Goal: Information Seeking & Learning: Learn about a topic

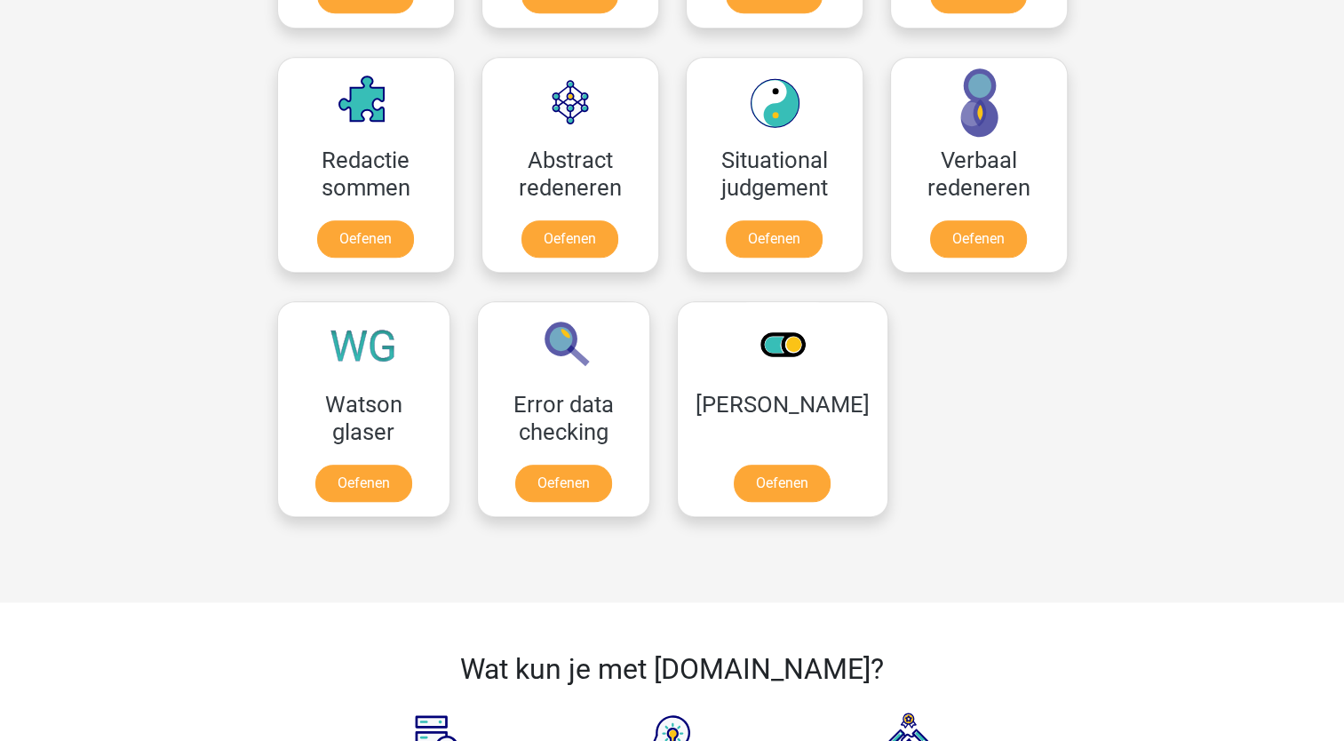
scroll to position [1422, 0]
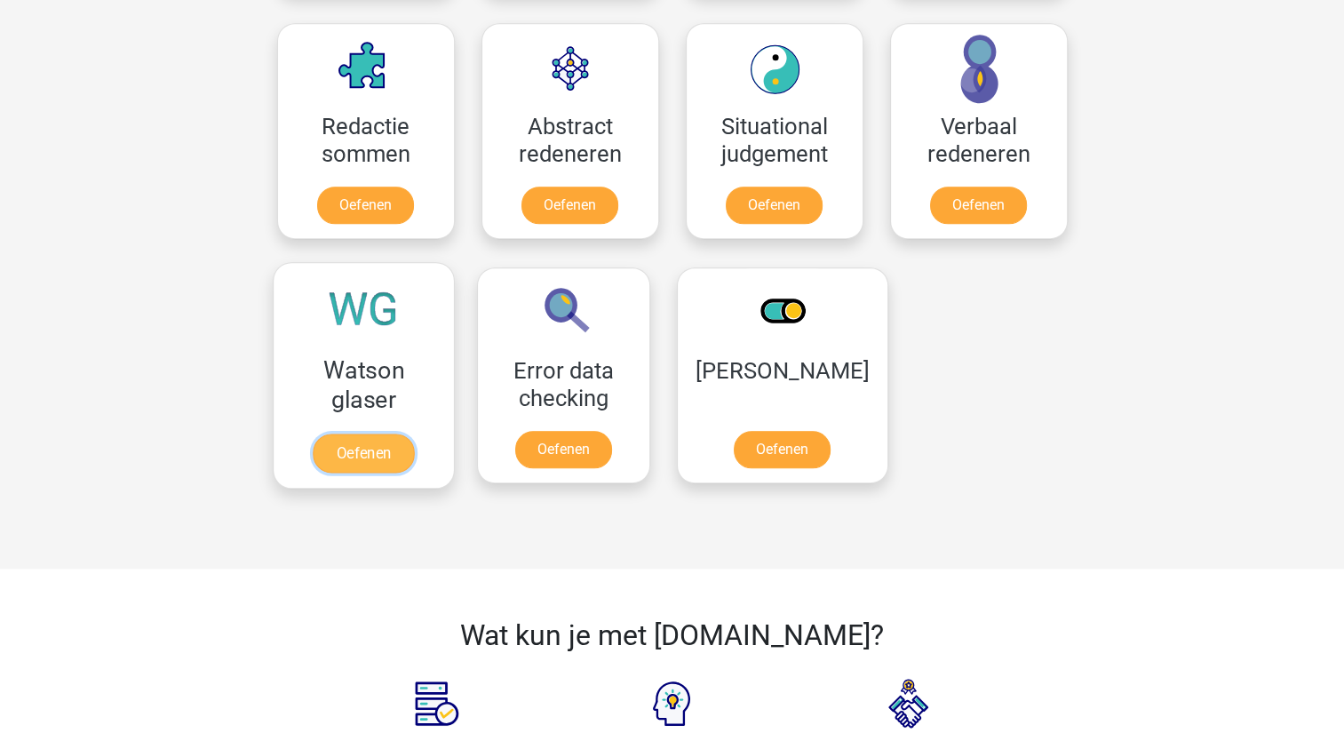
click at [381, 450] on link "Oefenen" at bounding box center [363, 453] width 101 height 39
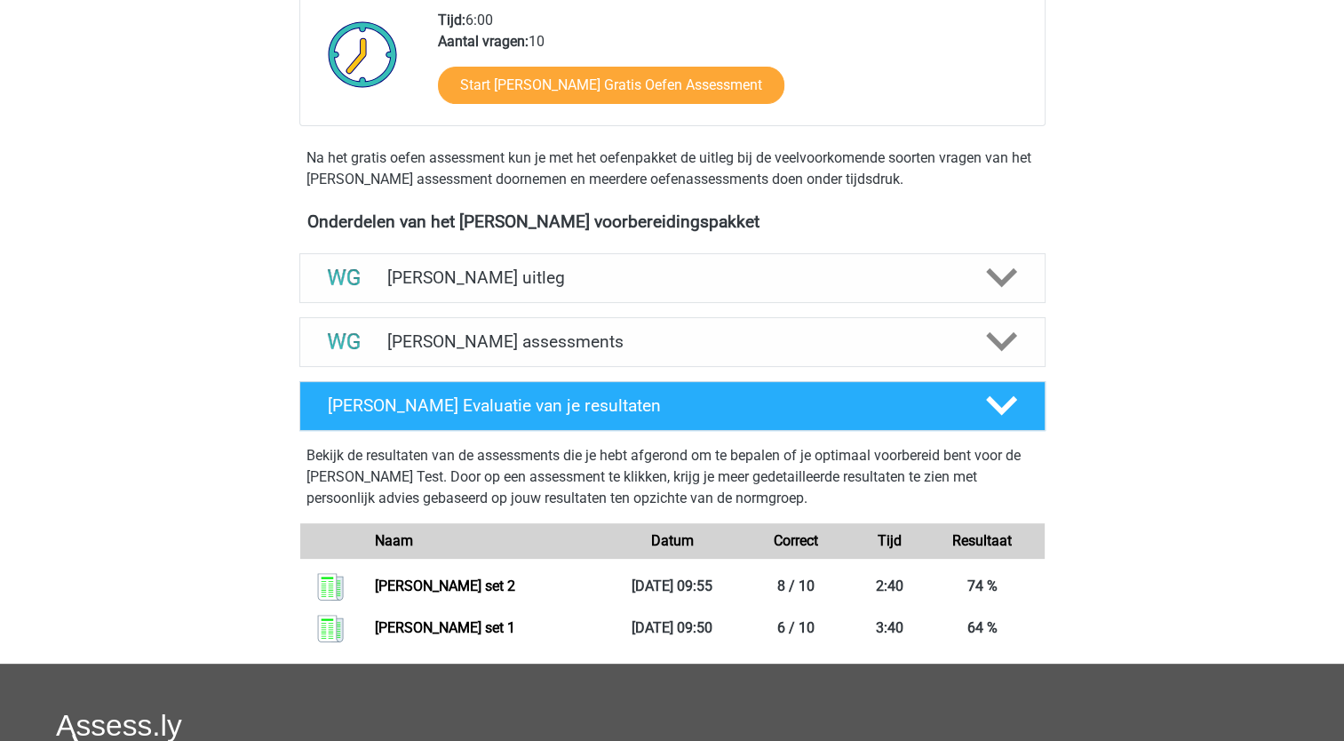
scroll to position [444, 0]
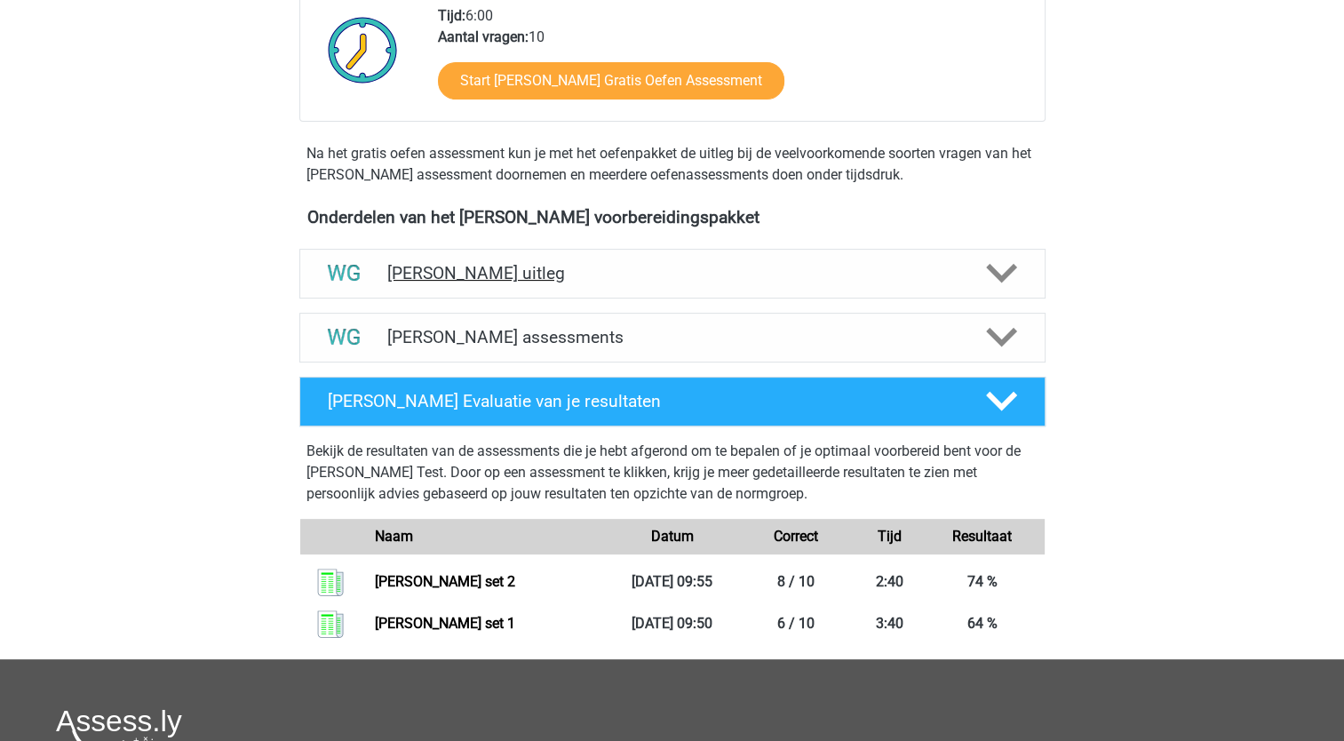
click at [1000, 261] on icon at bounding box center [1001, 273] width 31 height 31
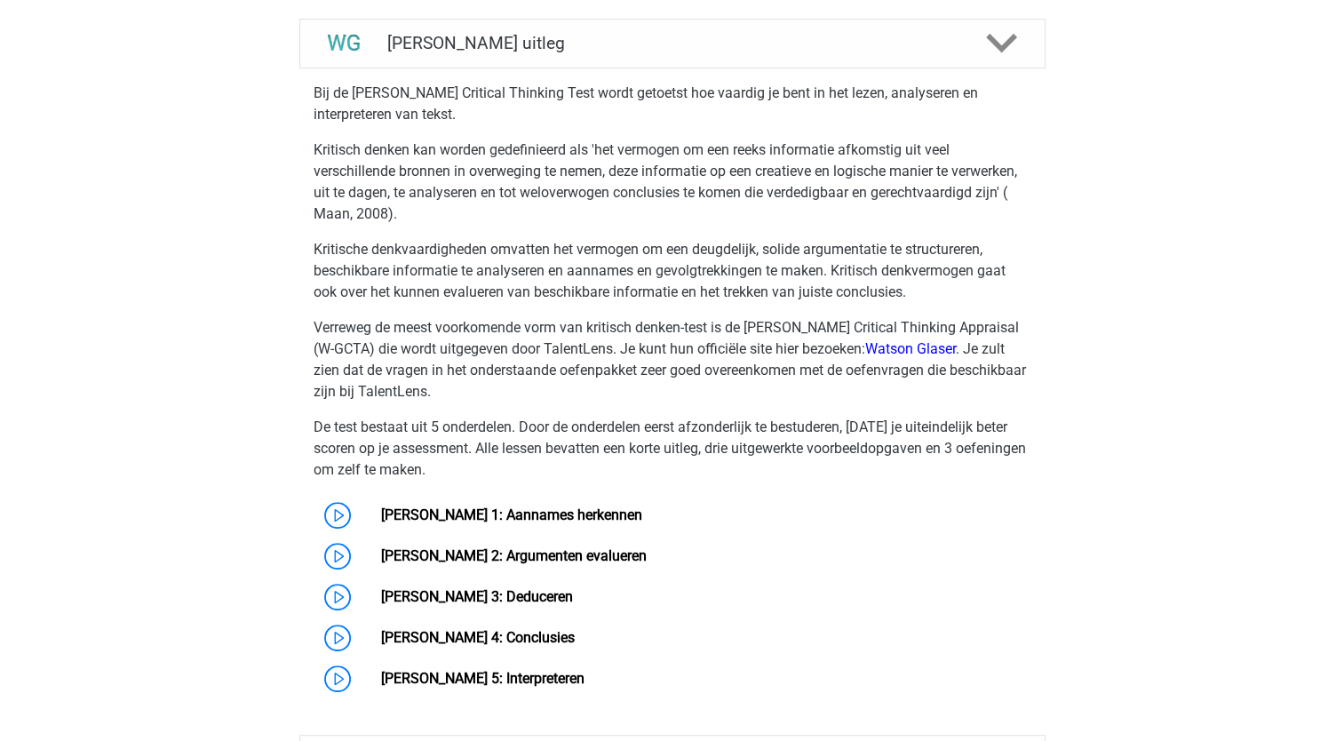
scroll to position [711, 0]
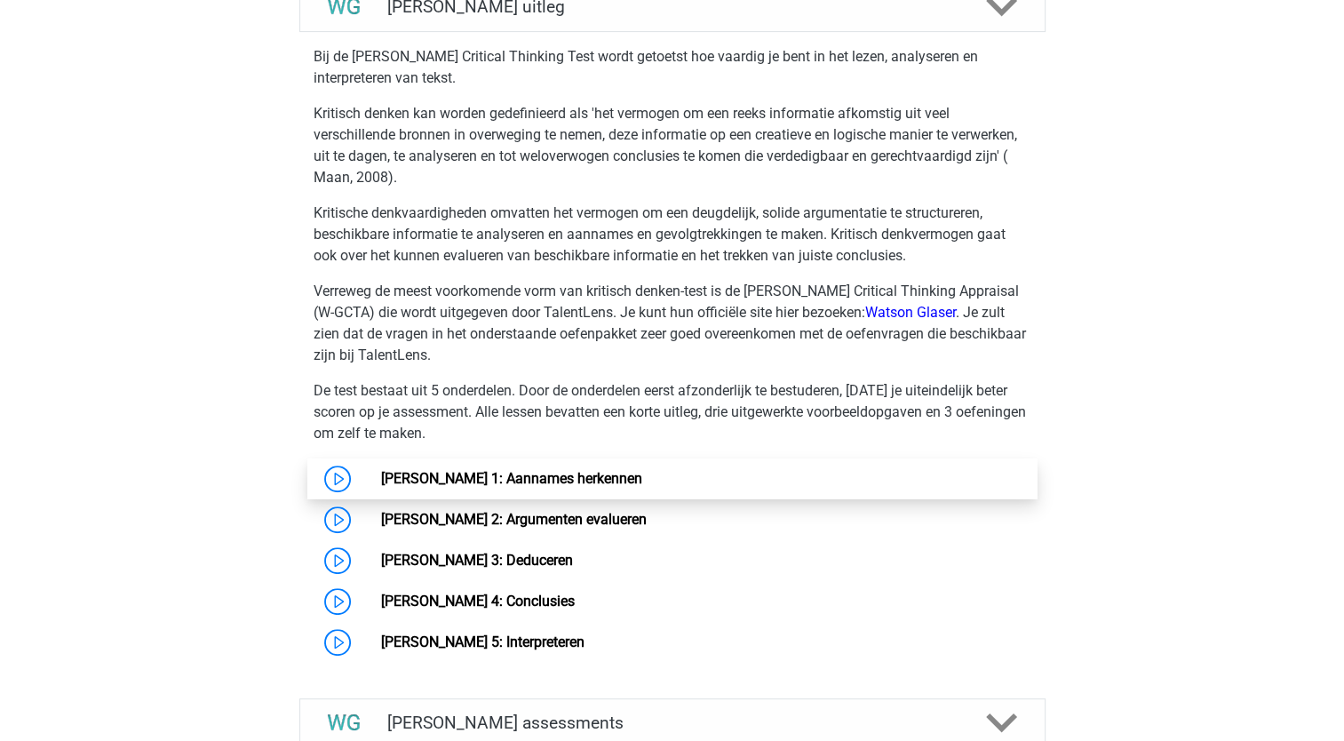
click at [521, 482] on link "[PERSON_NAME] 1: Aannames herkennen" at bounding box center [511, 478] width 261 height 17
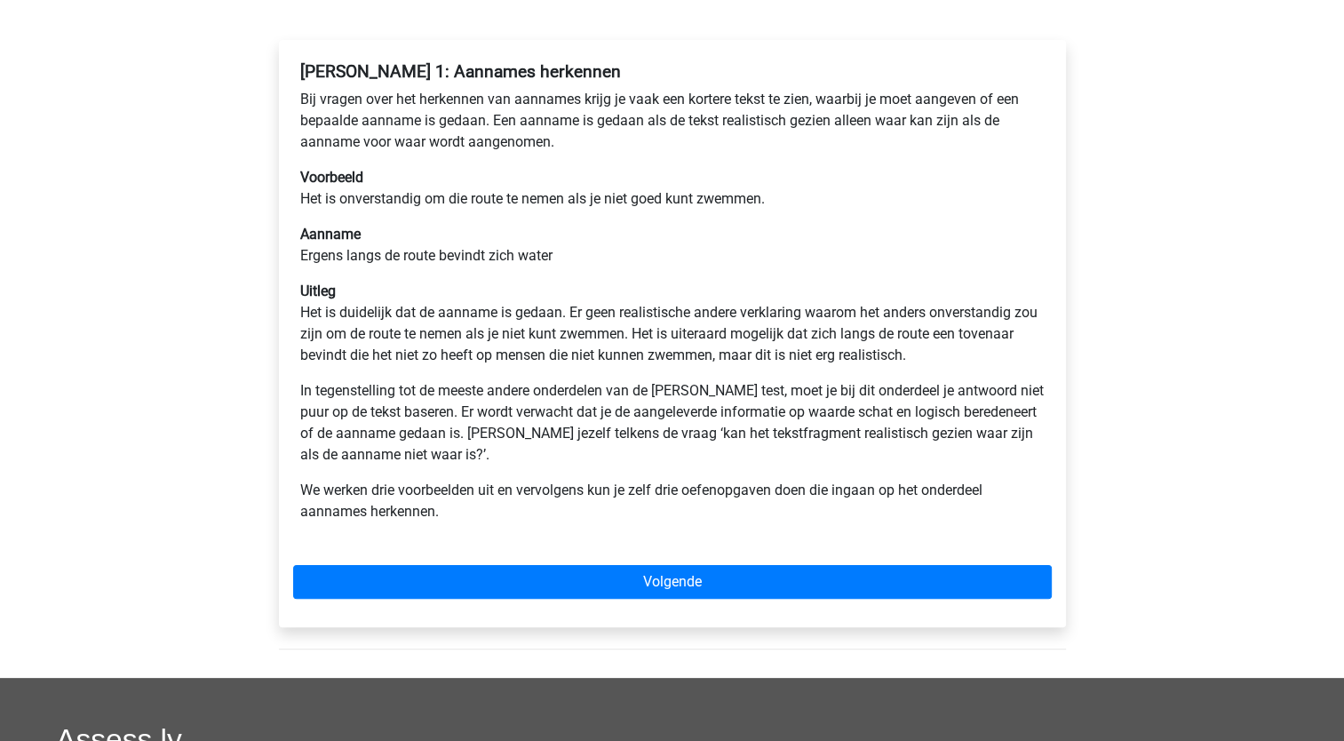
scroll to position [267, 0]
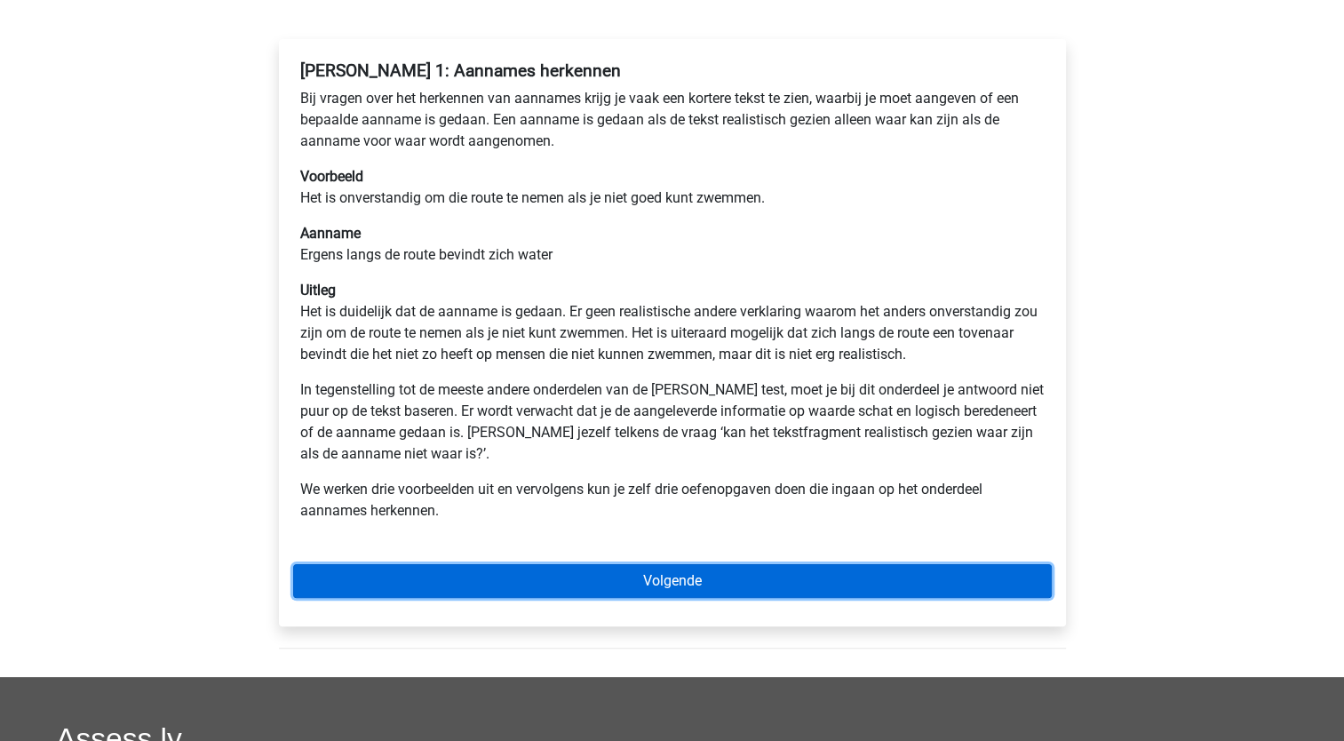
click at [576, 586] on link "Volgende" at bounding box center [672, 581] width 759 height 34
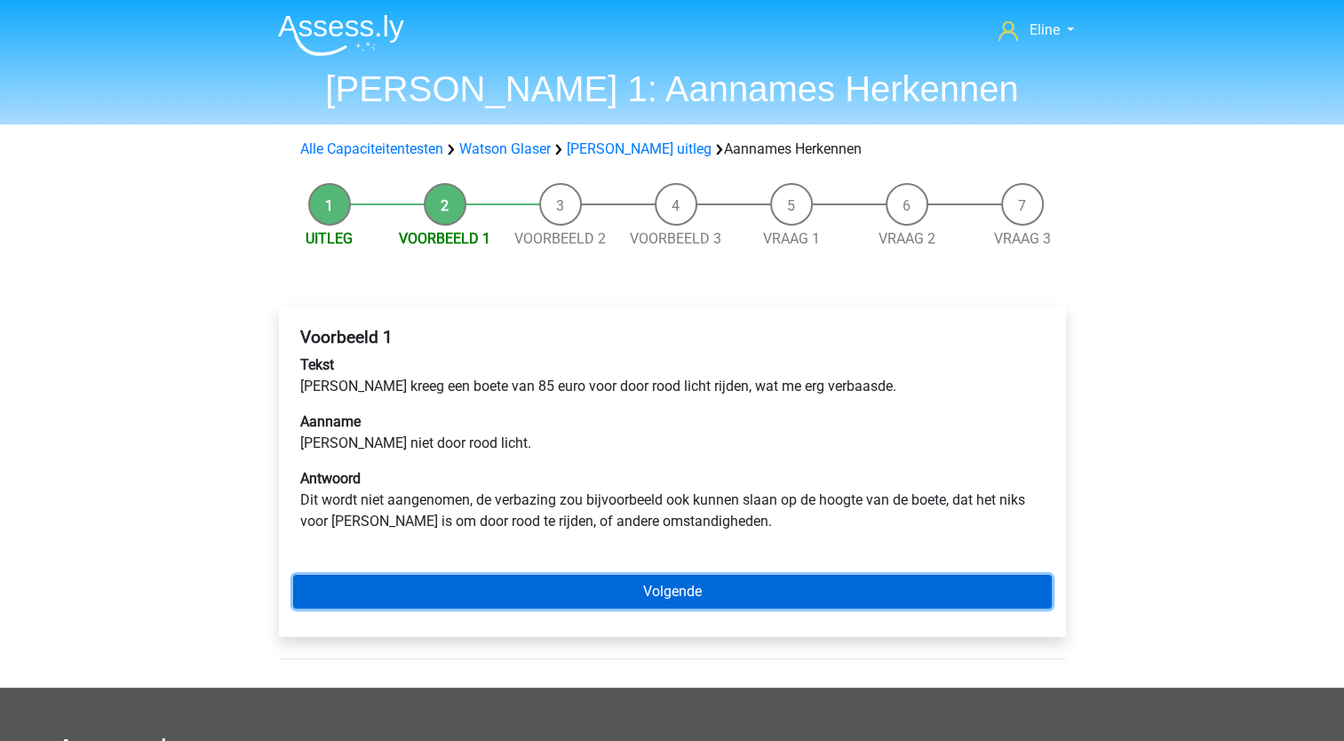
click at [576, 586] on link "Volgende" at bounding box center [672, 592] width 759 height 34
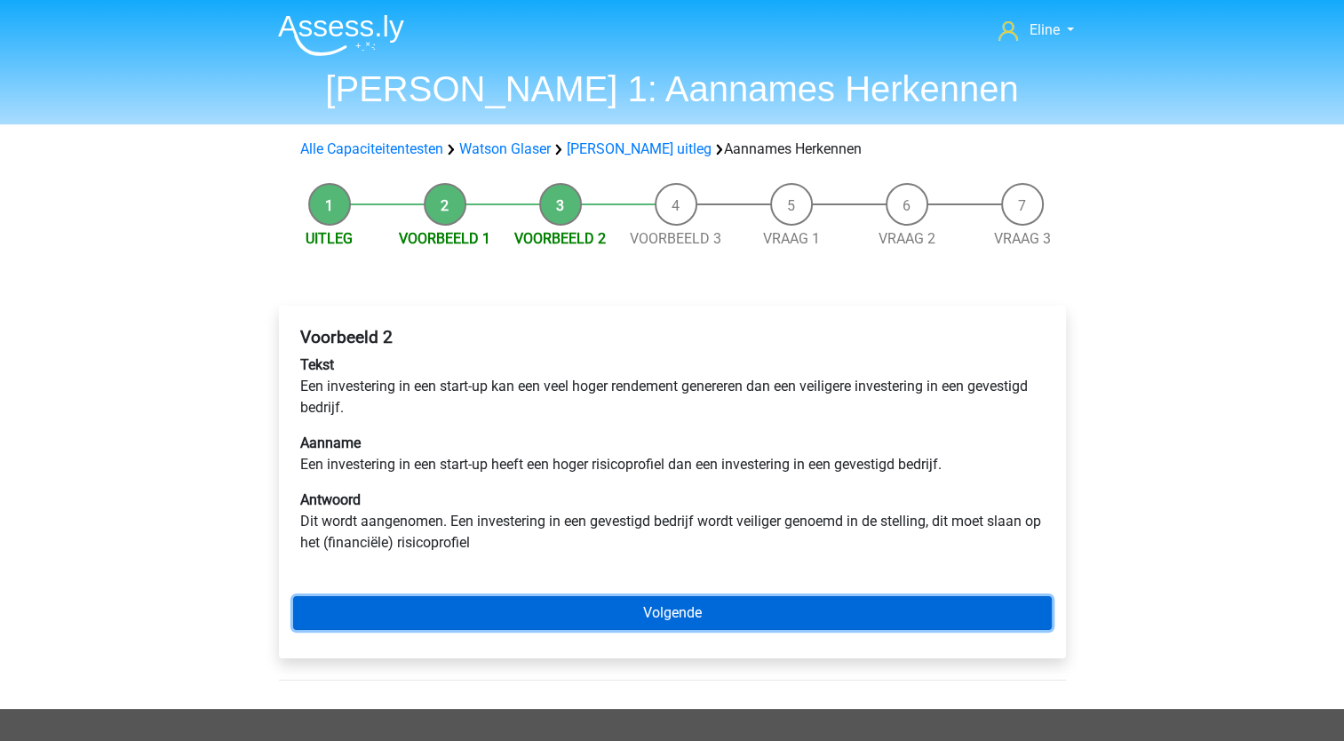
click at [573, 609] on link "Volgende" at bounding box center [672, 613] width 759 height 34
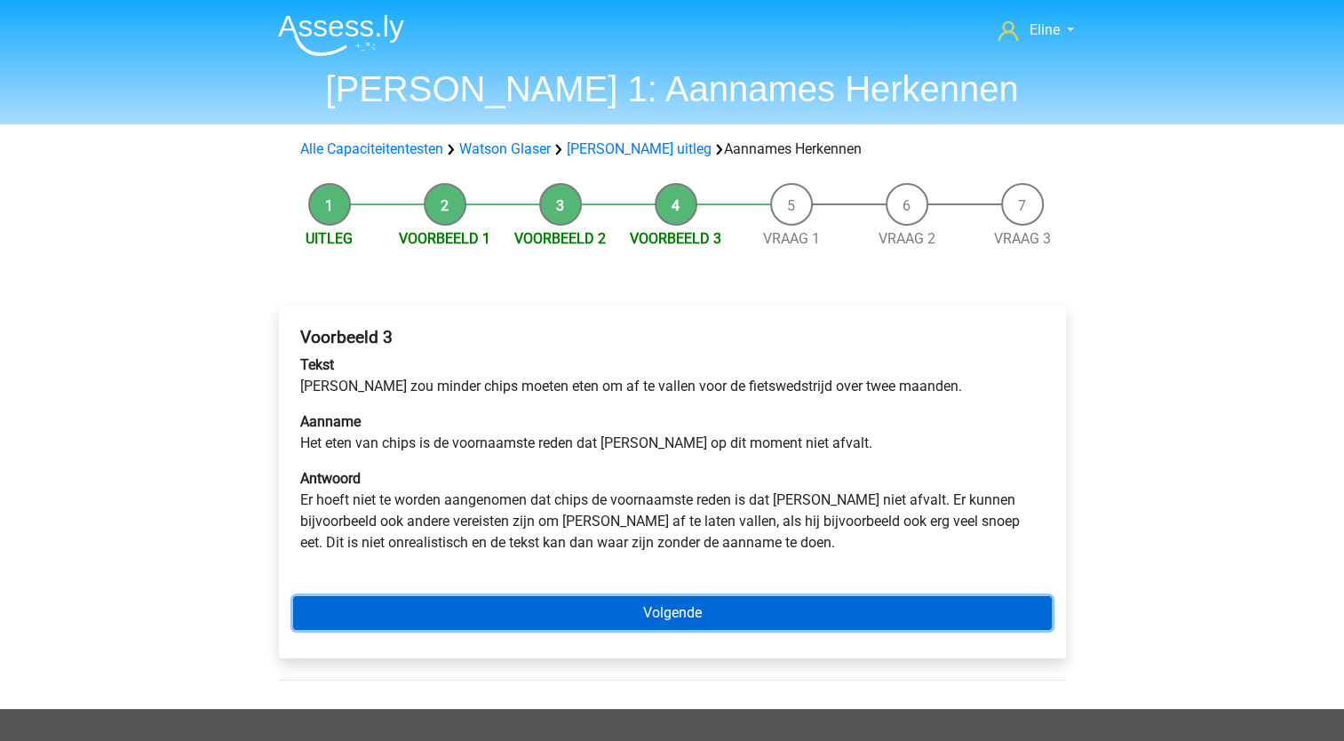
click at [606, 611] on link "Volgende" at bounding box center [672, 613] width 759 height 34
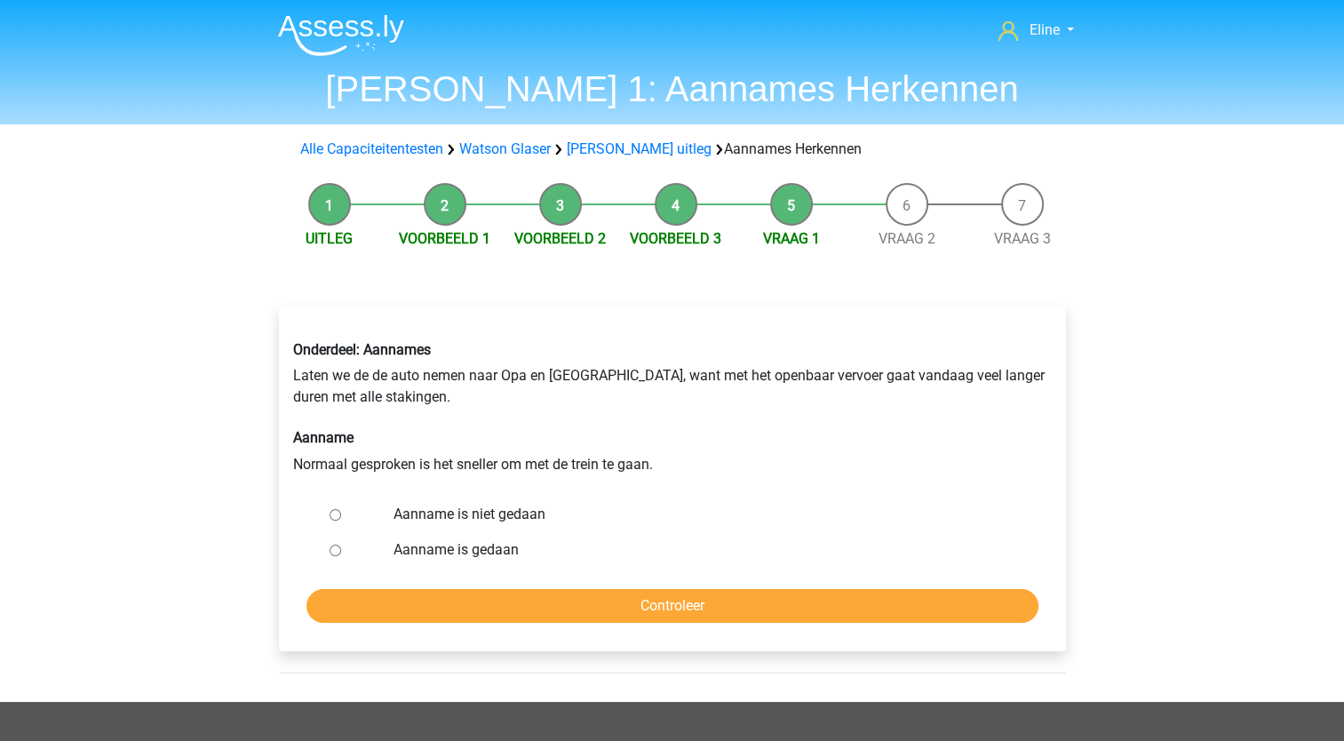
click at [356, 512] on div at bounding box center [352, 515] width 59 height 36
click at [331, 514] on input "Aanname is niet gedaan" at bounding box center [336, 515] width 12 height 12
radio input "true"
click at [510, 601] on input "Controleer" at bounding box center [673, 606] width 732 height 34
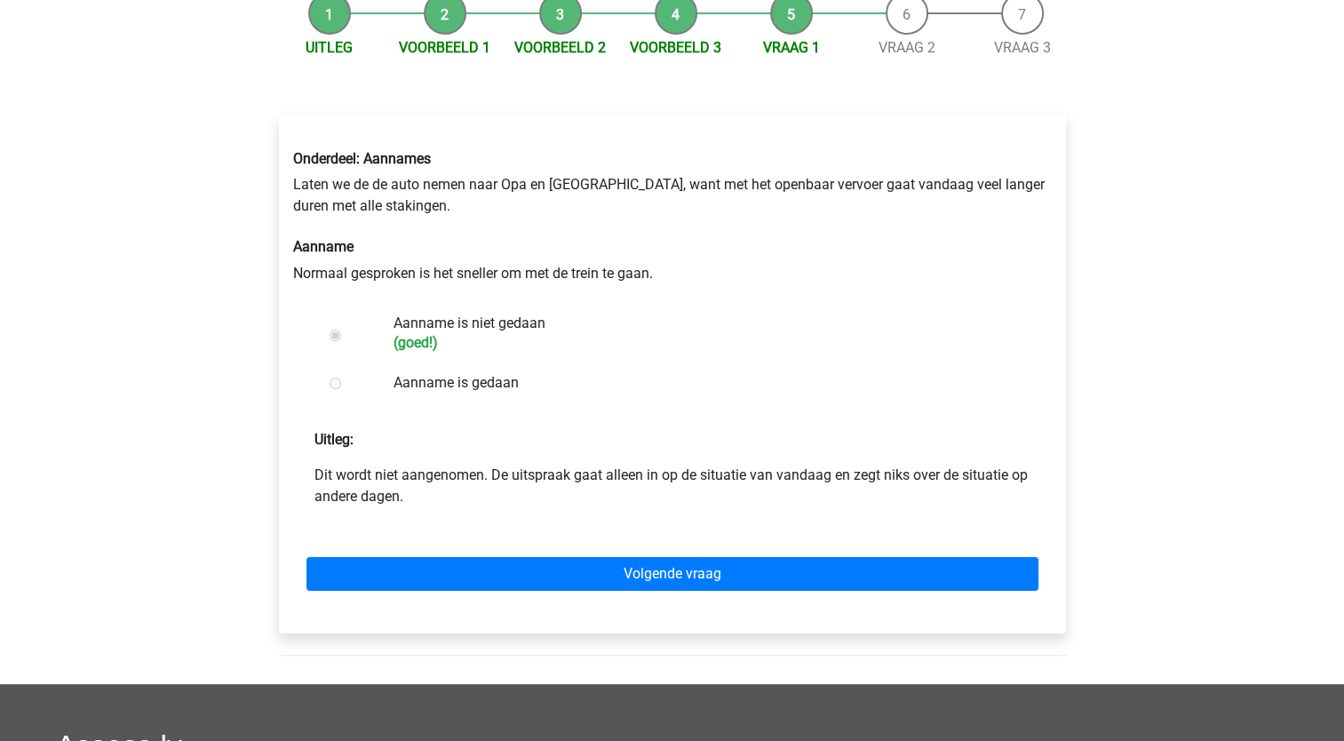
scroll to position [267, 0]
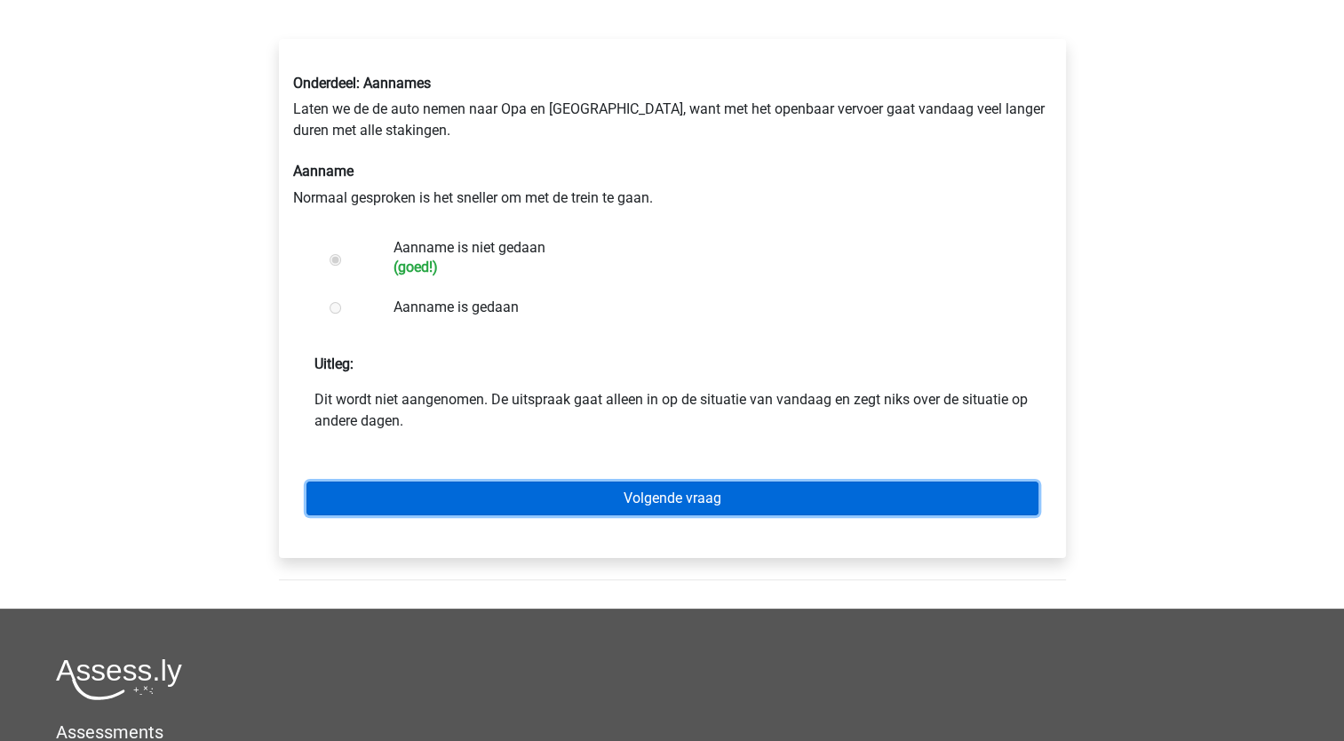
click at [597, 510] on link "Volgende vraag" at bounding box center [673, 499] width 732 height 34
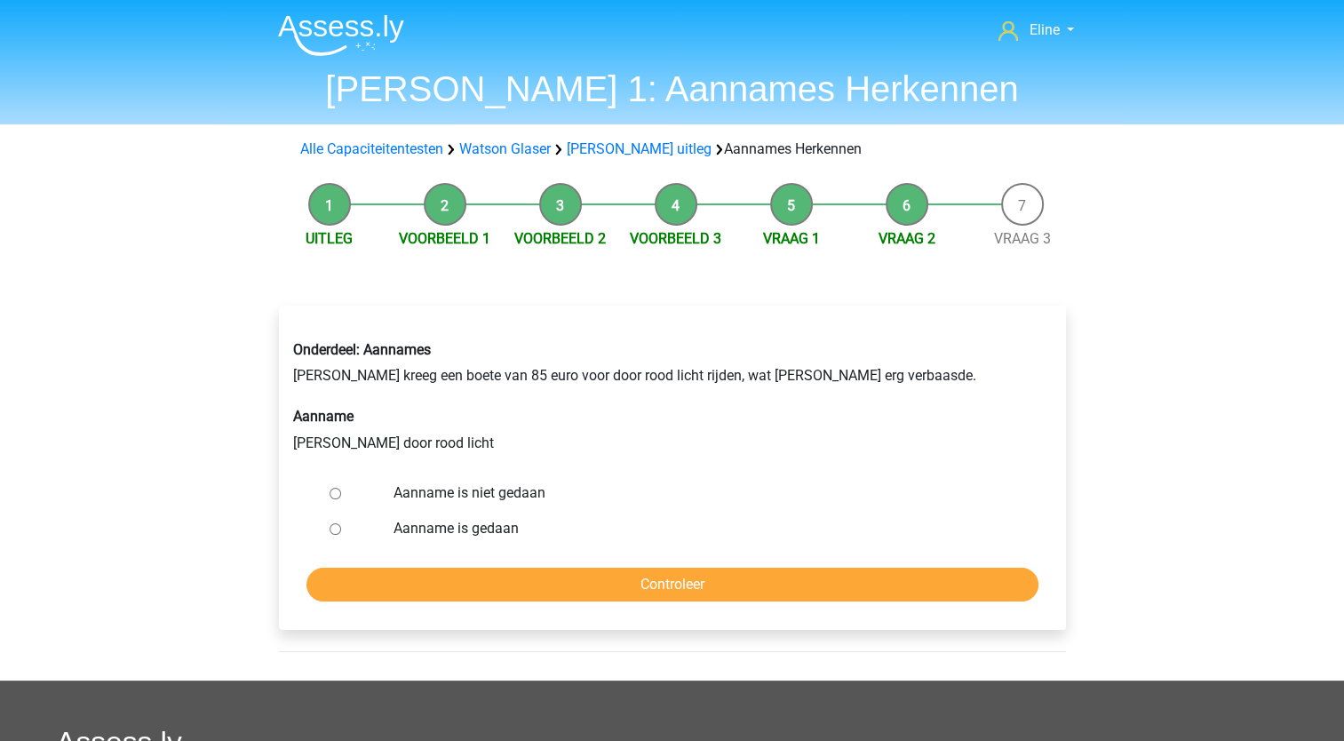
click at [336, 525] on input "Aanname is gedaan" at bounding box center [336, 529] width 12 height 12
radio input "true"
click at [432, 585] on input "Controleer" at bounding box center [673, 585] width 732 height 34
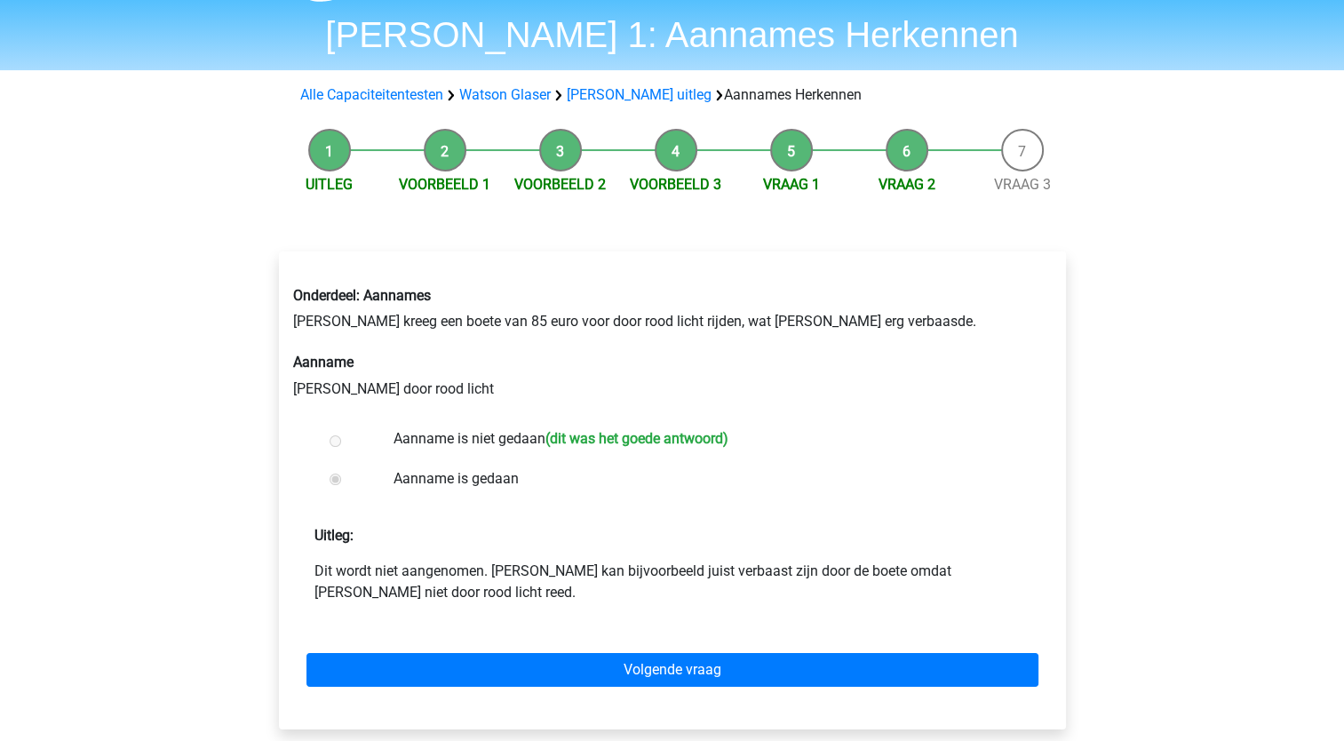
scroll to position [89, 0]
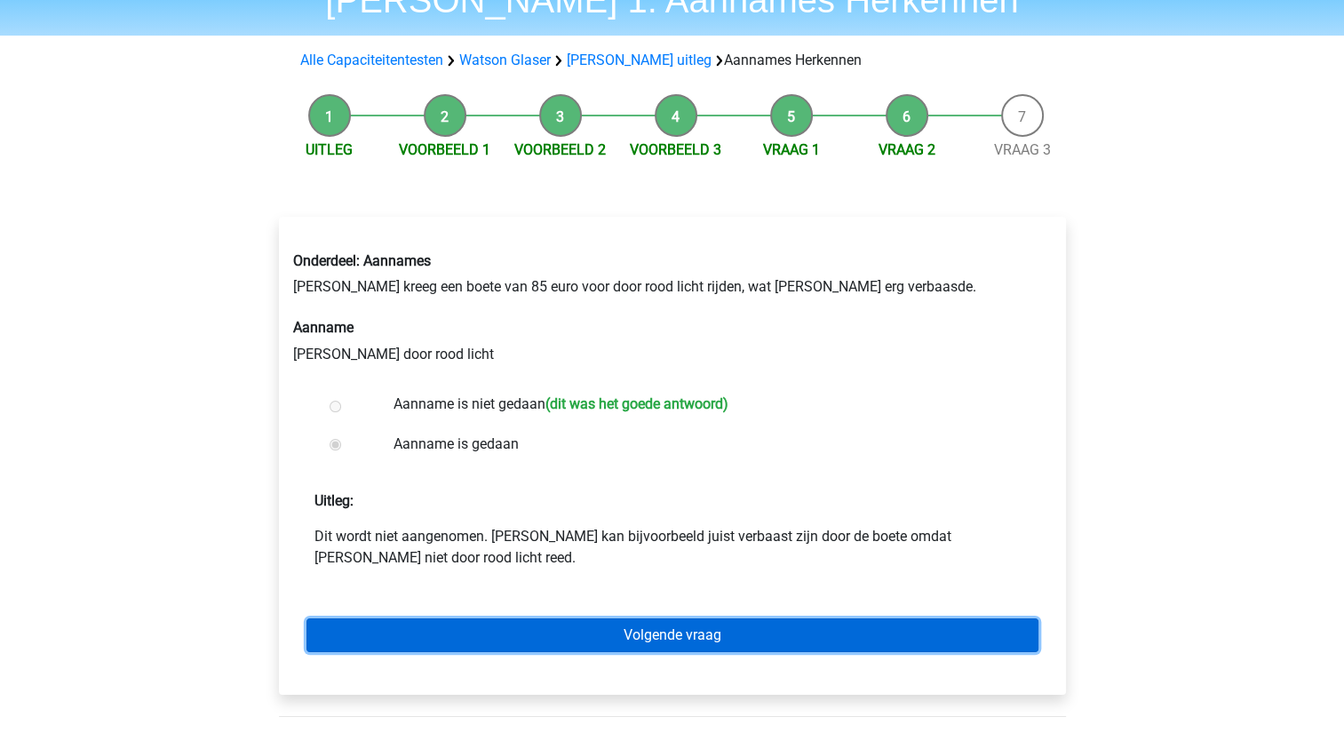
click at [459, 633] on link "Volgende vraag" at bounding box center [673, 635] width 732 height 34
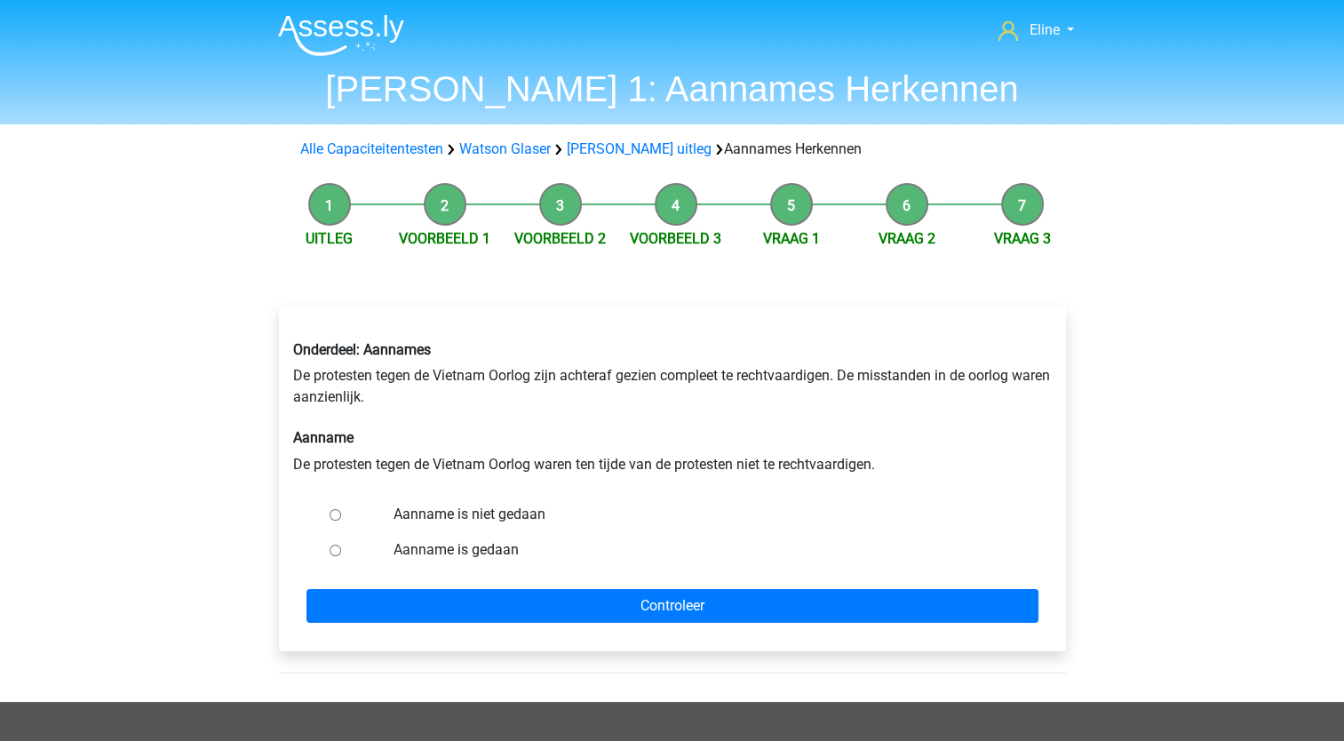
click at [334, 517] on input "Aanname is niet gedaan" at bounding box center [336, 515] width 12 height 12
radio input "true"
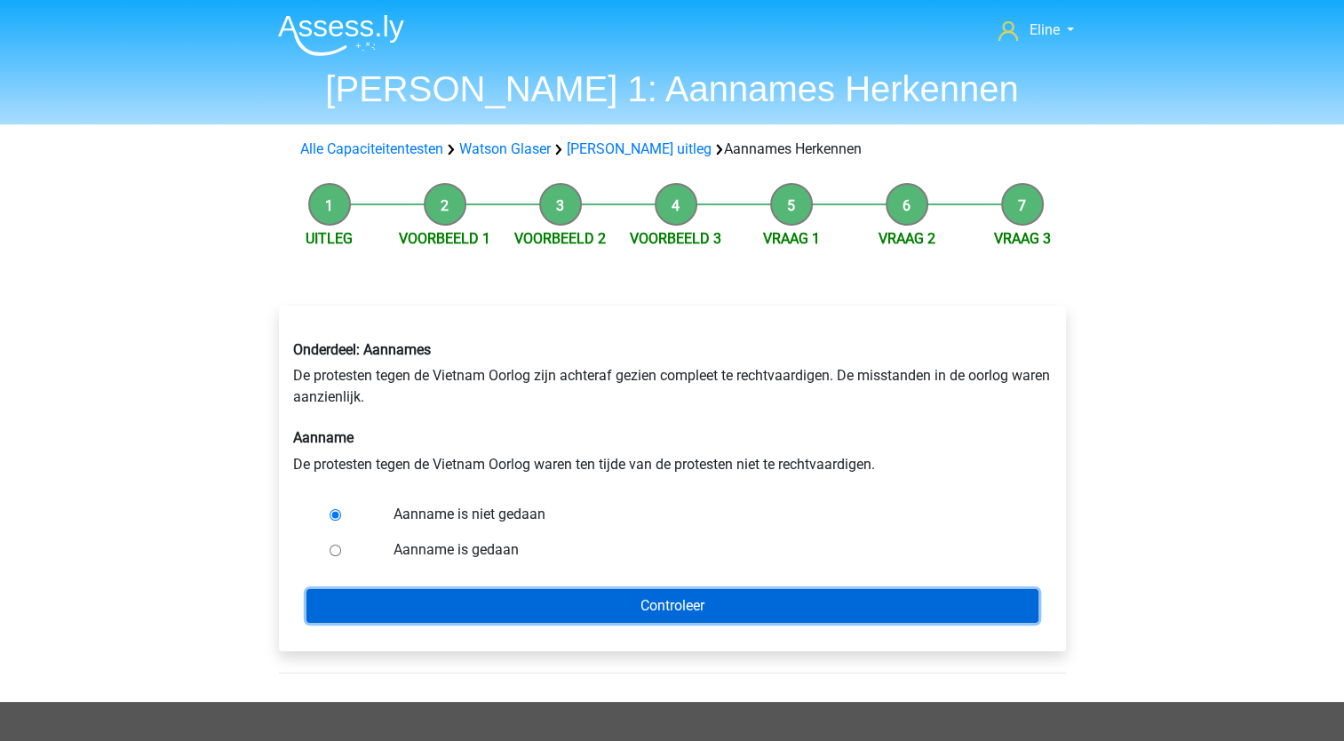
click at [432, 614] on input "Controleer" at bounding box center [673, 606] width 732 height 34
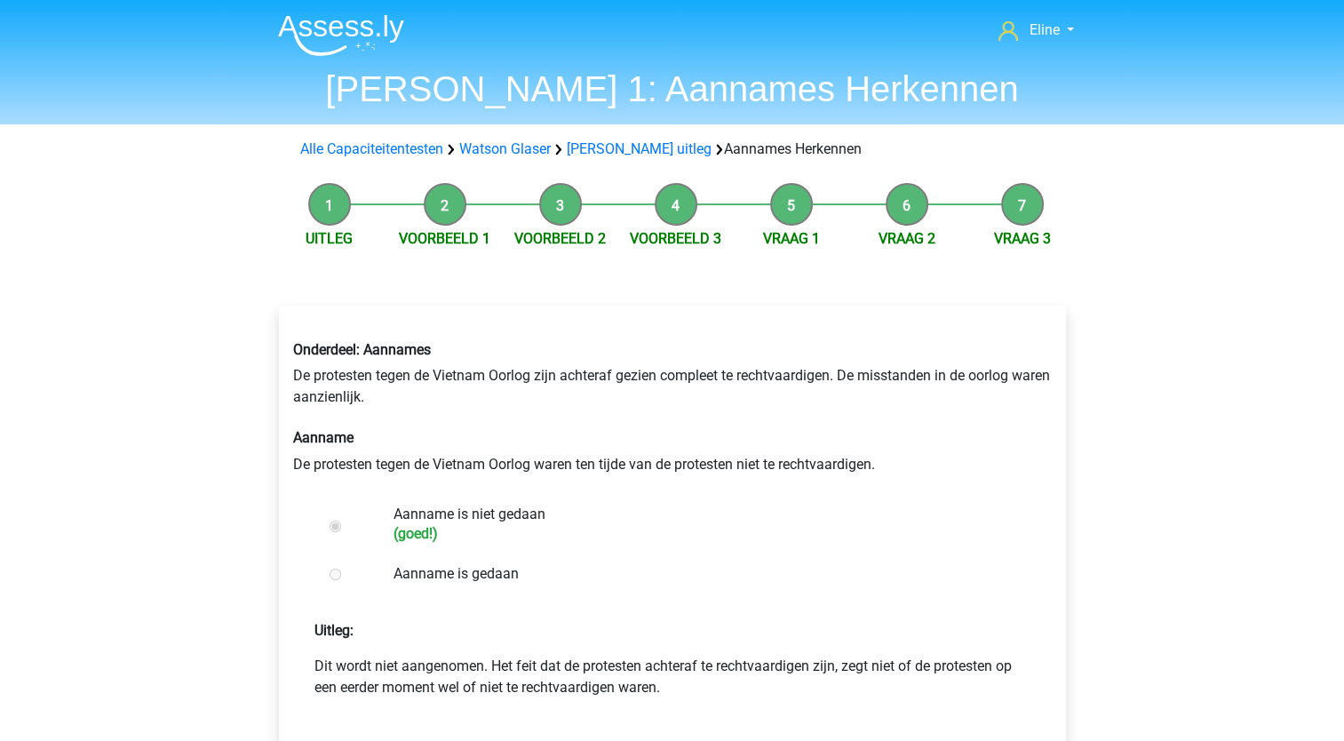
scroll to position [89, 0]
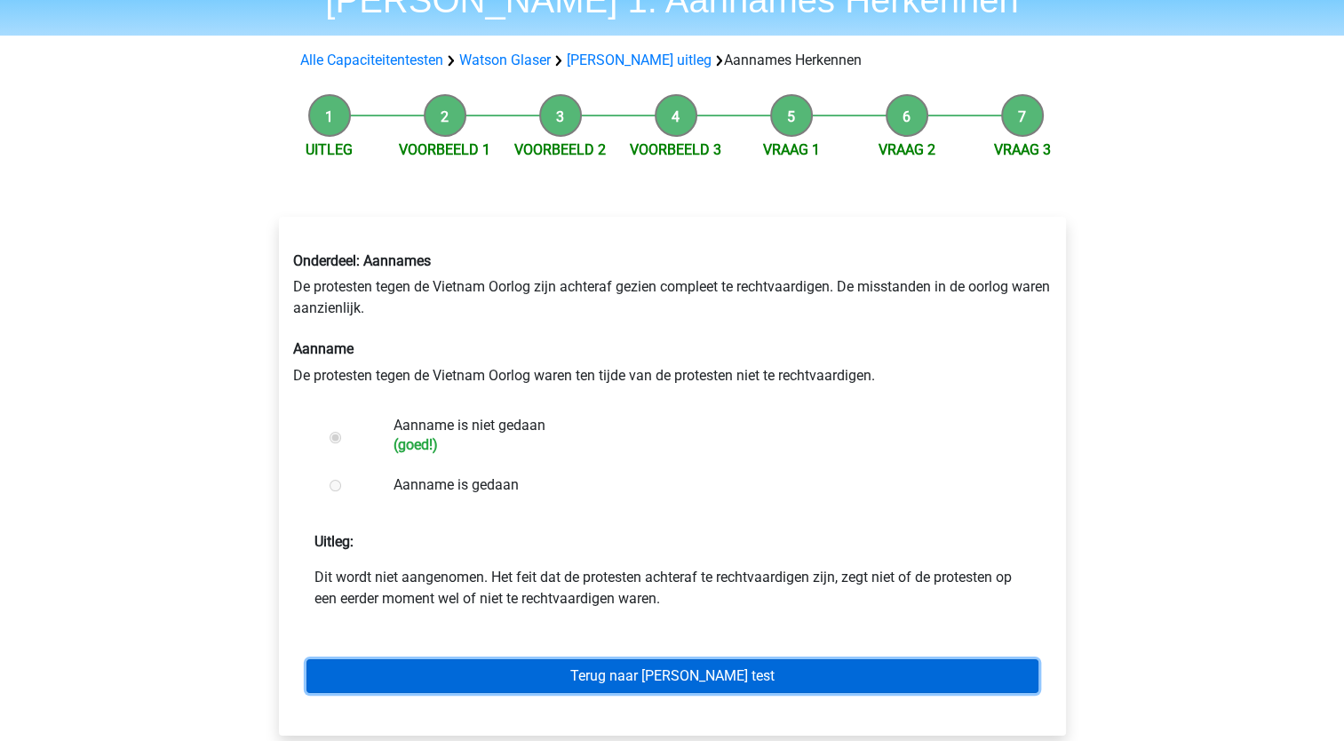
click at [498, 673] on link "Terug naar watson glaser test" at bounding box center [673, 676] width 732 height 34
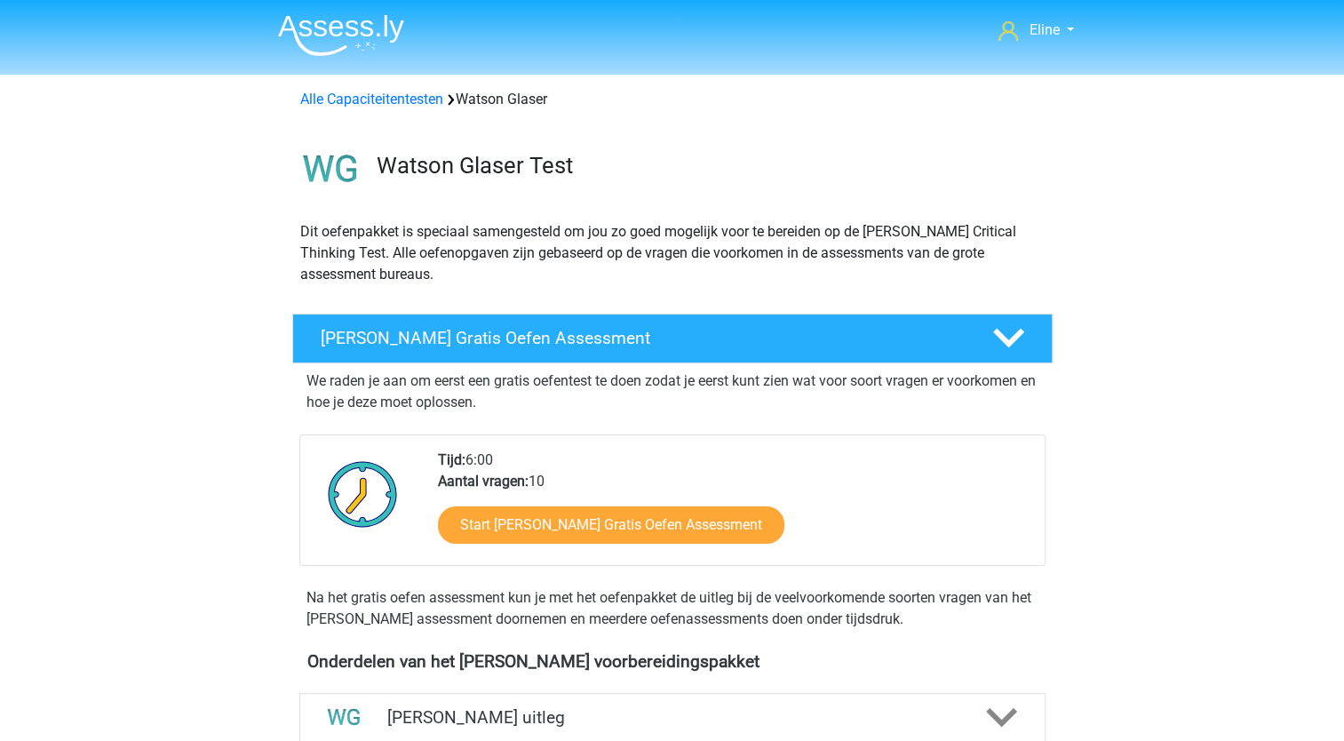
scroll to position [267, 0]
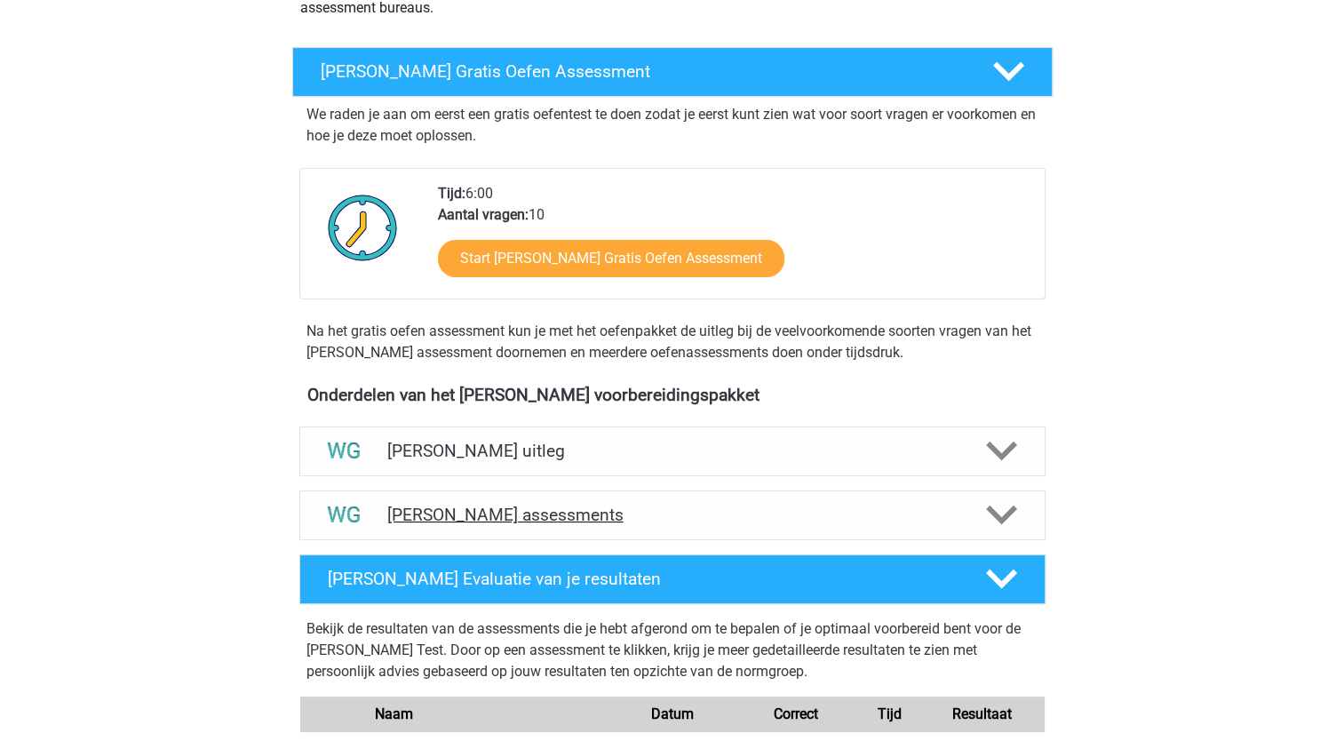
click at [1009, 517] on icon at bounding box center [1001, 514] width 31 height 31
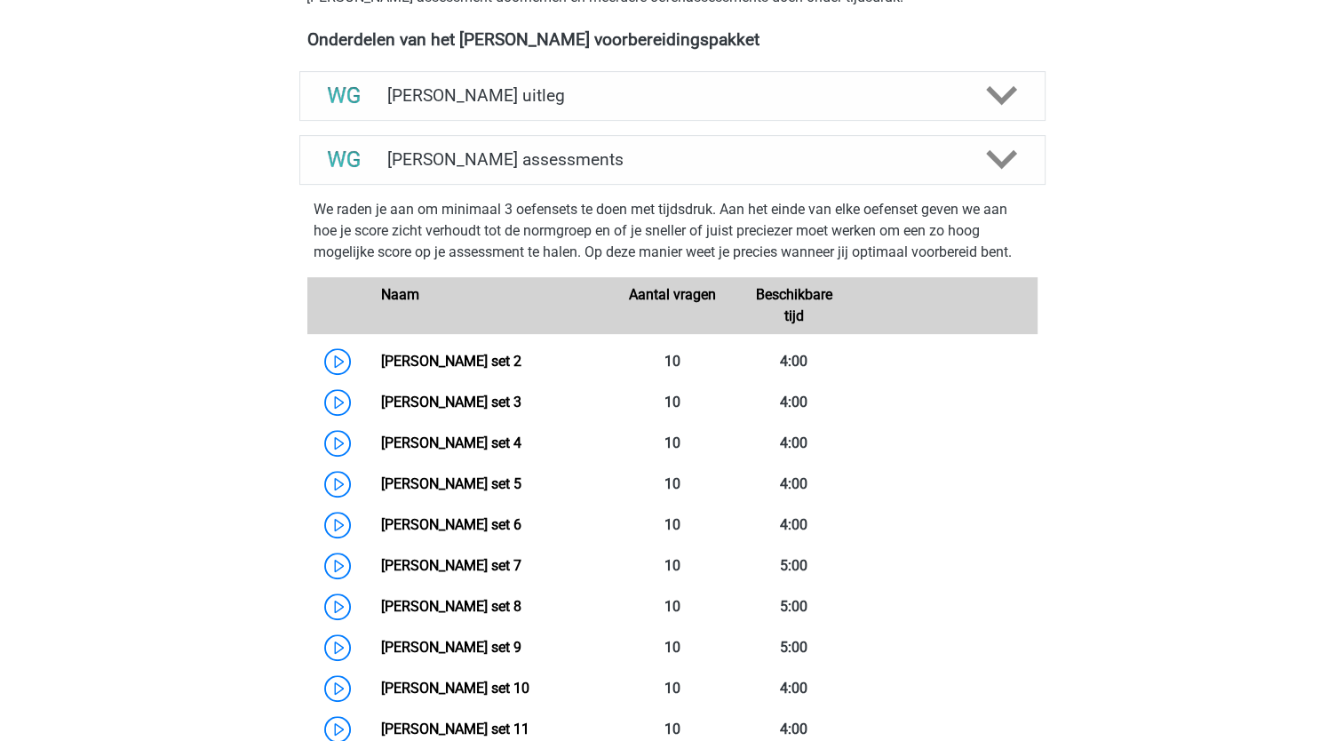
scroll to position [622, 0]
click at [413, 410] on link "Watson Glaser set 3" at bounding box center [451, 402] width 140 height 17
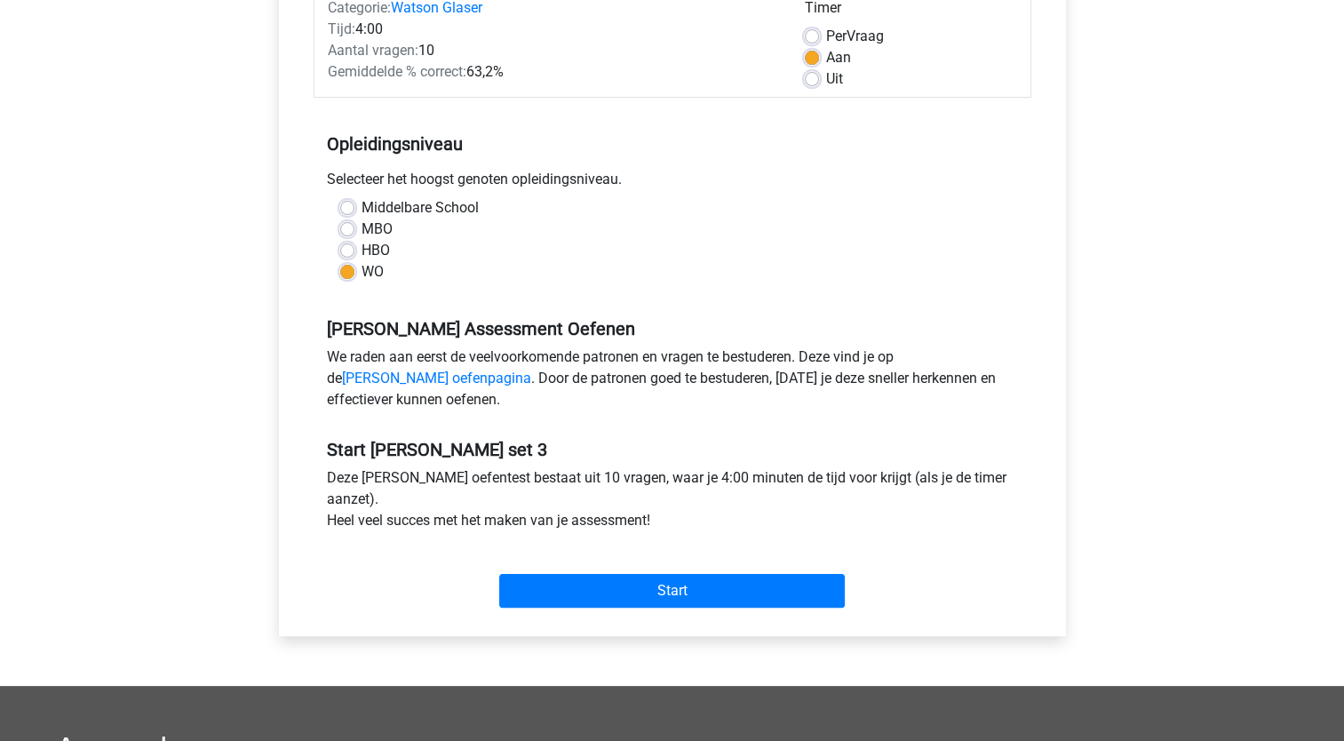
scroll to position [267, 0]
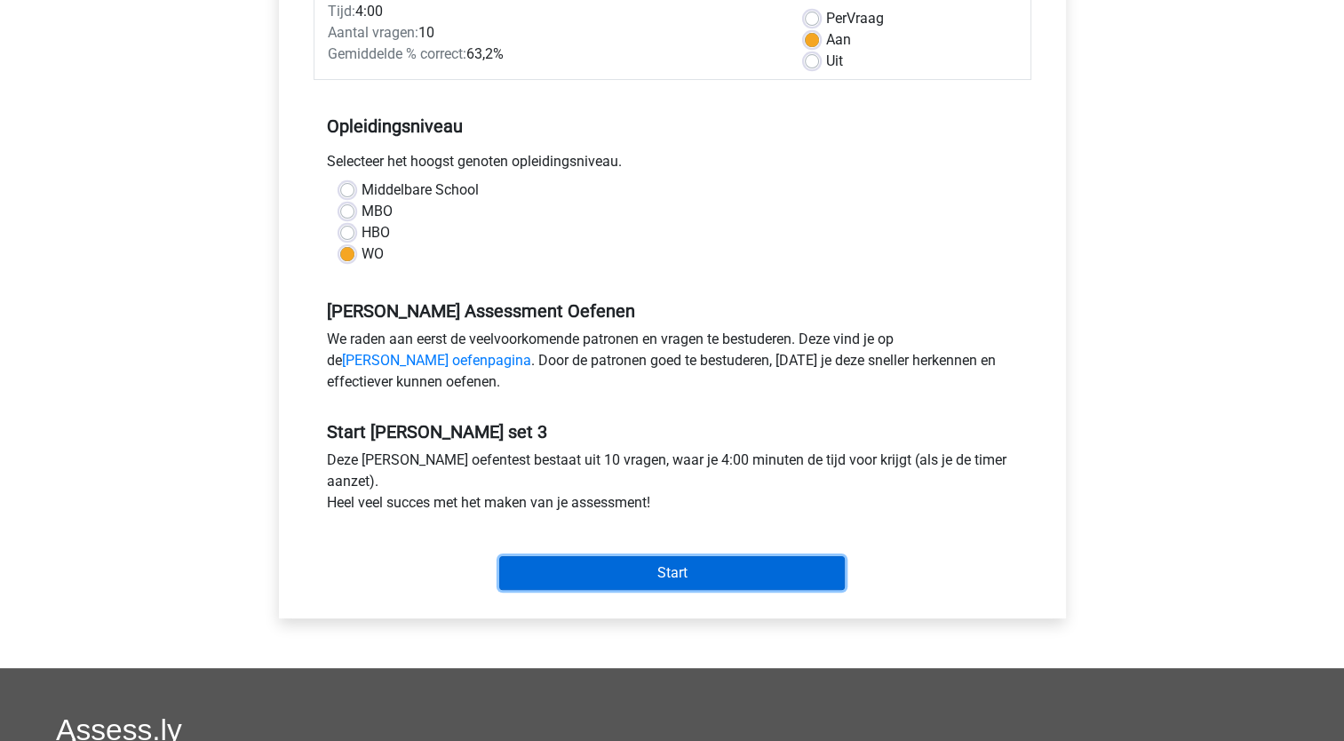
click at [689, 577] on input "Start" at bounding box center [672, 573] width 346 height 34
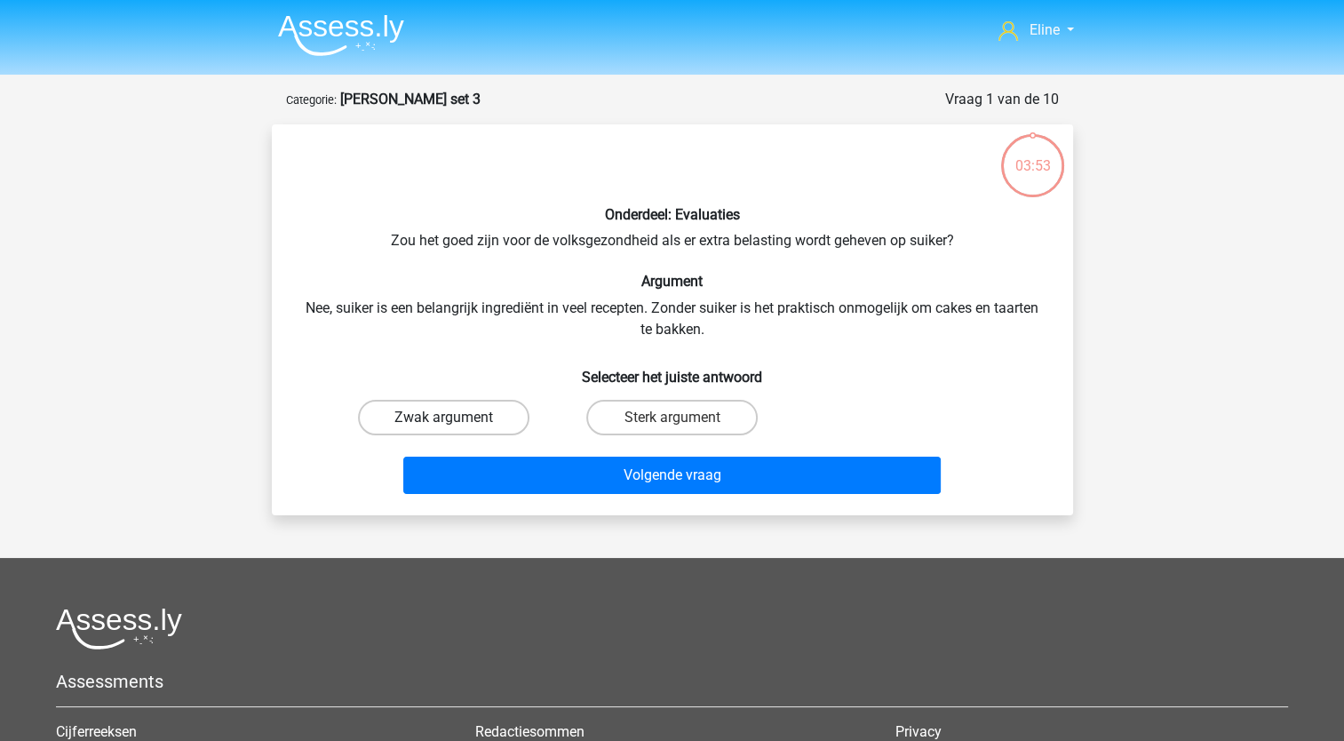
click at [434, 405] on label "Zwak argument" at bounding box center [443, 418] width 171 height 36
click at [443, 418] on input "Zwak argument" at bounding box center [449, 424] width 12 height 12
radio input "true"
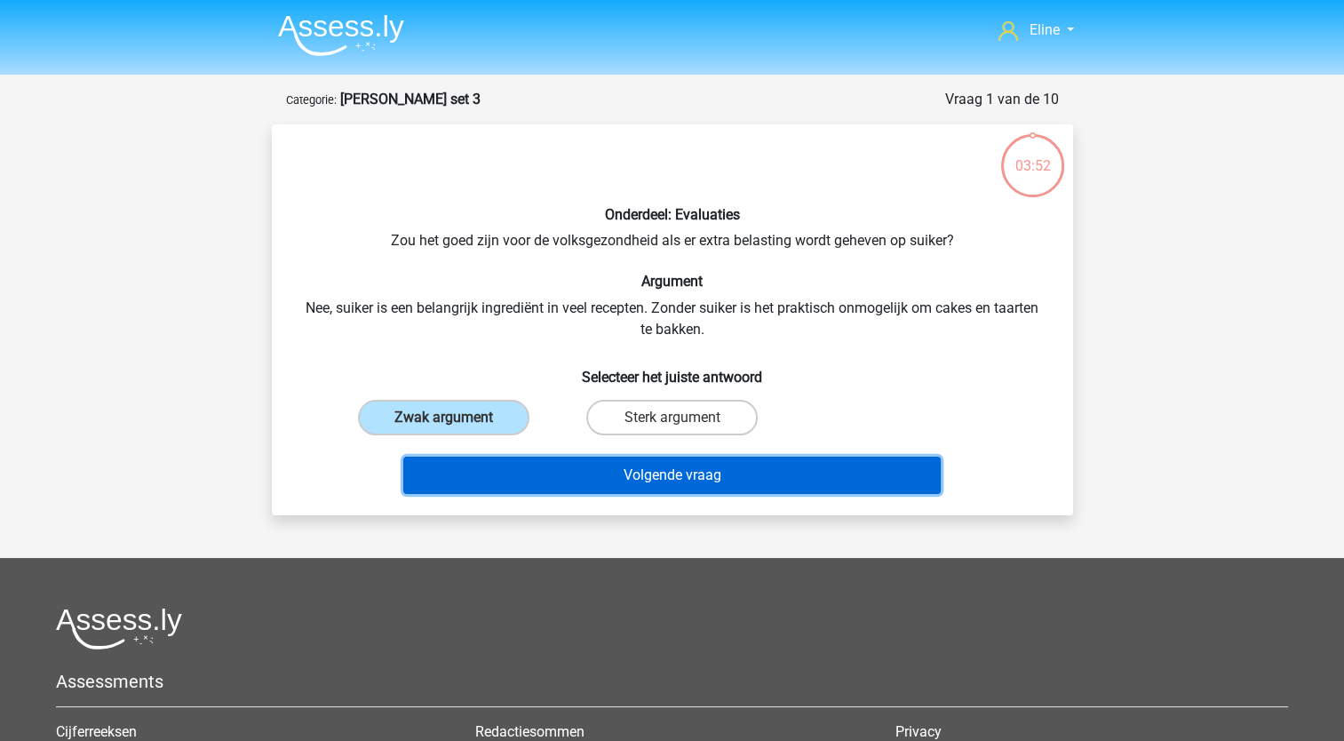
click at [501, 475] on button "Volgende vraag" at bounding box center [672, 475] width 538 height 37
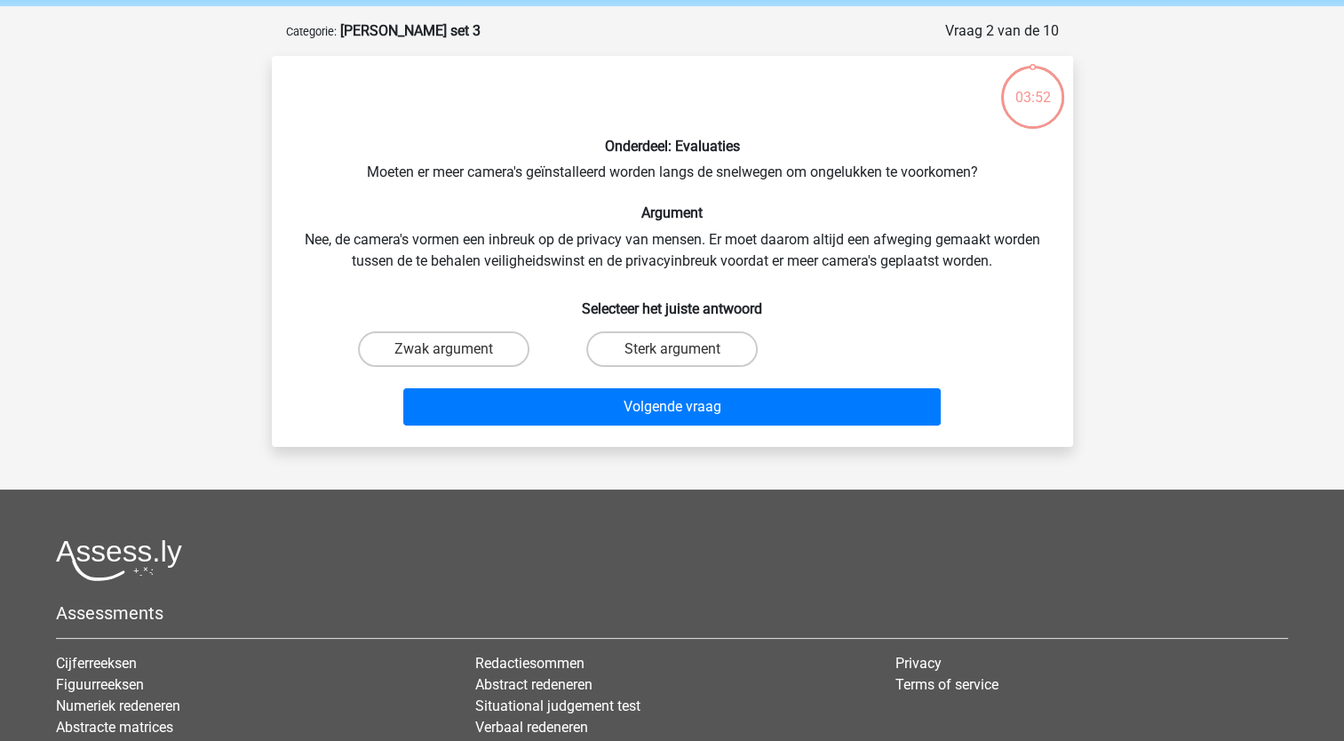
scroll to position [89, 0]
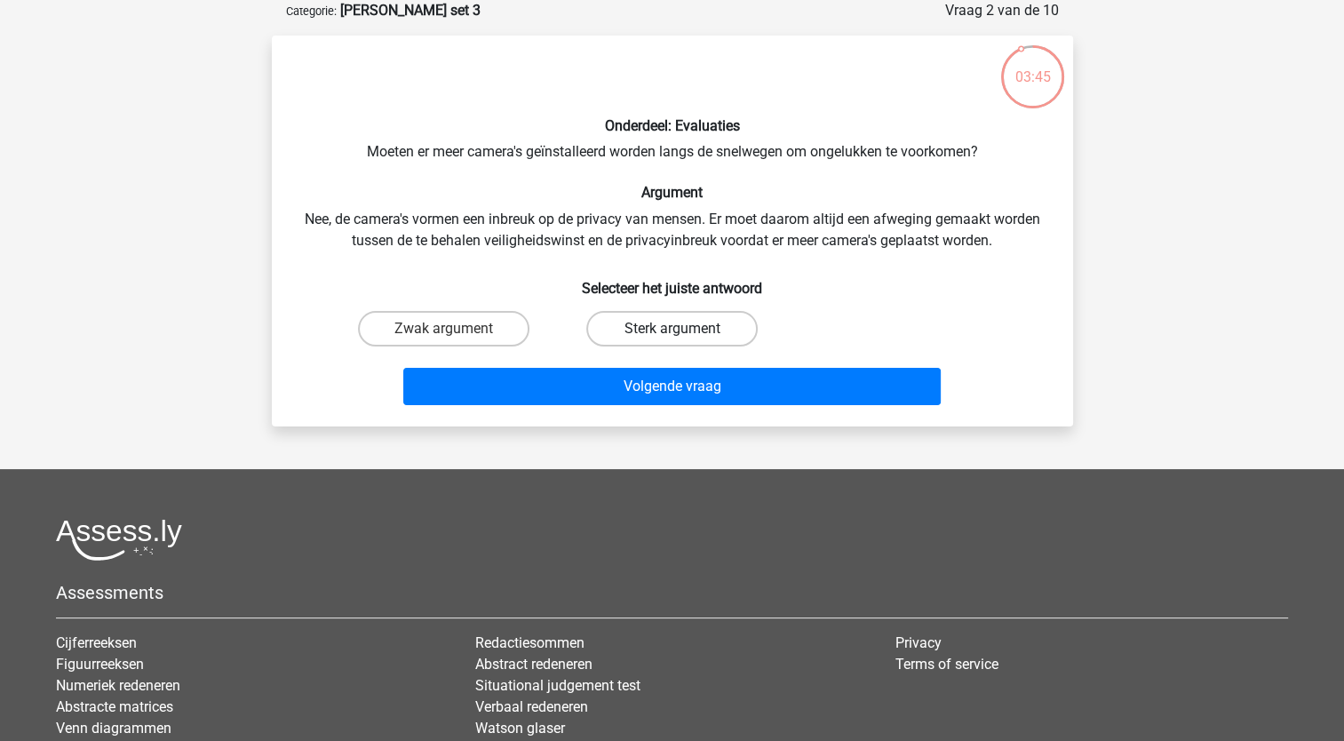
click at [636, 335] on label "Sterk argument" at bounding box center [671, 329] width 171 height 36
click at [672, 335] on input "Sterk argument" at bounding box center [678, 335] width 12 height 12
radio input "true"
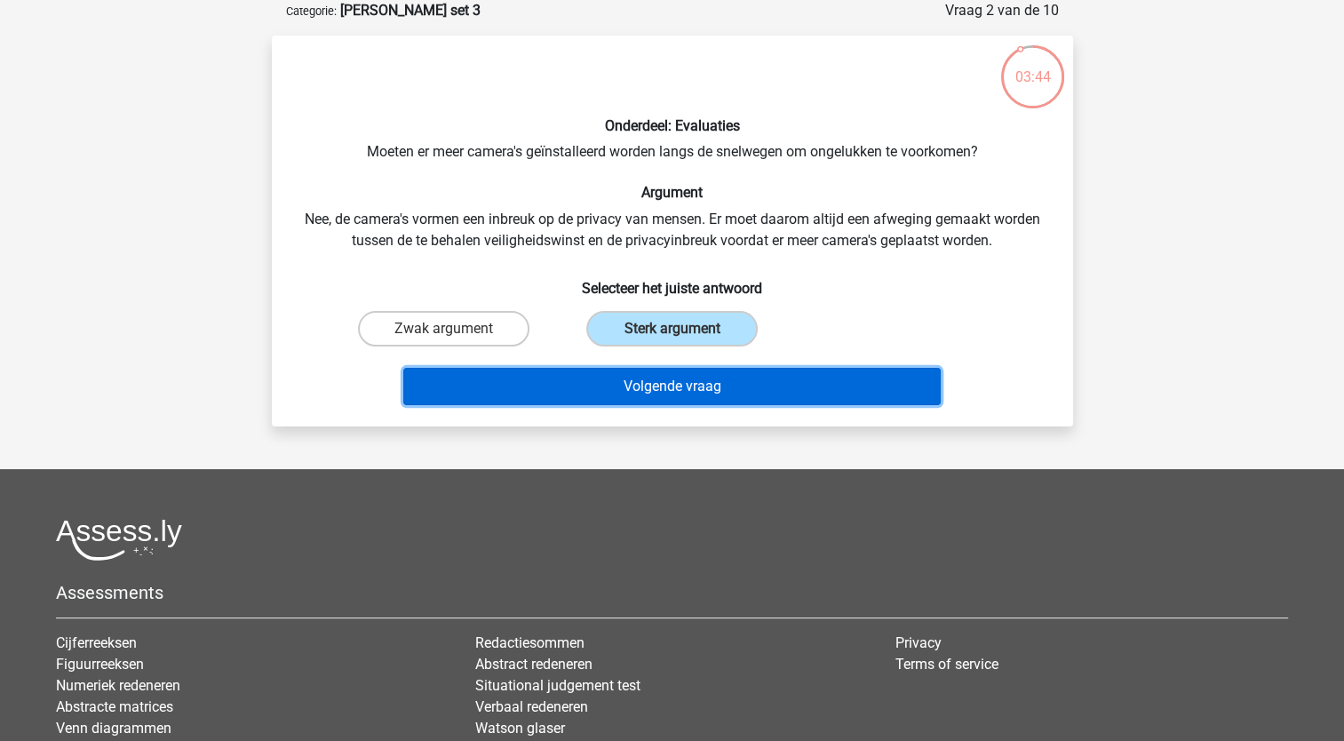
click at [637, 391] on button "Volgende vraag" at bounding box center [672, 386] width 538 height 37
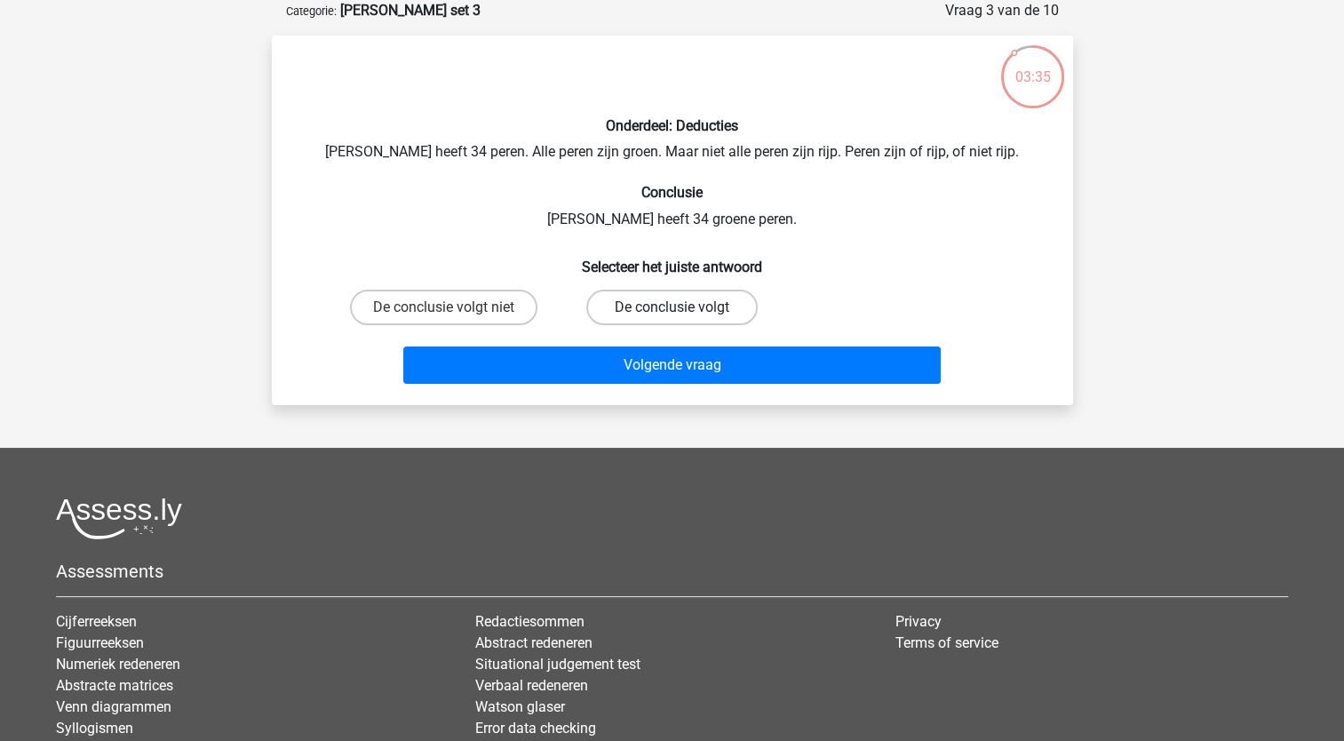
click at [619, 317] on label "De conclusie volgt" at bounding box center [671, 308] width 171 height 36
click at [672, 317] on input "De conclusie volgt" at bounding box center [678, 313] width 12 height 12
radio input "true"
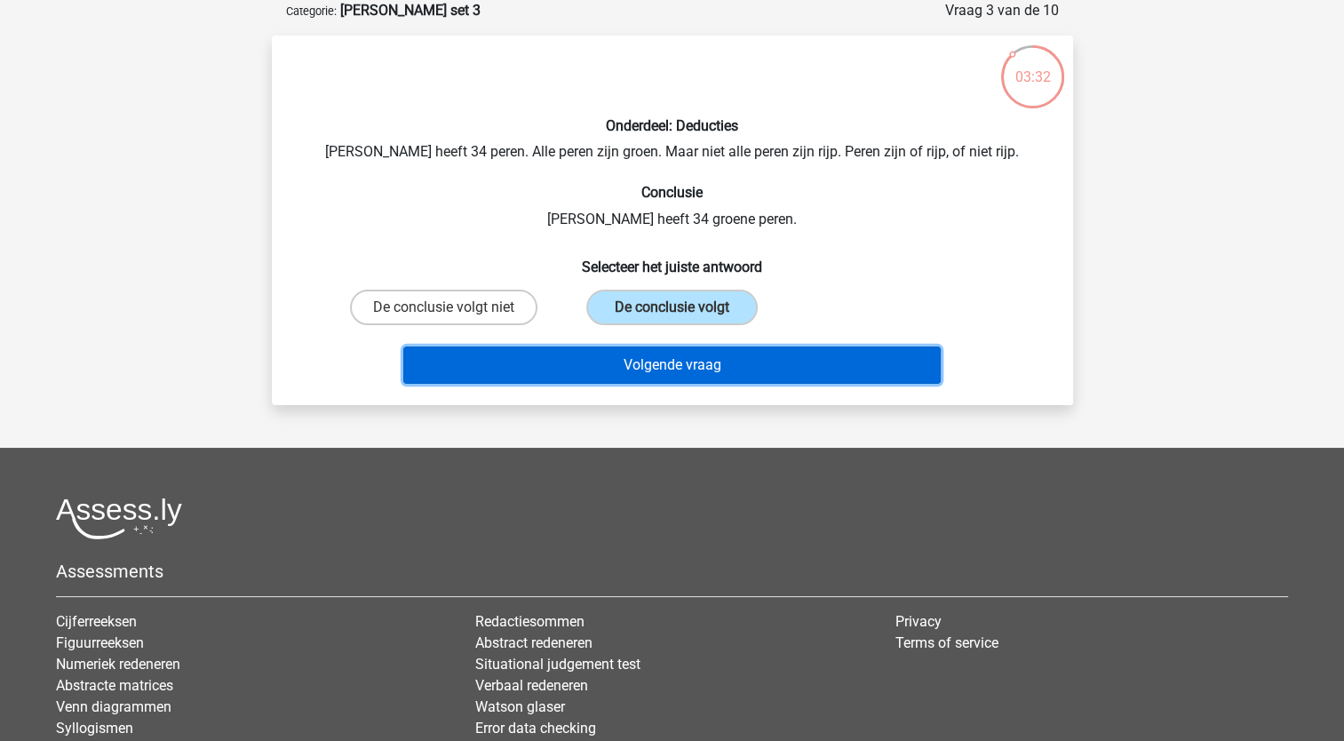
click at [621, 364] on button "Volgende vraag" at bounding box center [672, 364] width 538 height 37
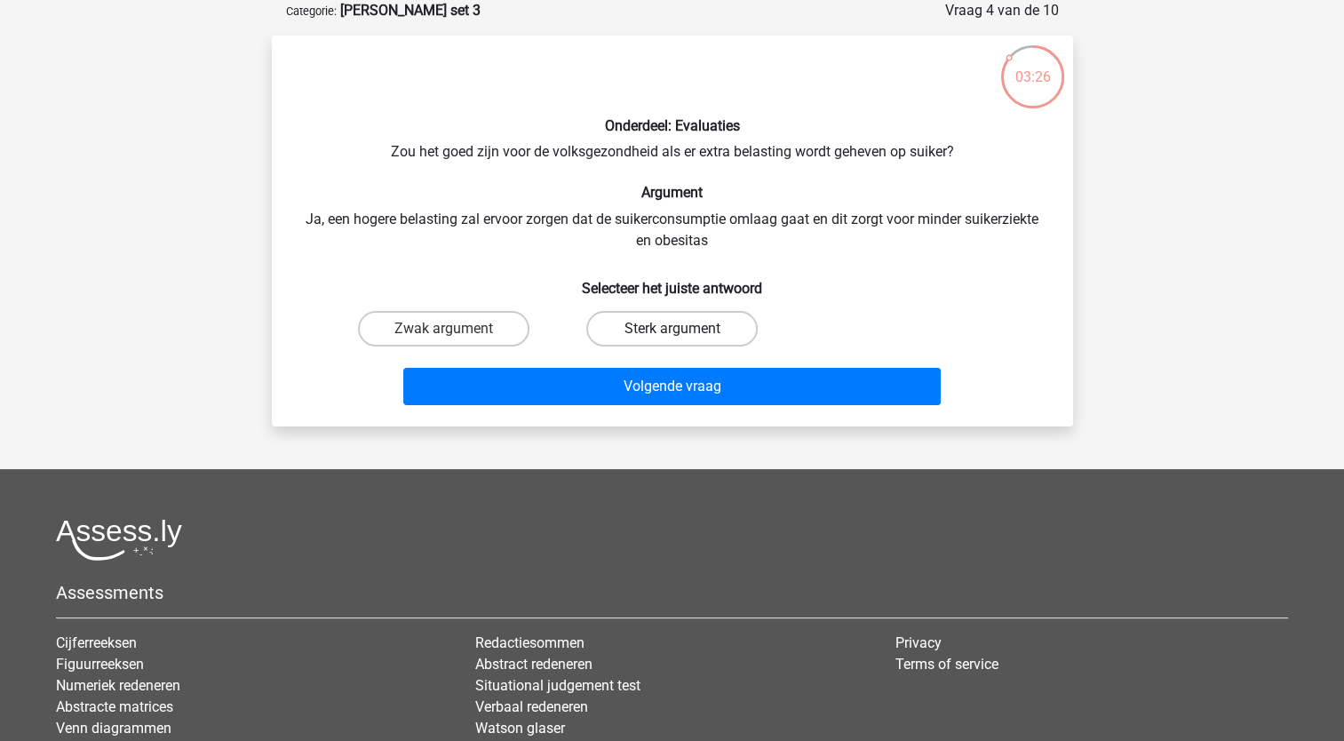
click at [635, 340] on label "Sterk argument" at bounding box center [671, 329] width 171 height 36
click at [672, 340] on input "Sterk argument" at bounding box center [678, 335] width 12 height 12
radio input "true"
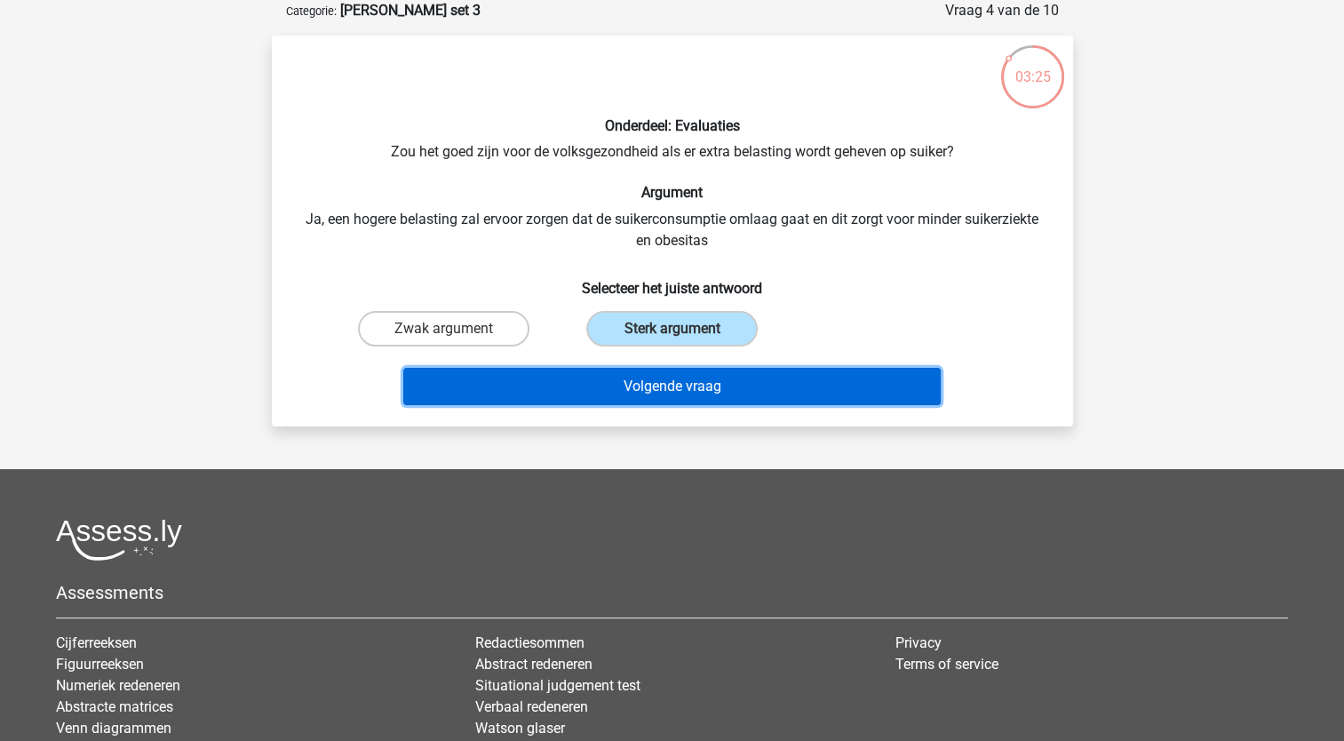
click at [635, 389] on button "Volgende vraag" at bounding box center [672, 386] width 538 height 37
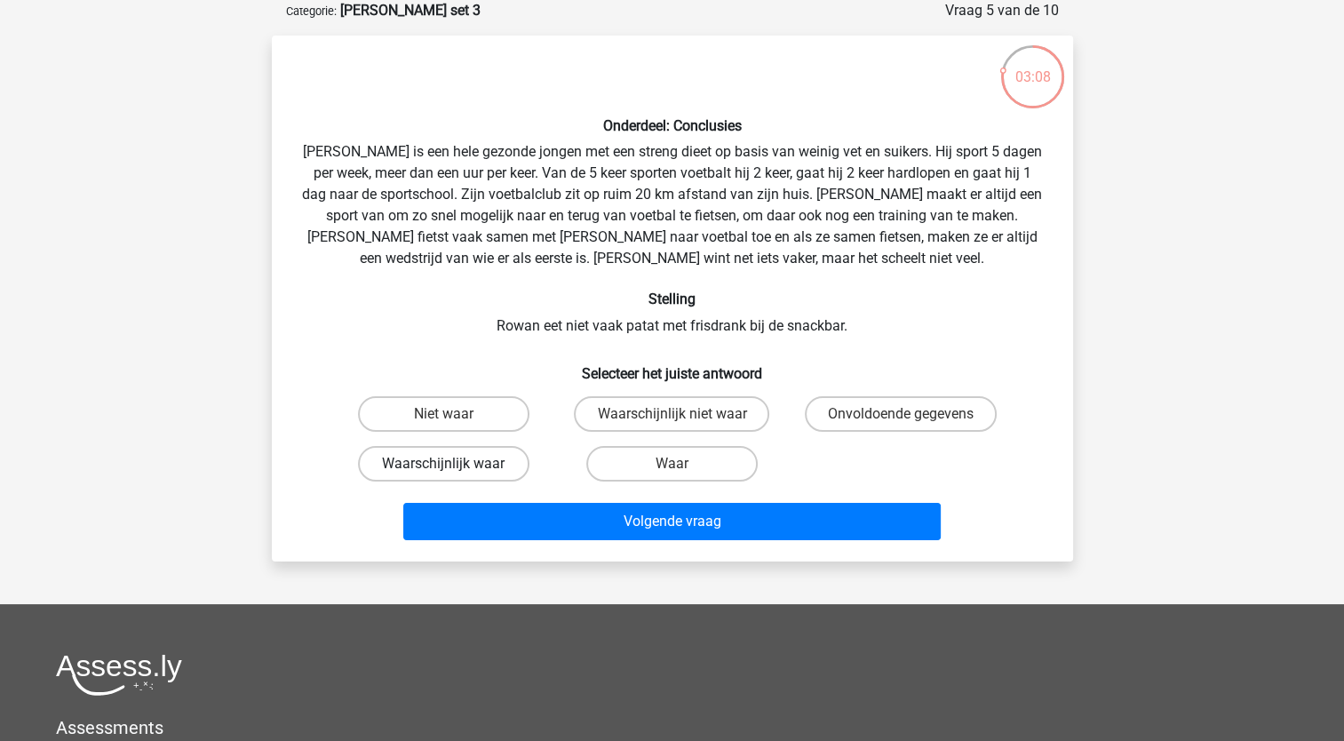
click at [469, 470] on label "Waarschijnlijk waar" at bounding box center [443, 464] width 171 height 36
click at [455, 470] on input "Waarschijnlijk waar" at bounding box center [449, 470] width 12 height 12
radio input "true"
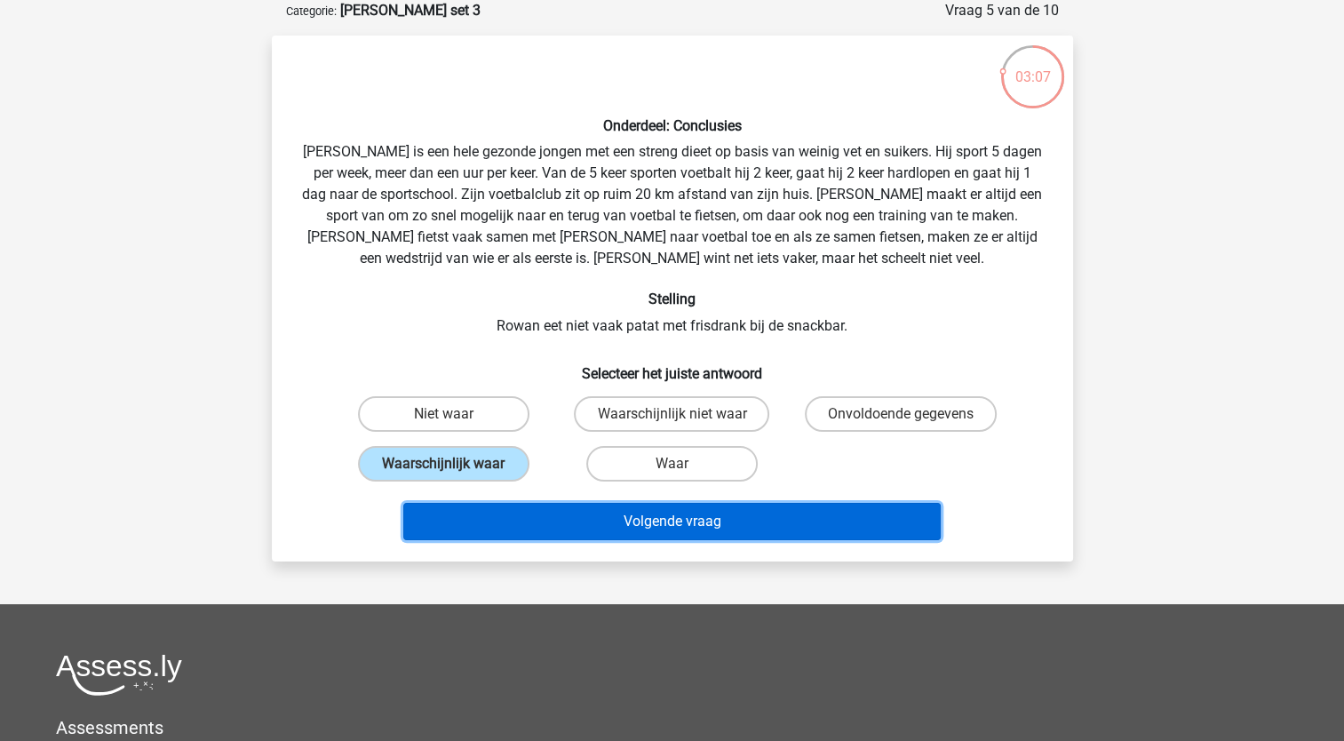
click at [525, 508] on button "Volgende vraag" at bounding box center [672, 521] width 538 height 37
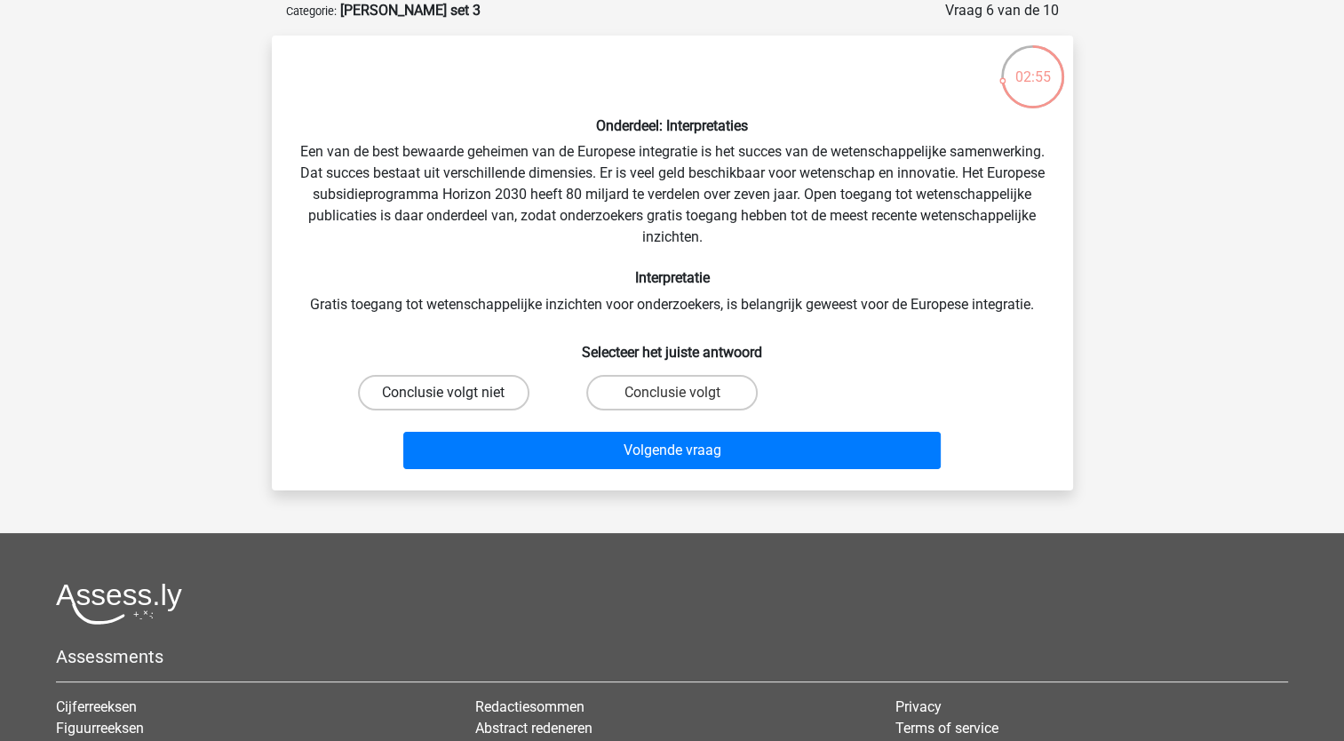
click at [458, 394] on label "Conclusie volgt niet" at bounding box center [443, 393] width 171 height 36
click at [455, 394] on input "Conclusie volgt niet" at bounding box center [449, 399] width 12 height 12
radio input "true"
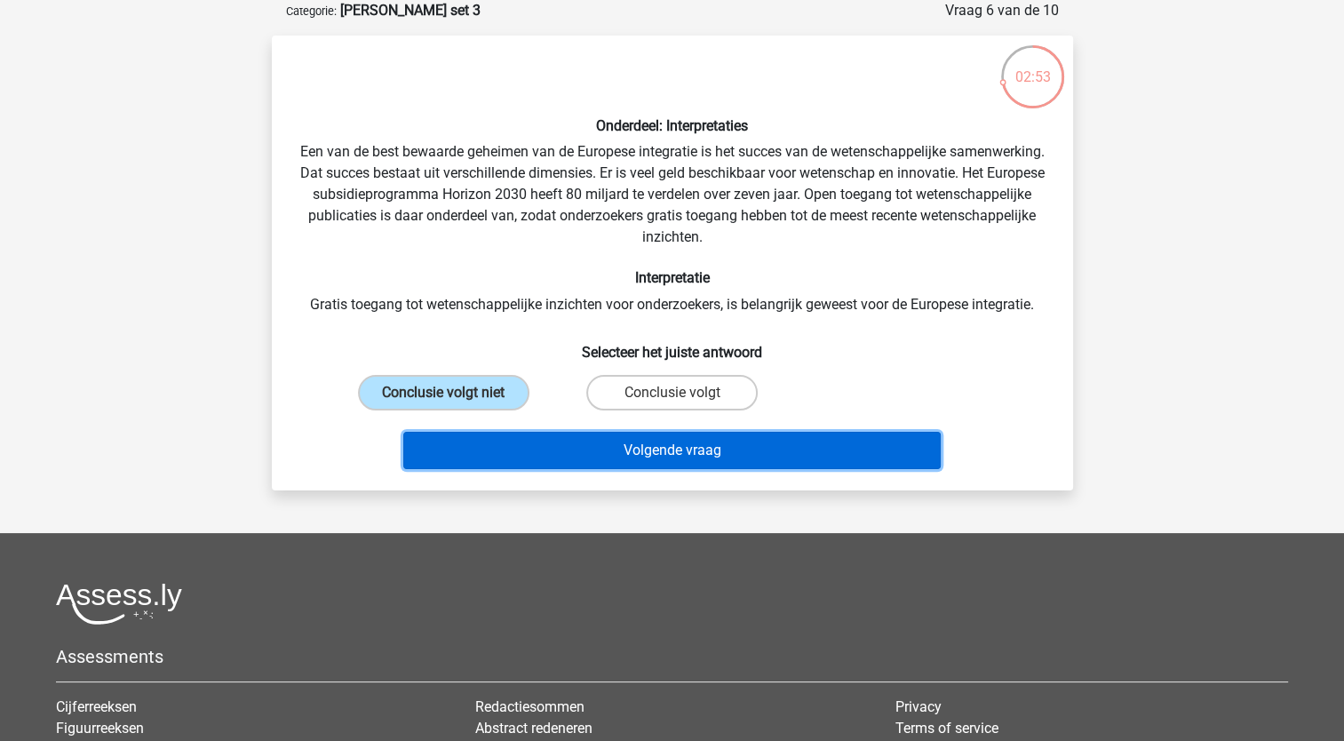
click at [501, 445] on button "Volgende vraag" at bounding box center [672, 450] width 538 height 37
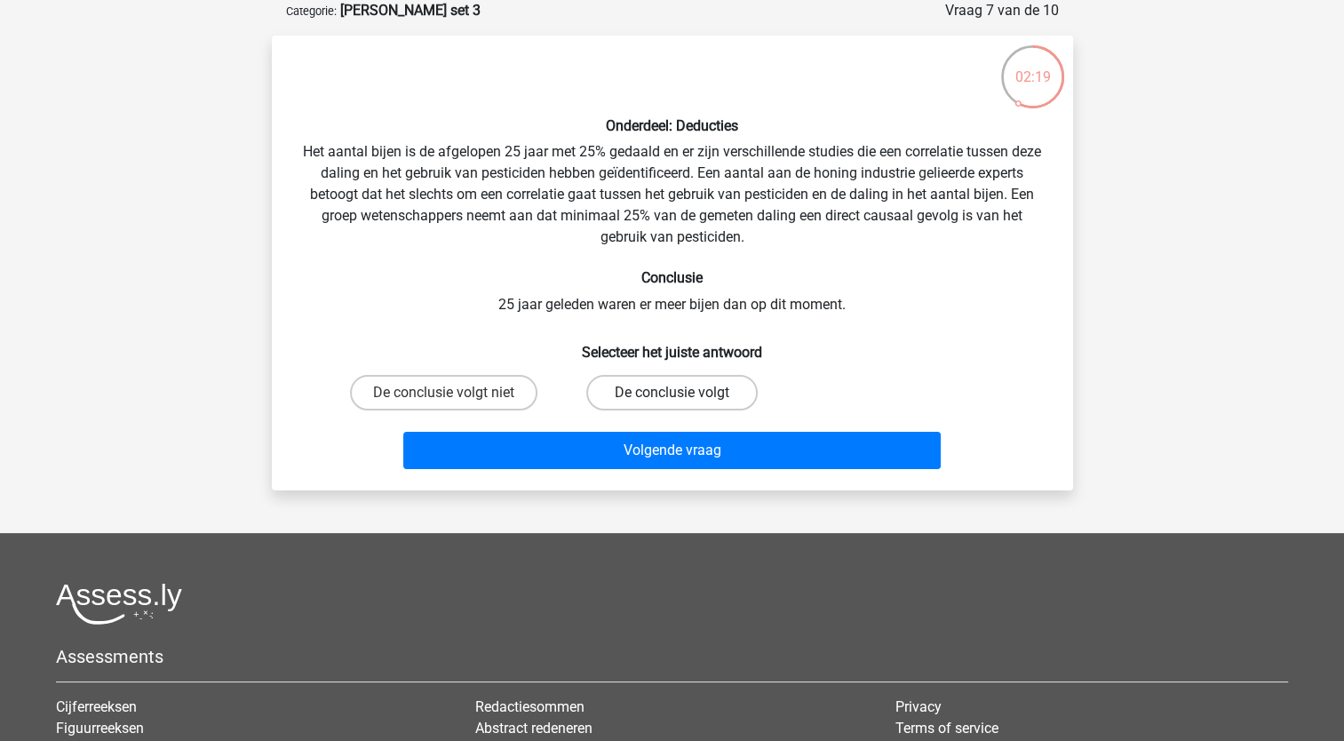
click at [645, 402] on label "De conclusie volgt" at bounding box center [671, 393] width 171 height 36
click at [672, 402] on input "De conclusie volgt" at bounding box center [678, 399] width 12 height 12
radio input "true"
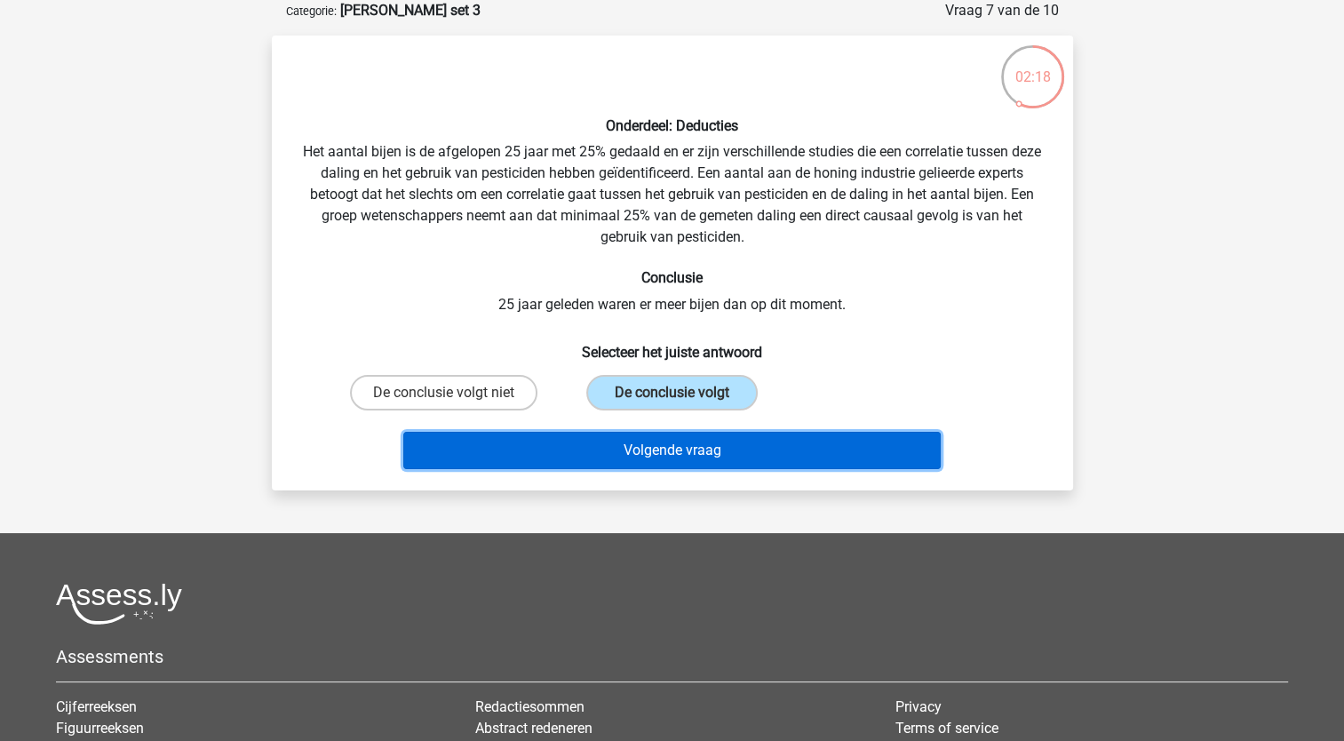
click at [646, 460] on button "Volgende vraag" at bounding box center [672, 450] width 538 height 37
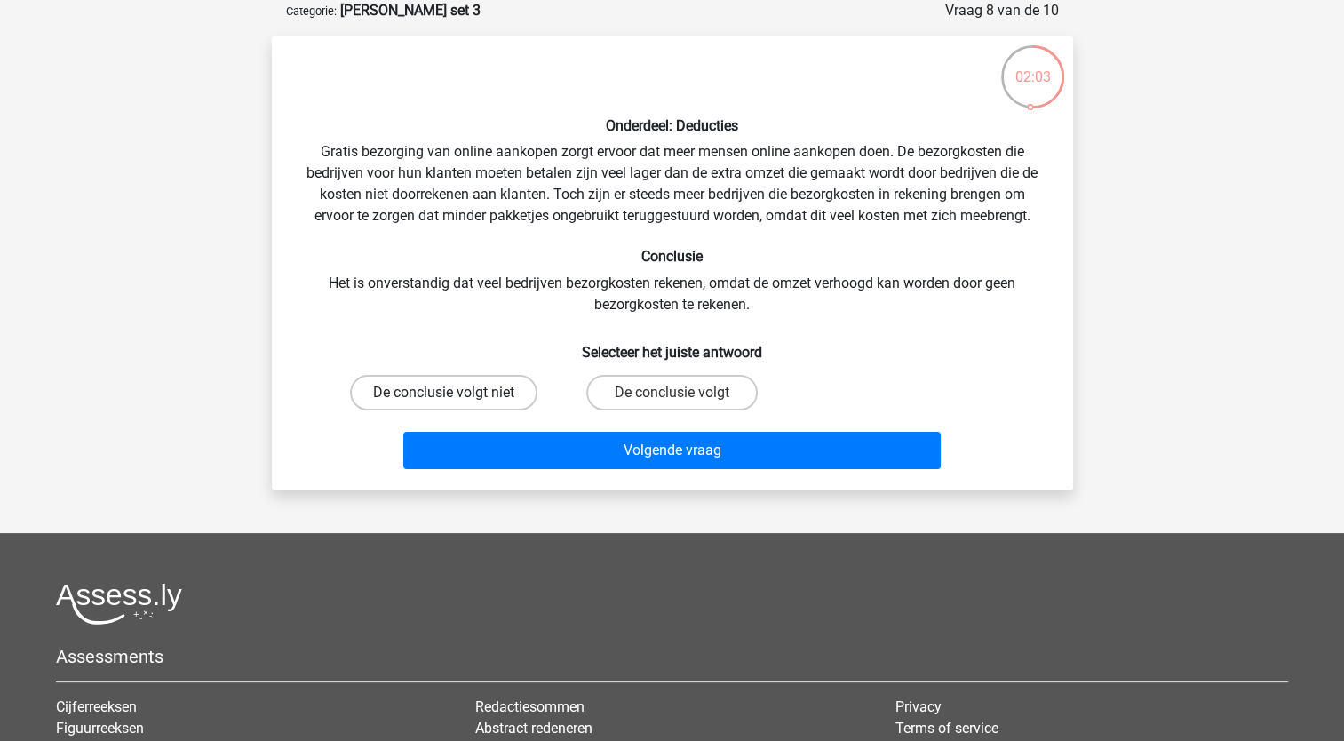
click at [491, 398] on label "De conclusie volgt niet" at bounding box center [443, 393] width 187 height 36
click at [455, 398] on input "De conclusie volgt niet" at bounding box center [449, 399] width 12 height 12
radio input "true"
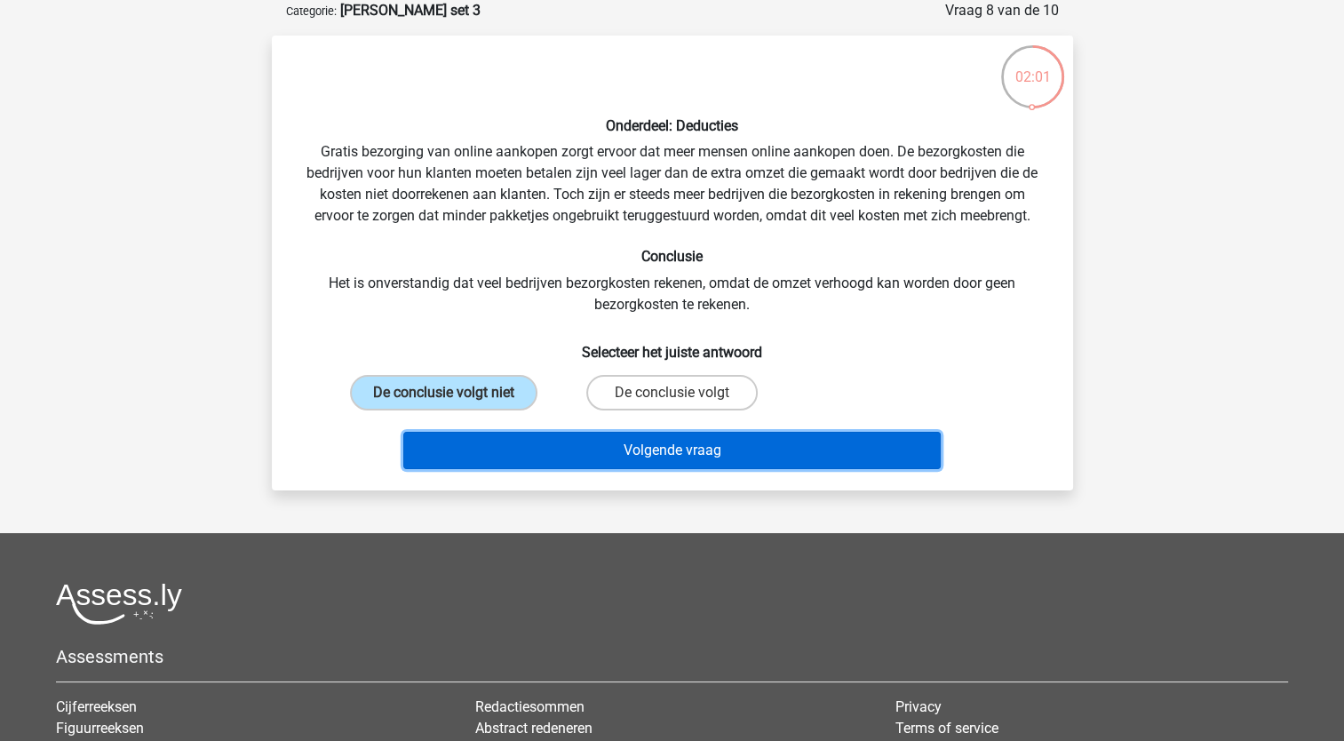
click at [613, 457] on button "Volgende vraag" at bounding box center [672, 450] width 538 height 37
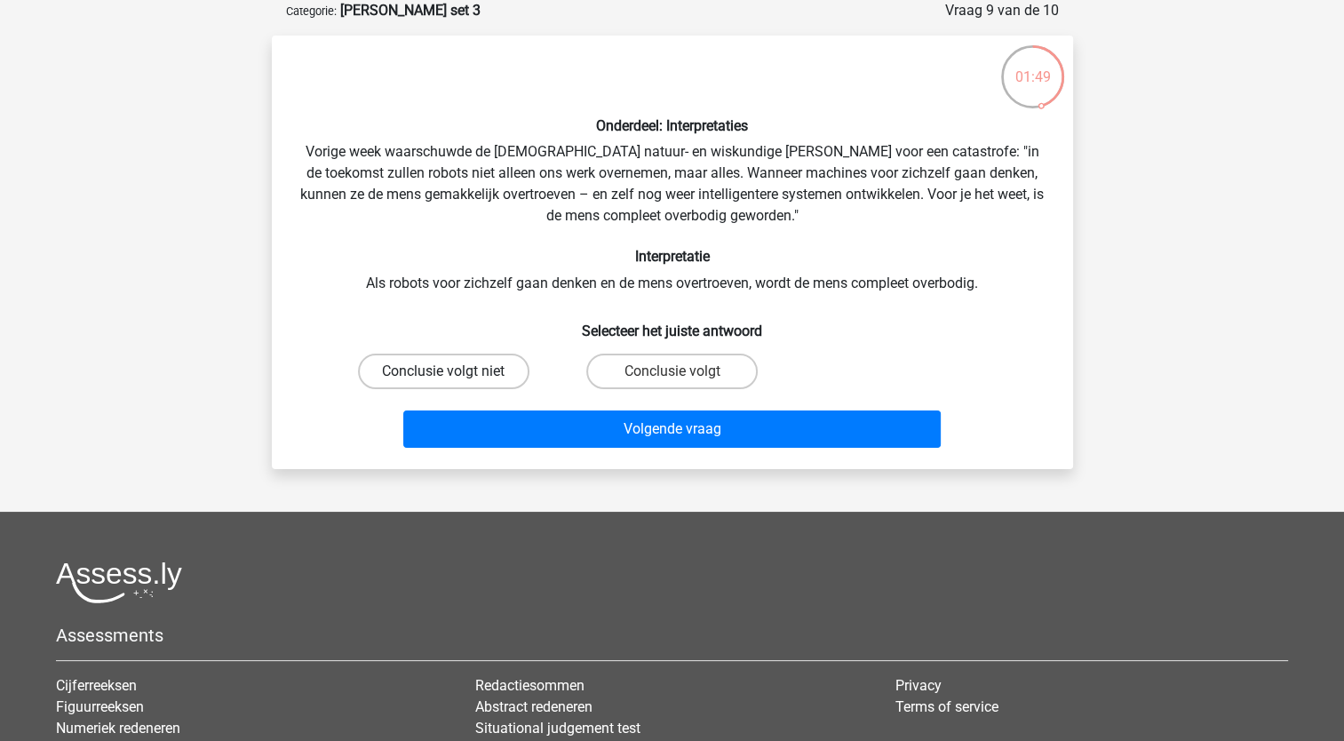
click at [480, 358] on label "Conclusie volgt niet" at bounding box center [443, 372] width 171 height 36
click at [455, 371] on input "Conclusie volgt niet" at bounding box center [449, 377] width 12 height 12
radio input "true"
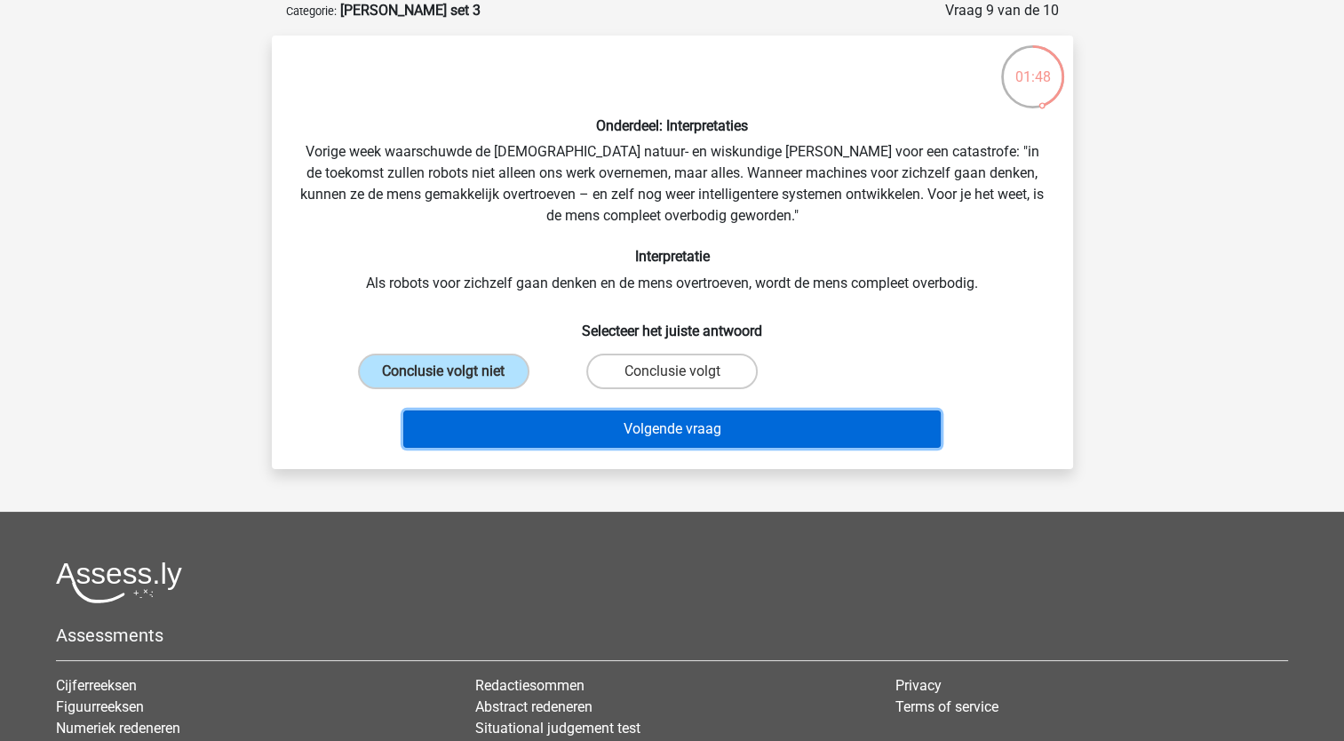
click at [486, 427] on button "Volgende vraag" at bounding box center [672, 428] width 538 height 37
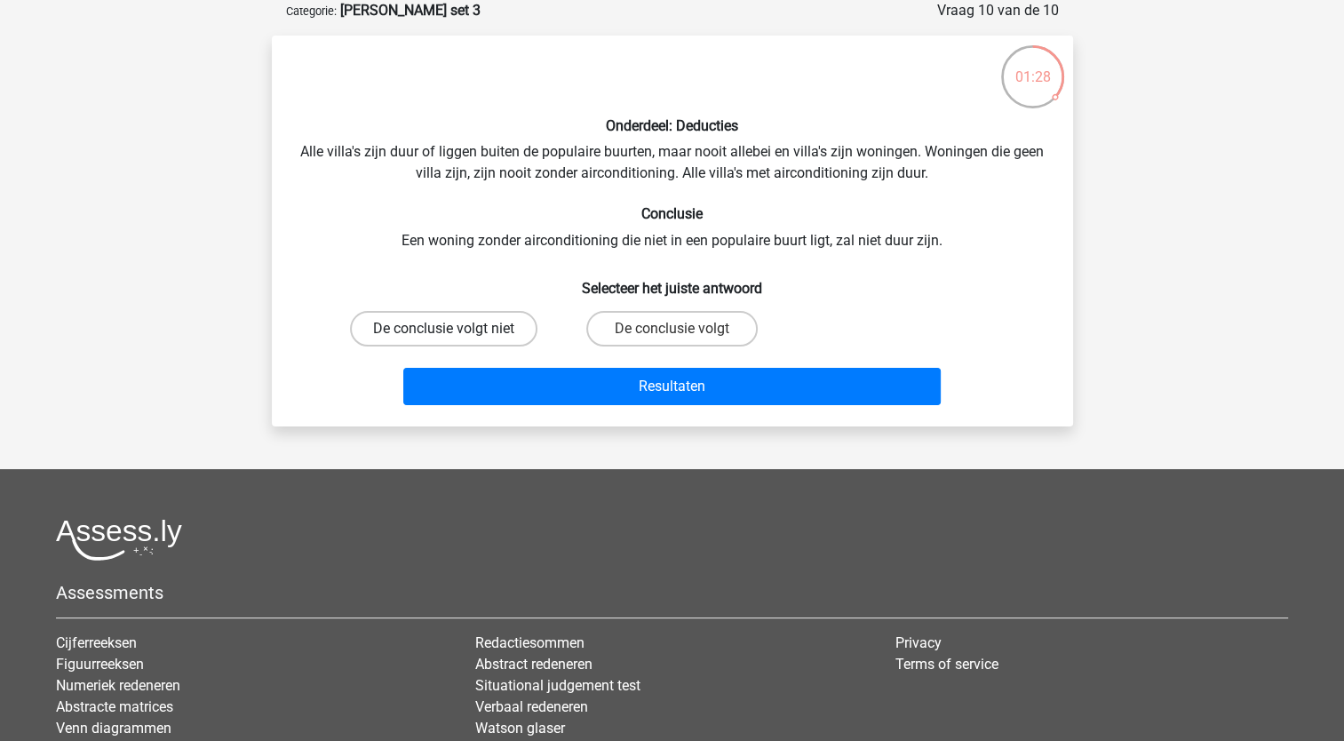
click at [435, 327] on label "De conclusie volgt niet" at bounding box center [443, 329] width 187 height 36
click at [443, 329] on input "De conclusie volgt niet" at bounding box center [449, 335] width 12 height 12
radio input "true"
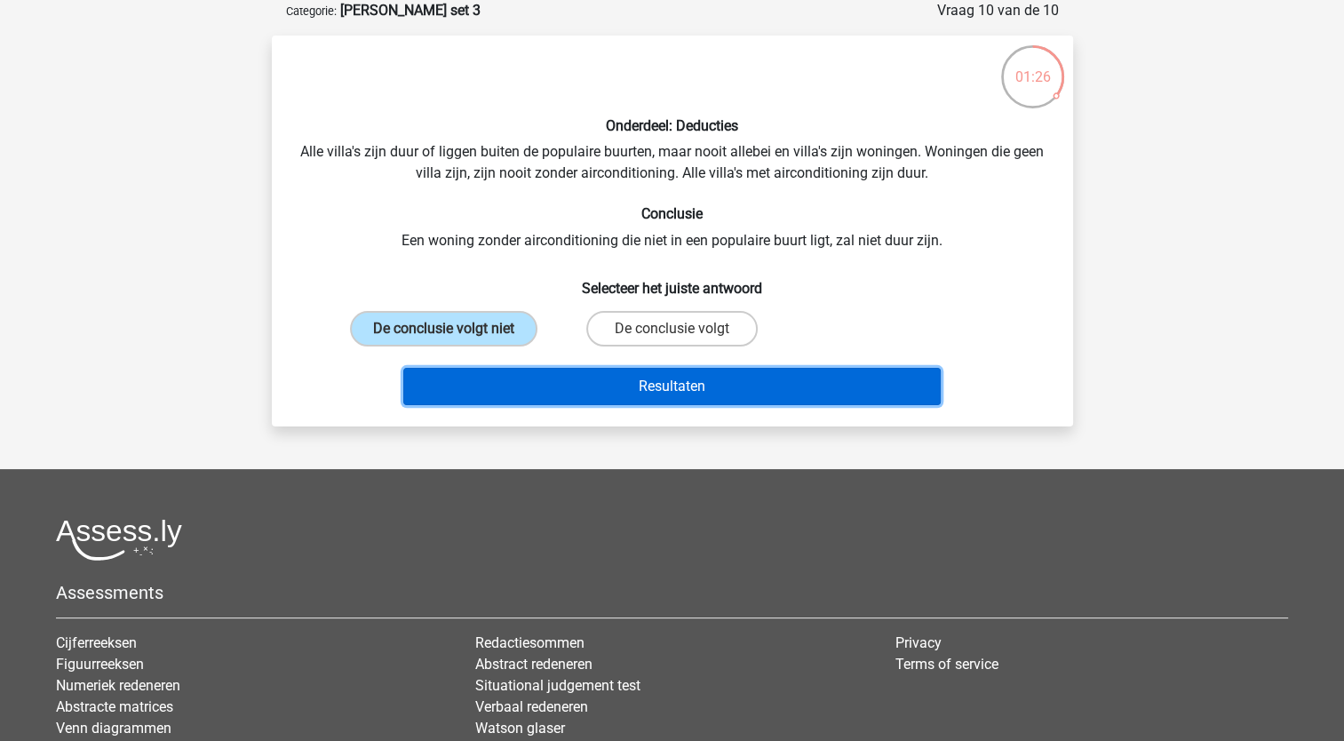
click at [469, 382] on button "Resultaten" at bounding box center [672, 386] width 538 height 37
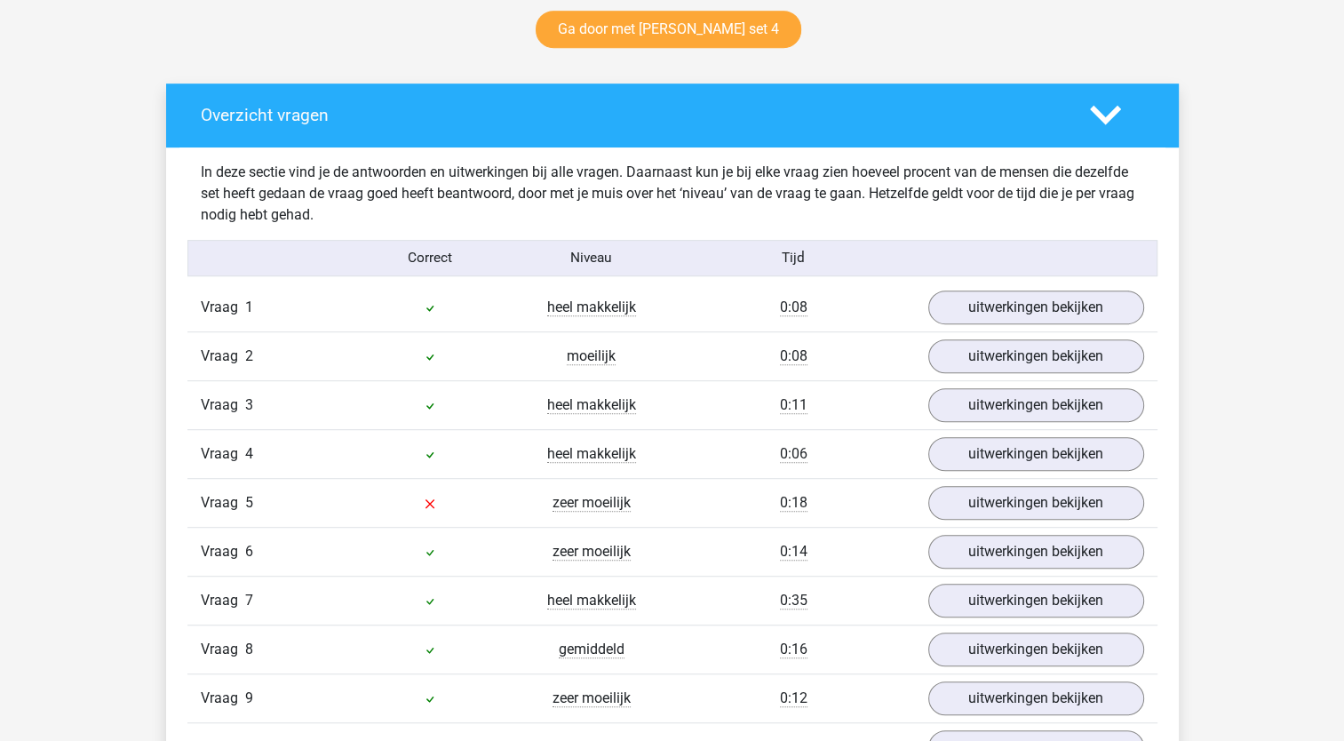
scroll to position [977, 0]
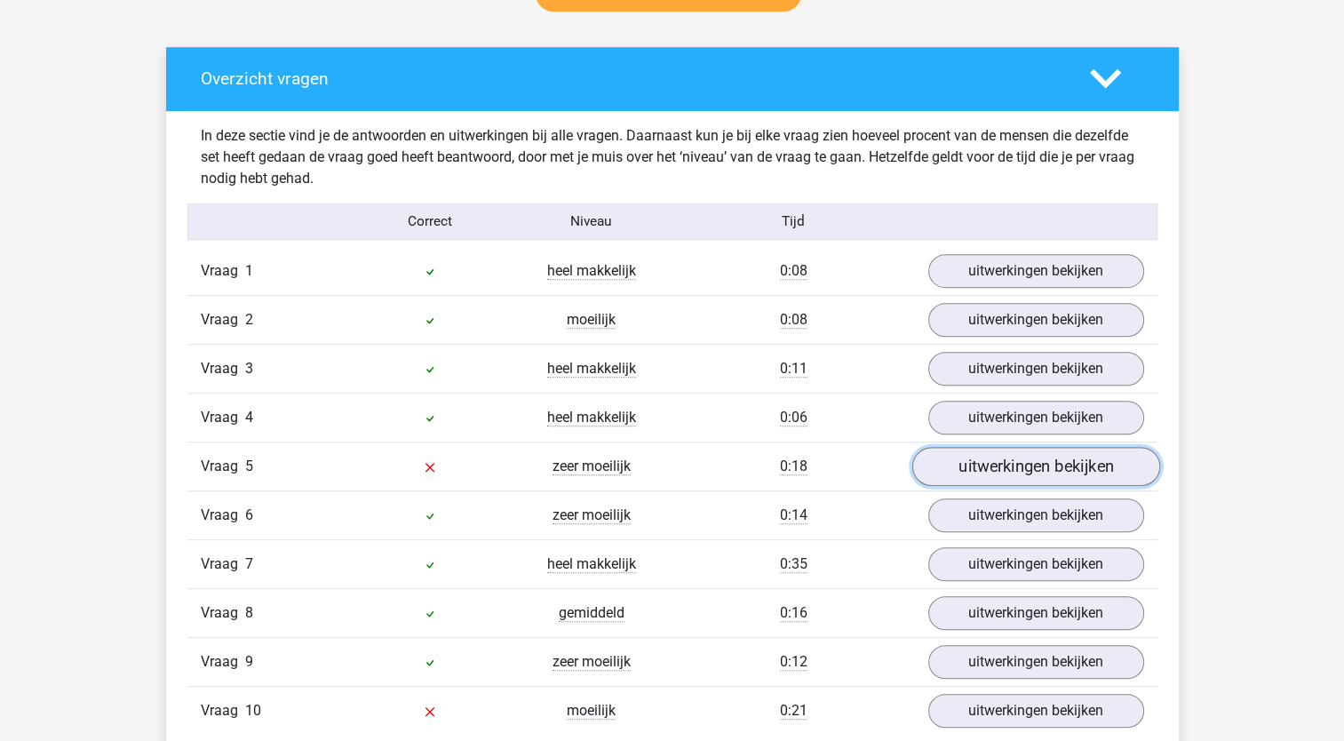
click at [934, 466] on link "uitwerkingen bekijken" at bounding box center [1036, 466] width 248 height 39
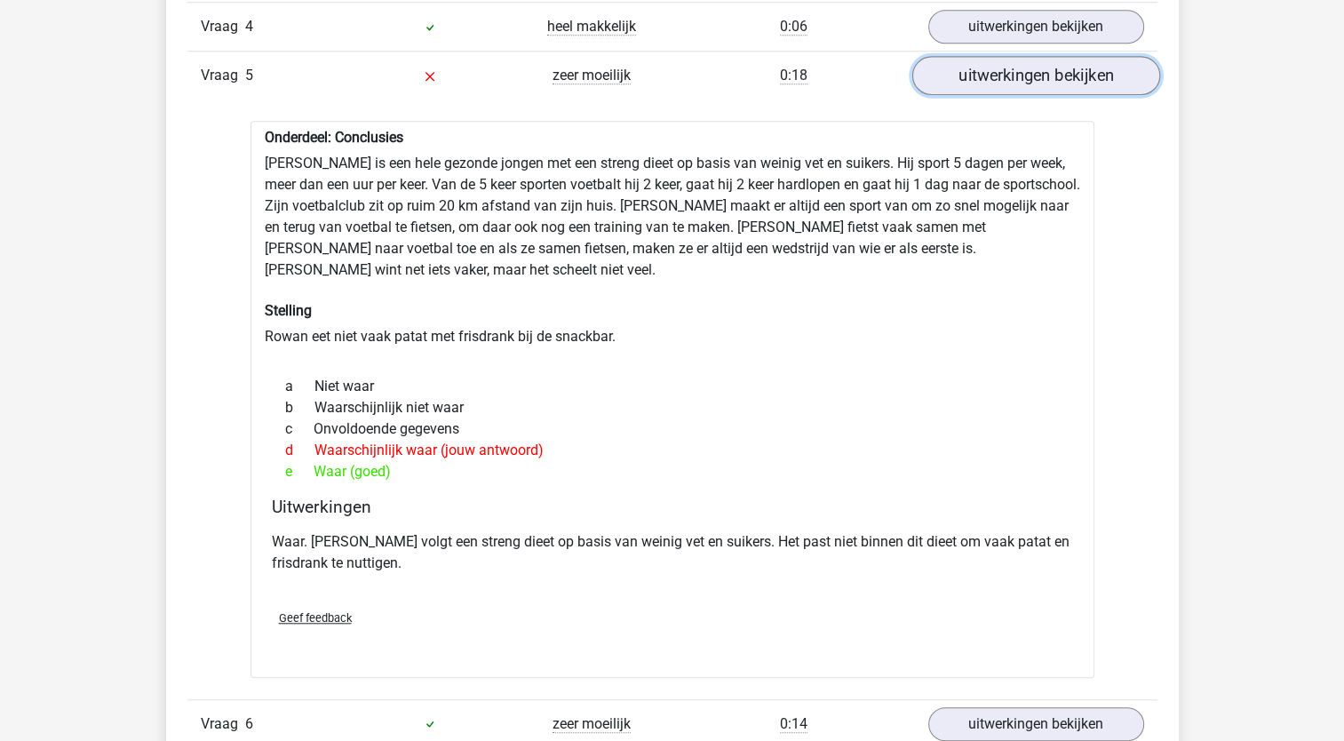
scroll to position [1333, 0]
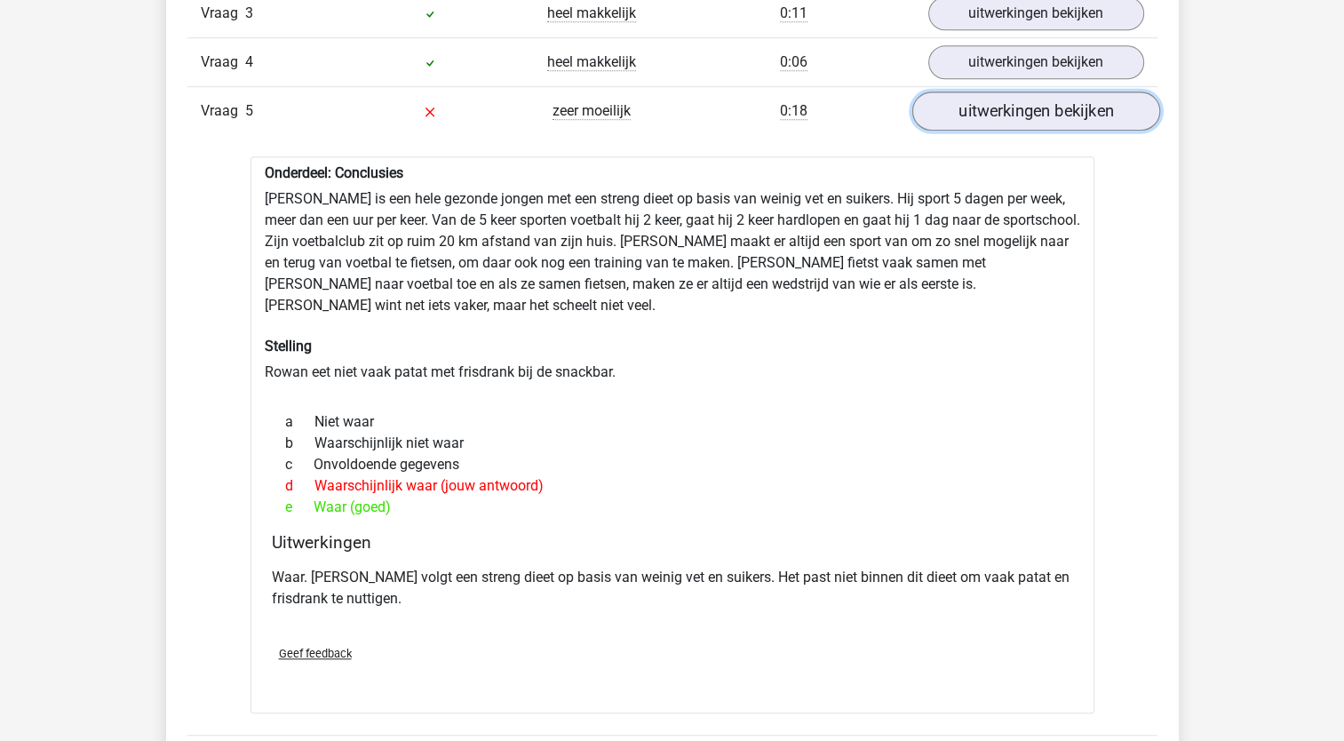
click at [992, 123] on link "uitwerkingen bekijken" at bounding box center [1036, 111] width 248 height 39
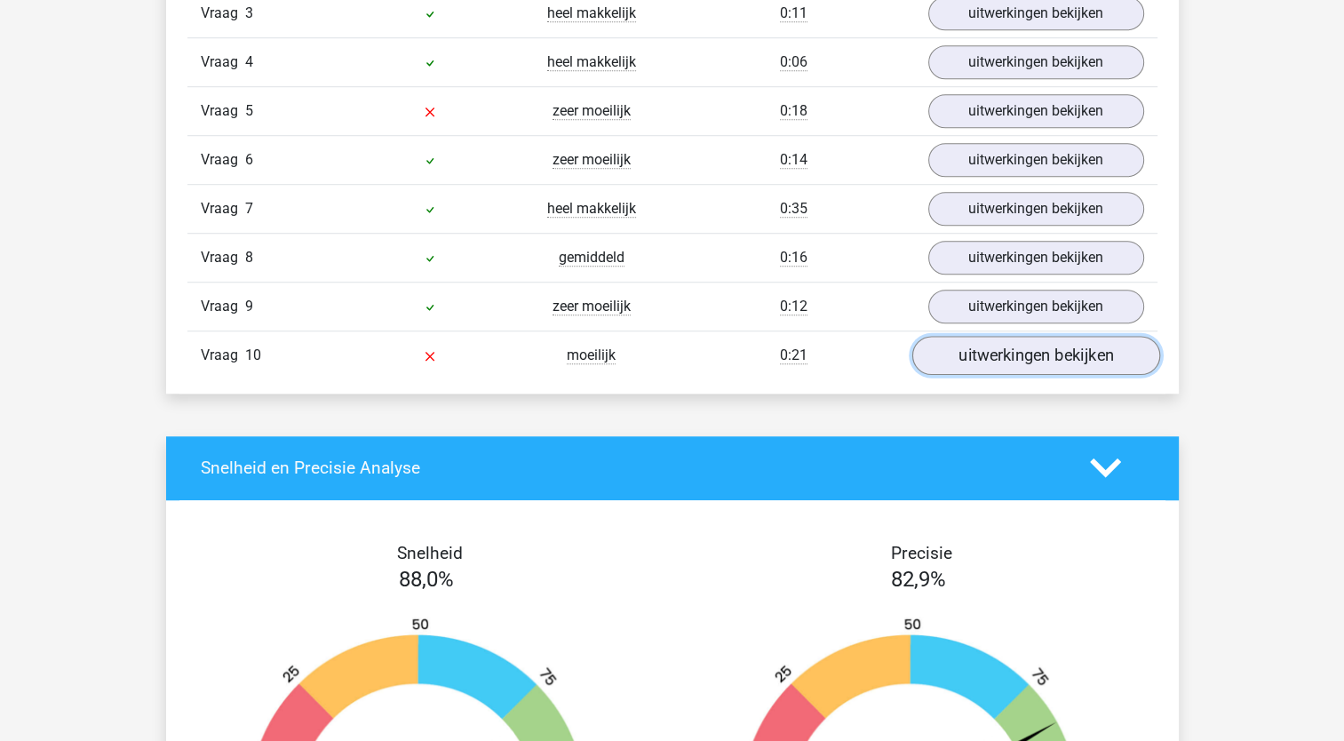
click at [975, 353] on link "uitwerkingen bekijken" at bounding box center [1036, 355] width 248 height 39
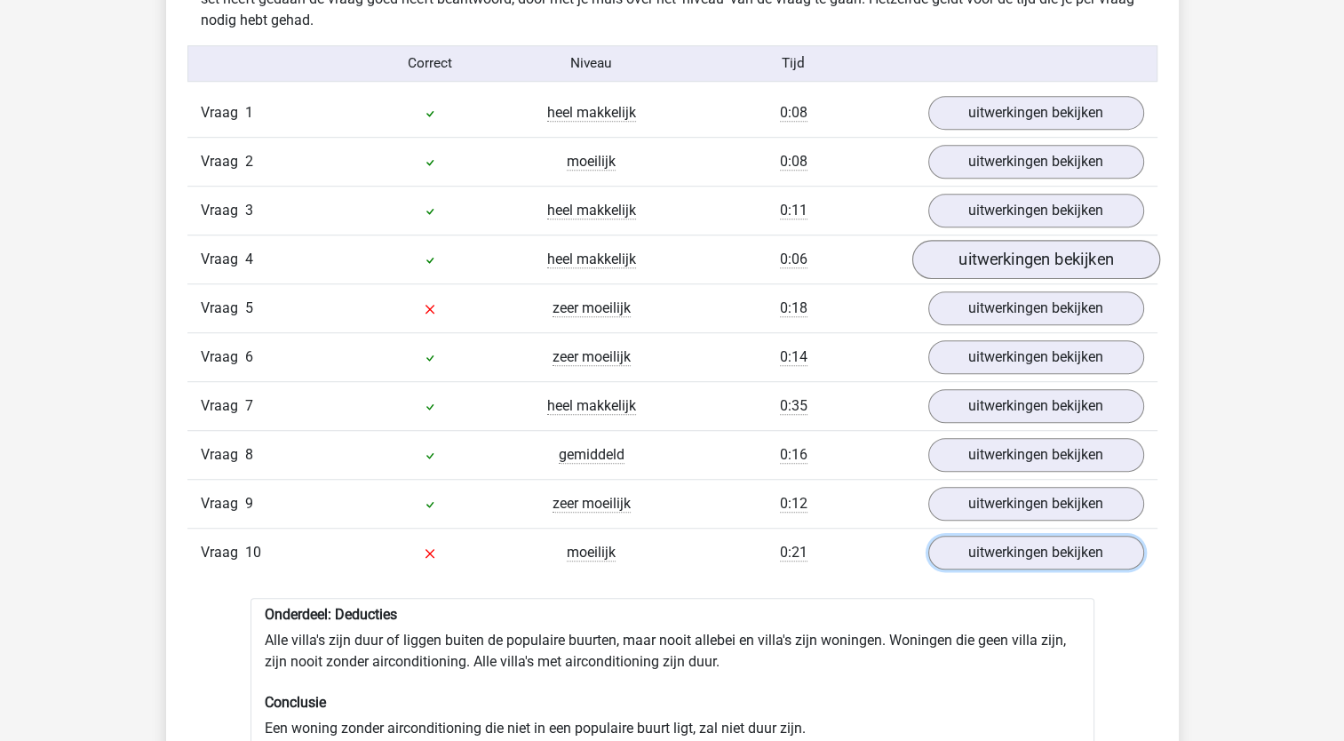
scroll to position [1155, 0]
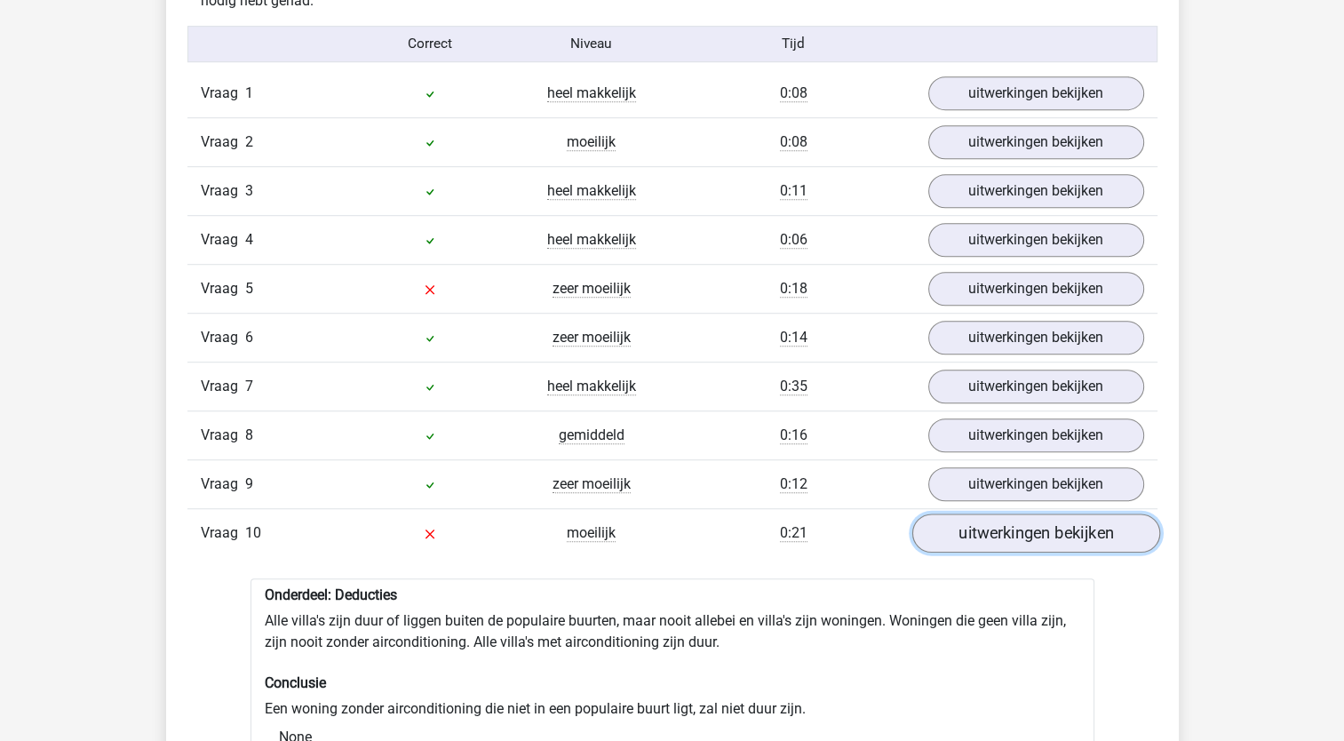
click at [970, 527] on link "uitwerkingen bekijken" at bounding box center [1036, 533] width 248 height 39
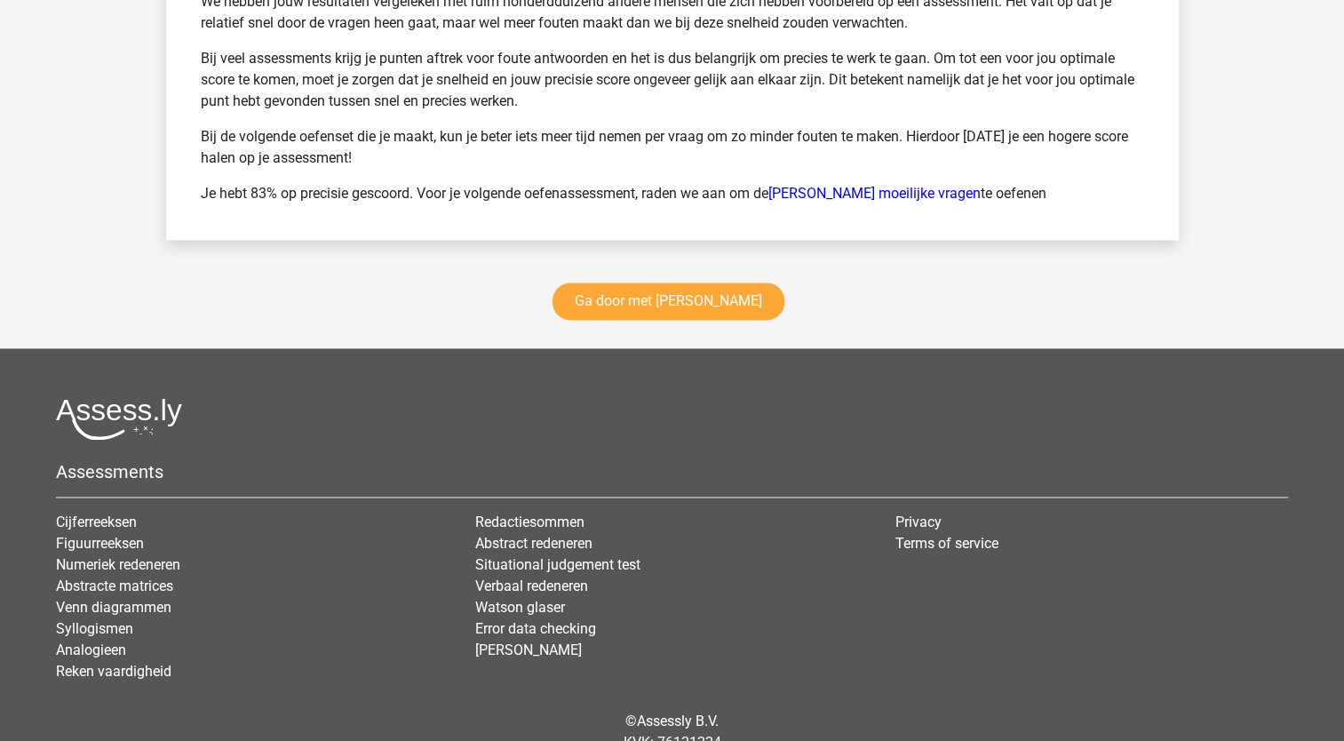
scroll to position [2488, 0]
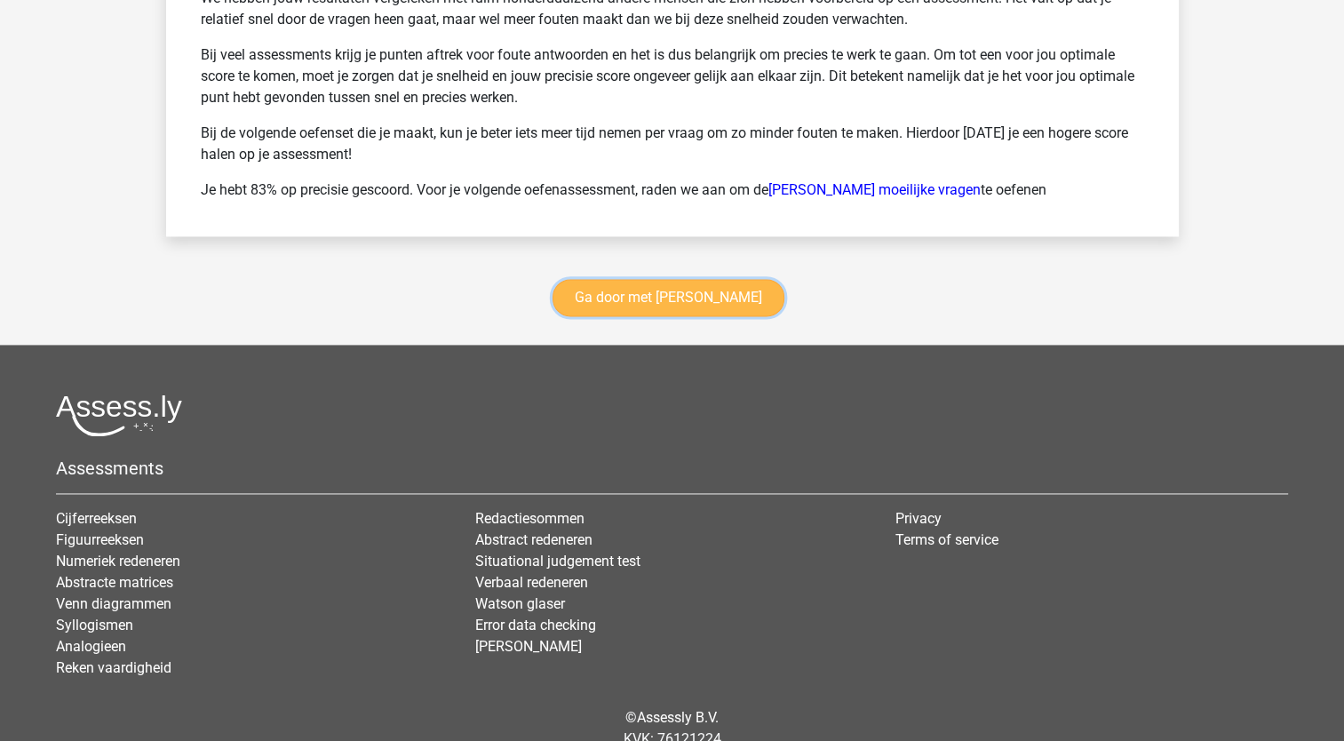
click at [633, 287] on link "Ga door met watson glaser" at bounding box center [669, 297] width 232 height 37
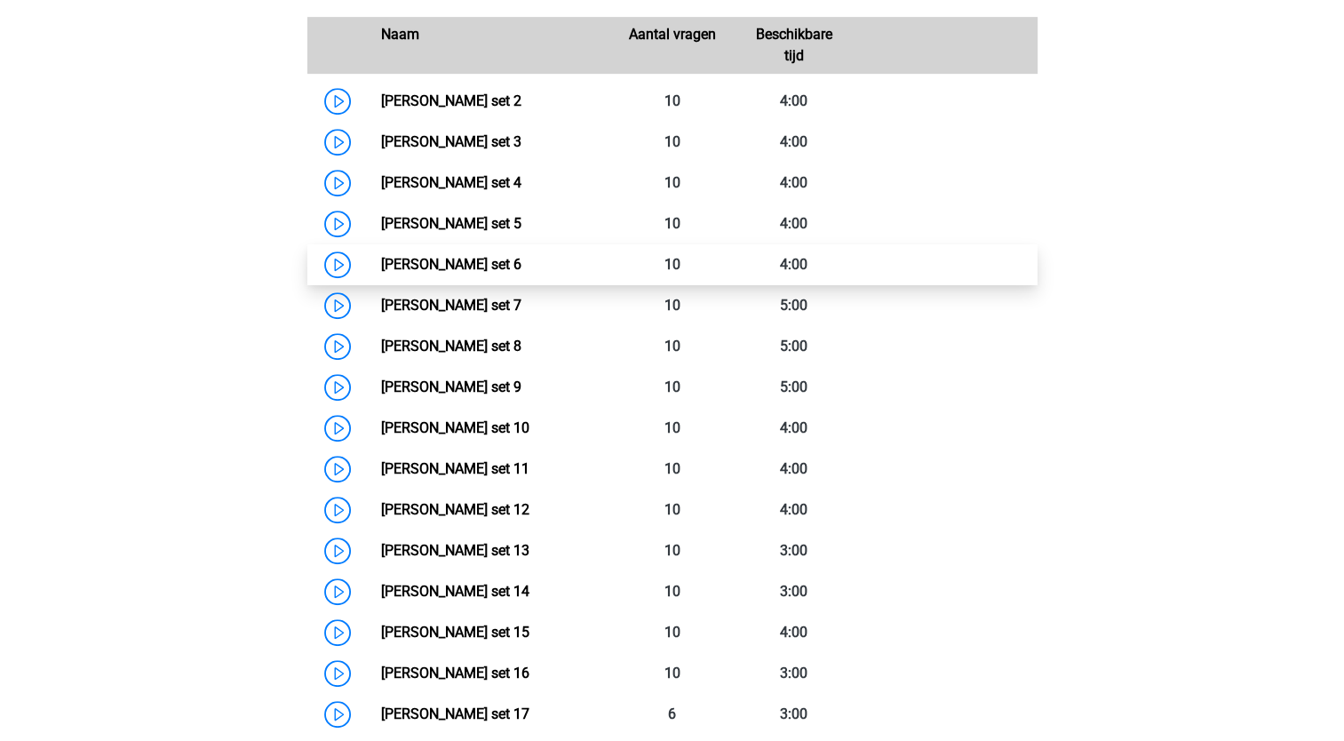
scroll to position [793, 0]
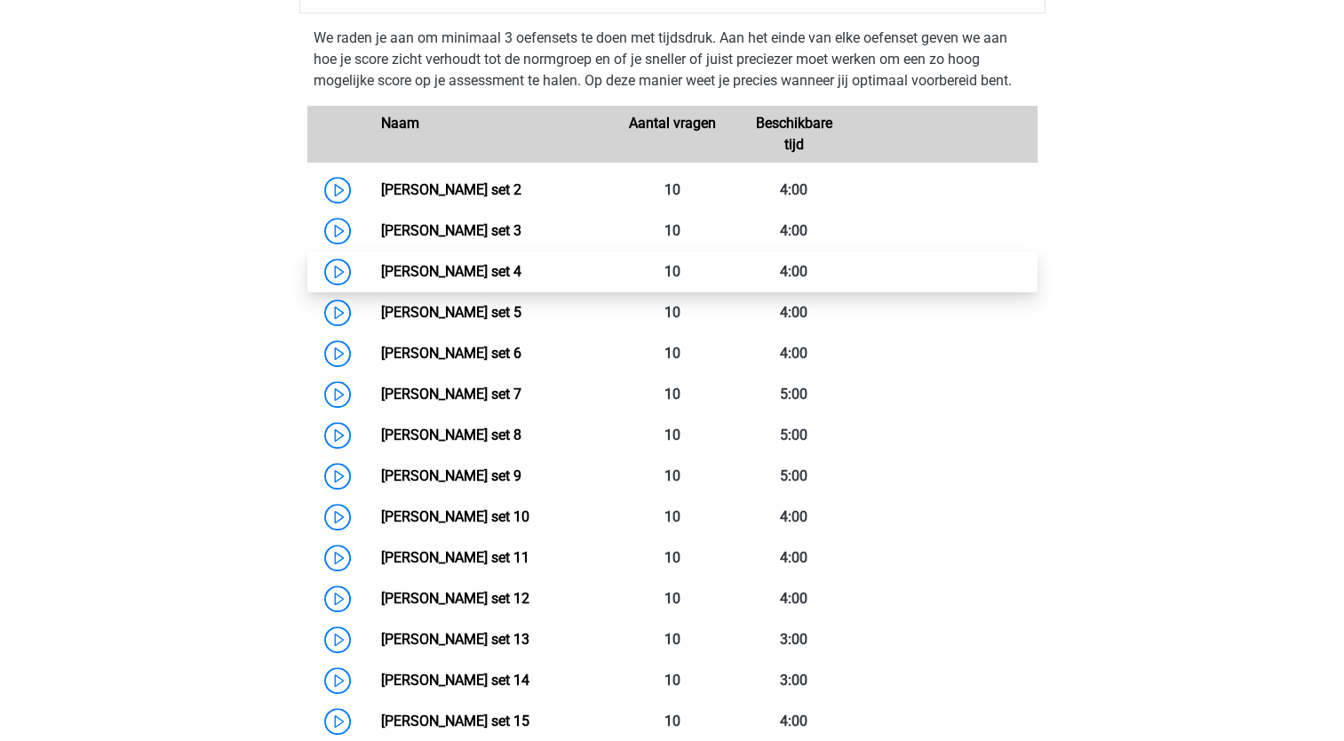
click at [423, 276] on link "Watson Glaser set 4" at bounding box center [451, 271] width 140 height 17
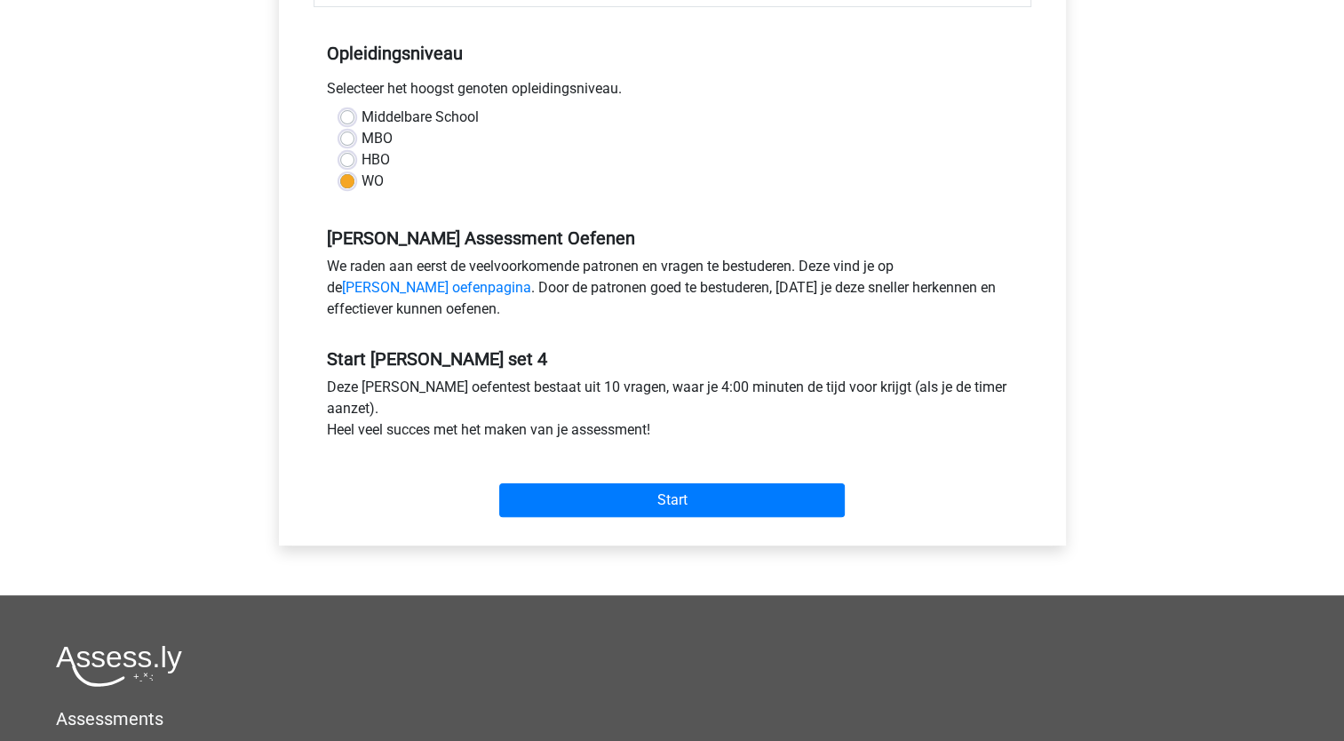
scroll to position [355, 0]
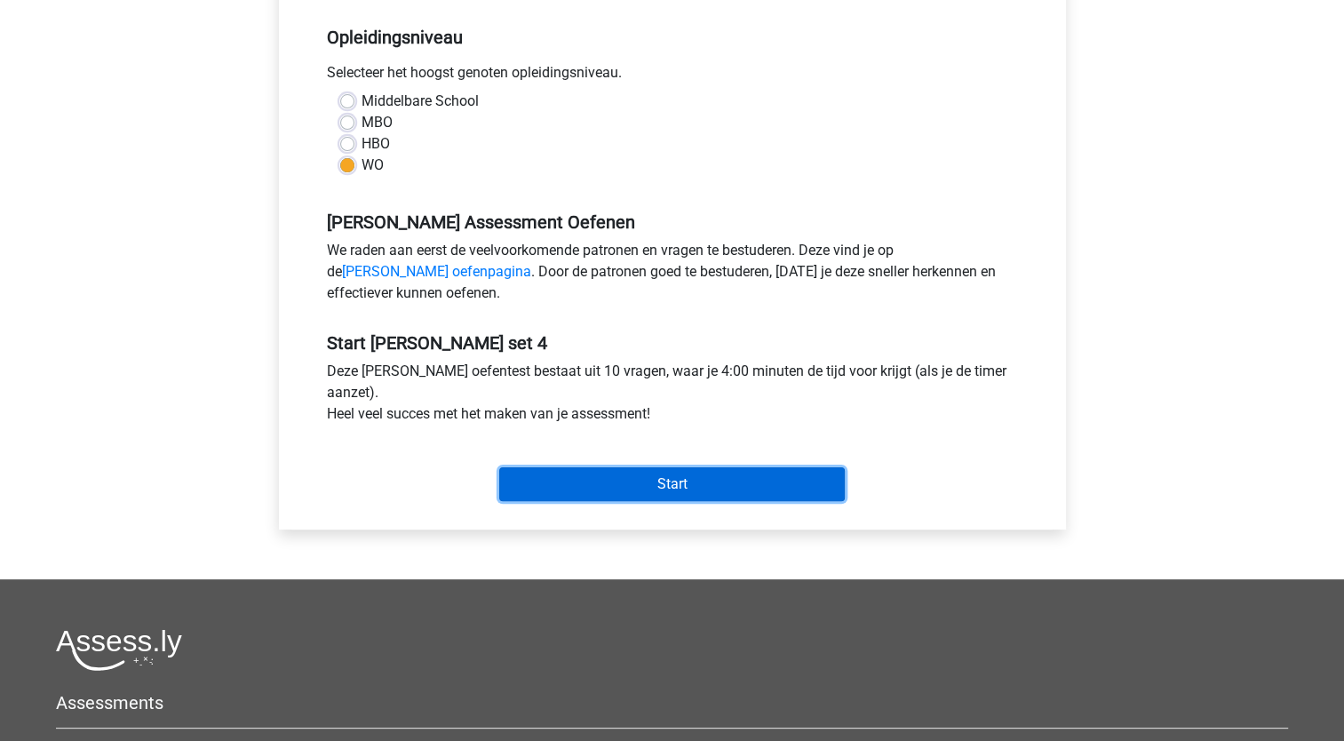
click at [551, 489] on input "Start" at bounding box center [672, 484] width 346 height 34
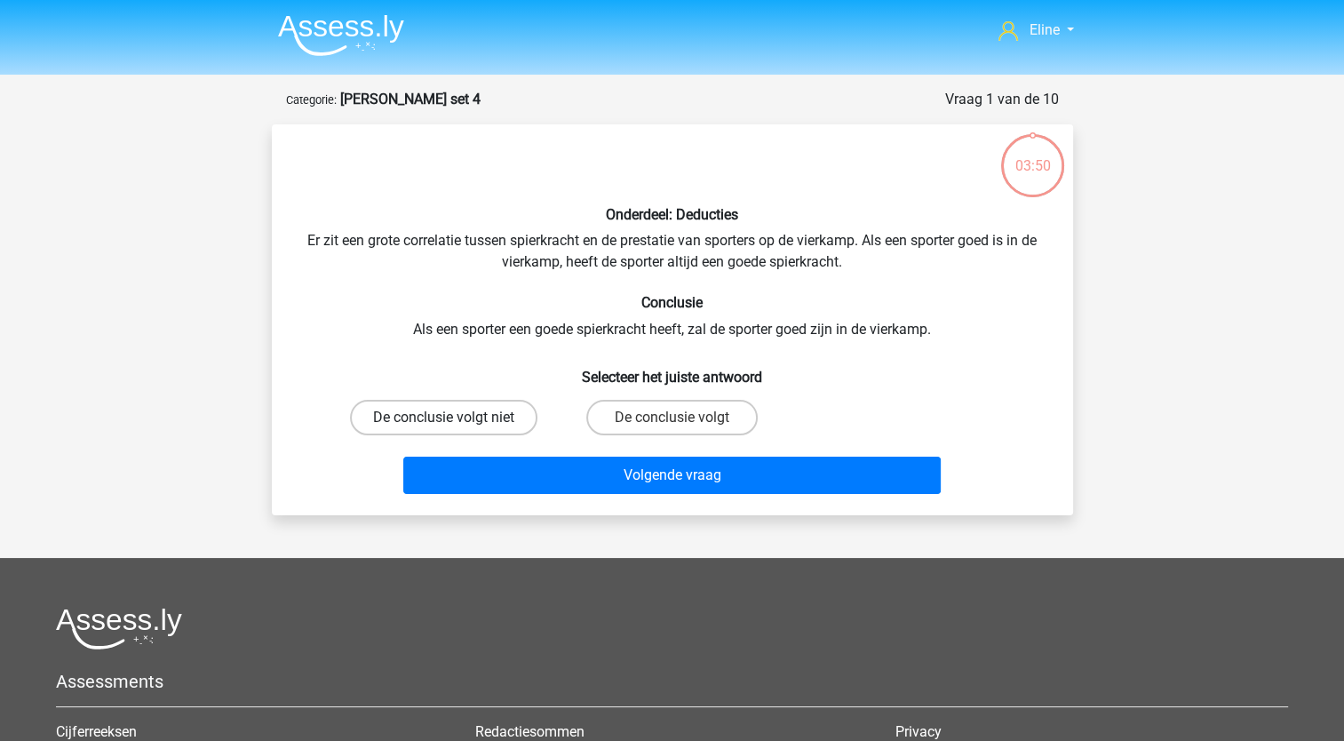
click at [505, 418] on label "De conclusie volgt niet" at bounding box center [443, 418] width 187 height 36
click at [455, 418] on input "De conclusie volgt niet" at bounding box center [449, 424] width 12 height 12
radio input "true"
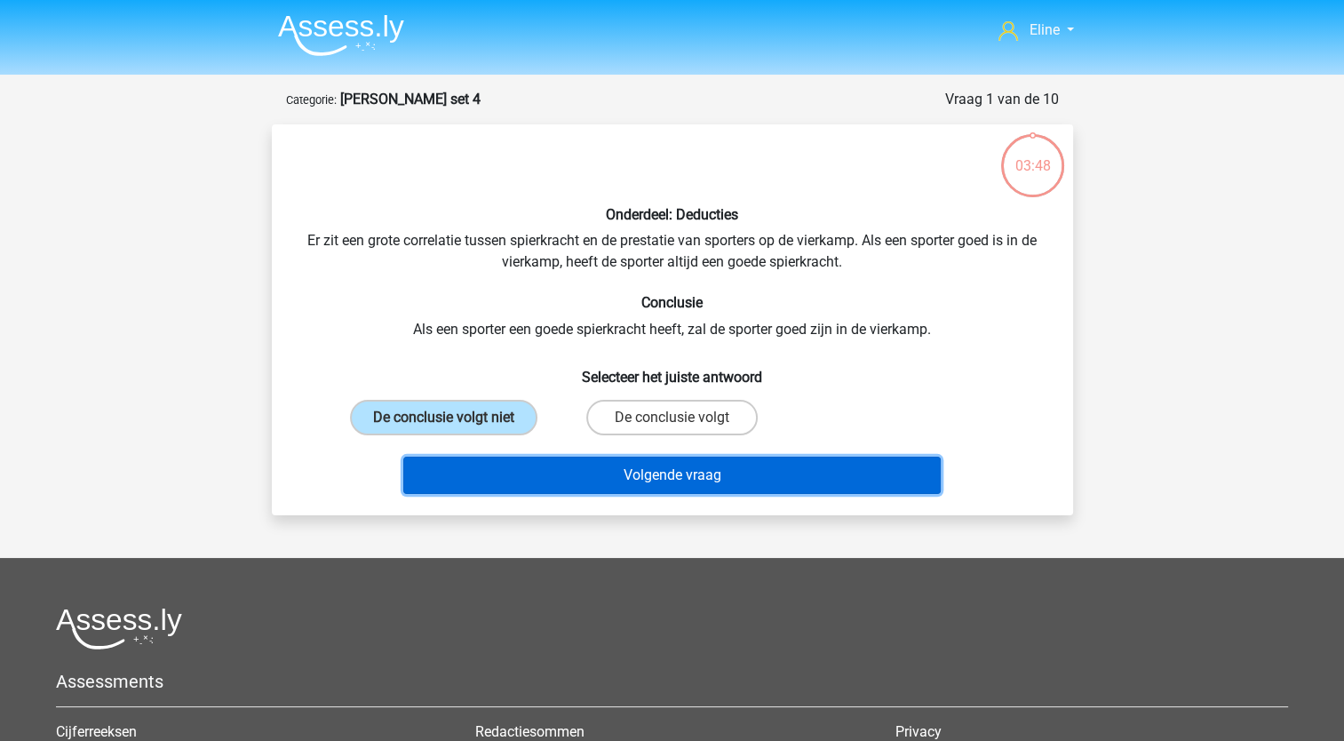
click at [547, 469] on button "Volgende vraag" at bounding box center [672, 475] width 538 height 37
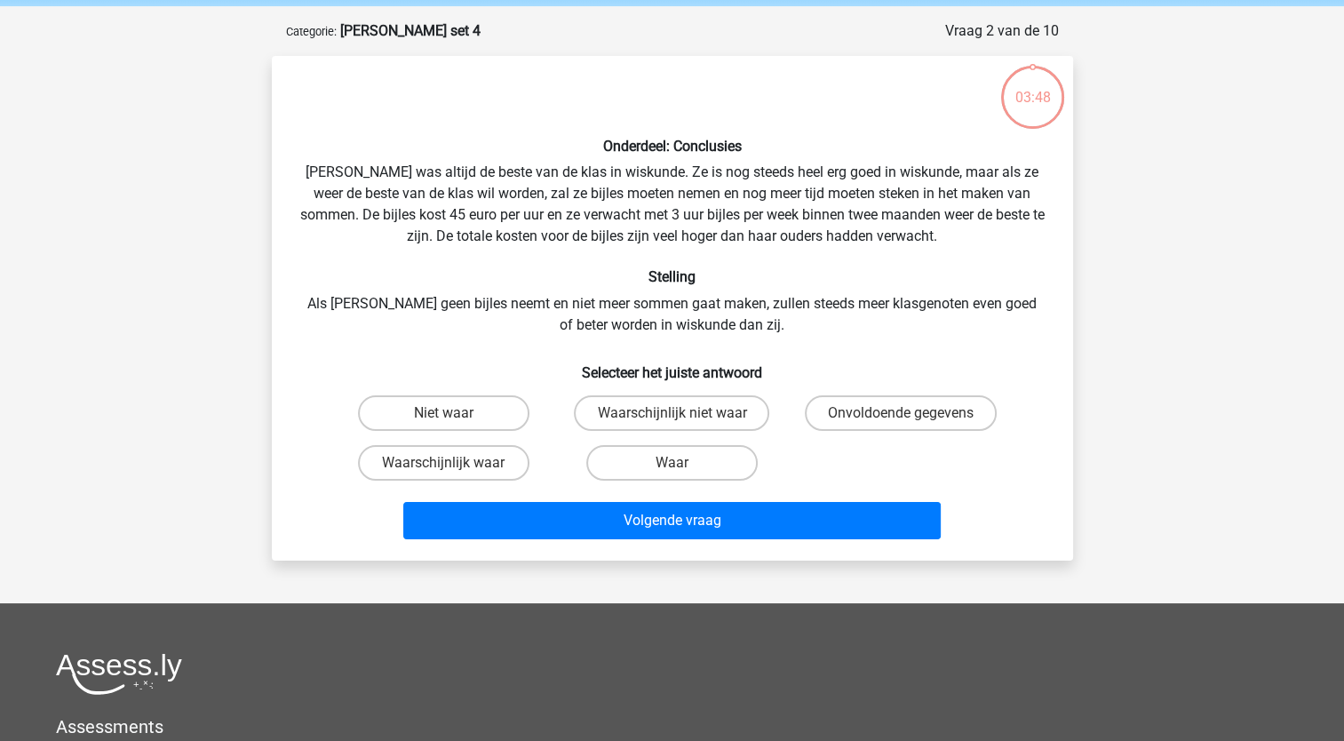
scroll to position [89, 0]
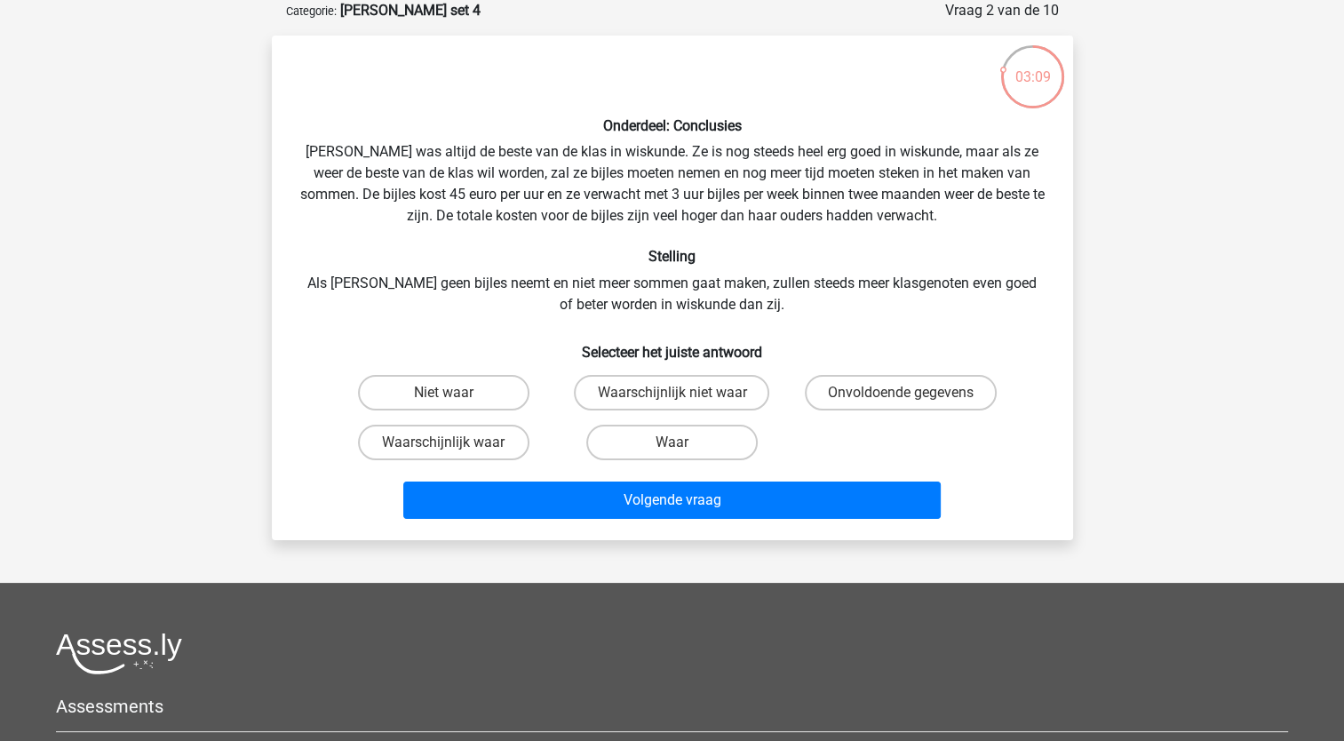
click at [444, 446] on input "Waarschijnlijk waar" at bounding box center [449, 448] width 12 height 12
radio input "true"
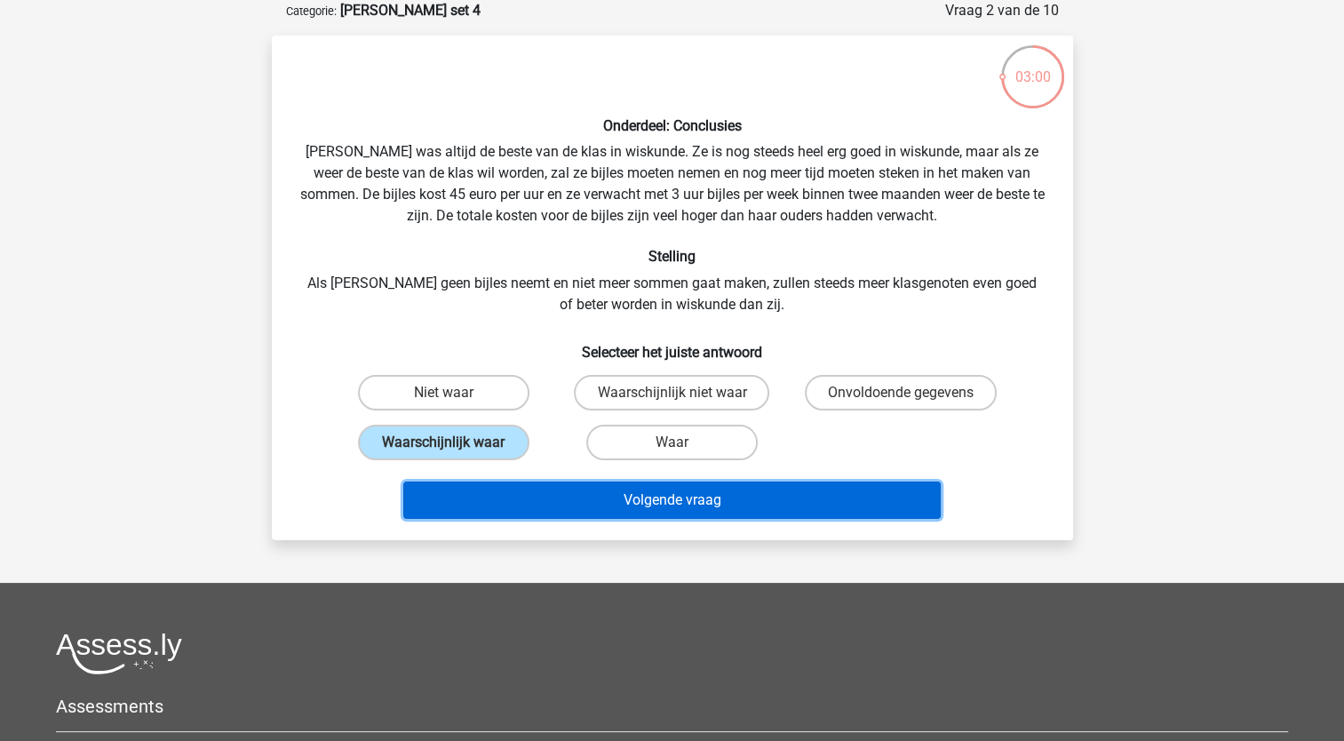
click at [516, 505] on button "Volgende vraag" at bounding box center [672, 500] width 538 height 37
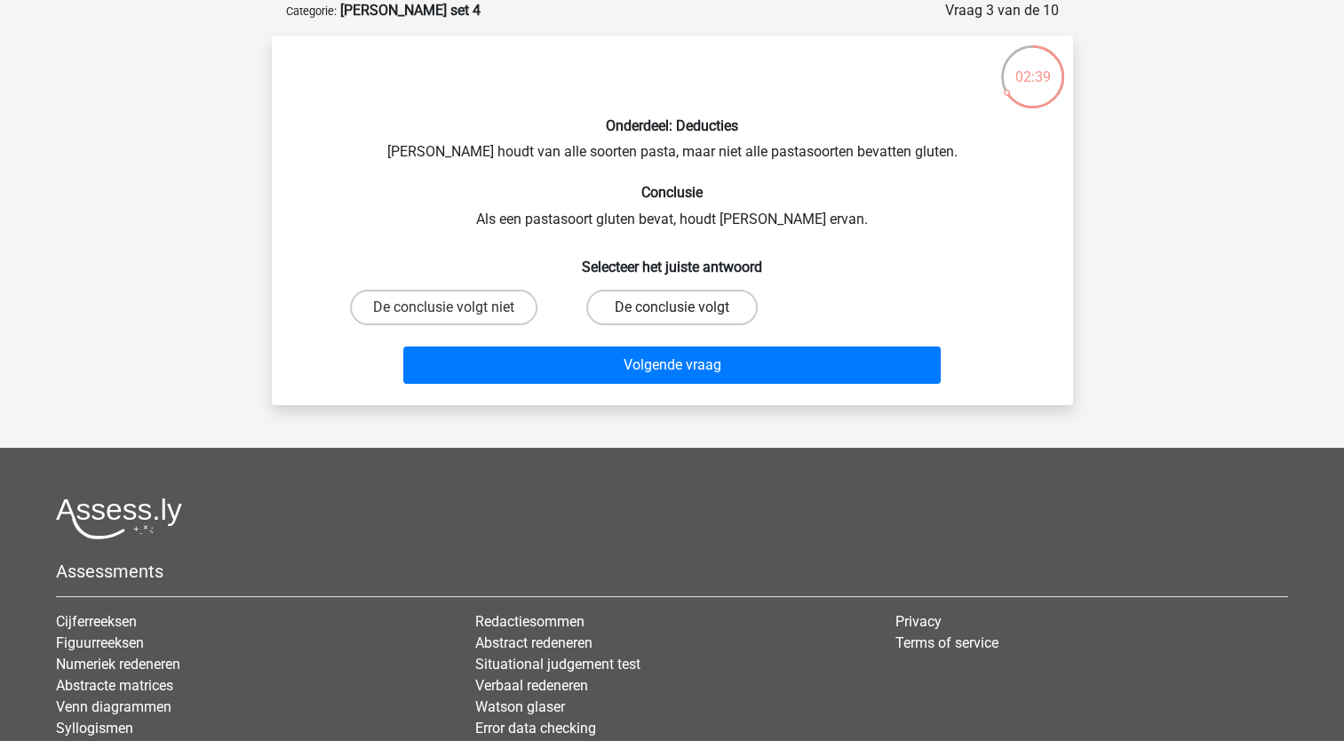
click at [652, 307] on label "De conclusie volgt" at bounding box center [671, 308] width 171 height 36
click at [672, 307] on input "De conclusie volgt" at bounding box center [678, 313] width 12 height 12
radio input "true"
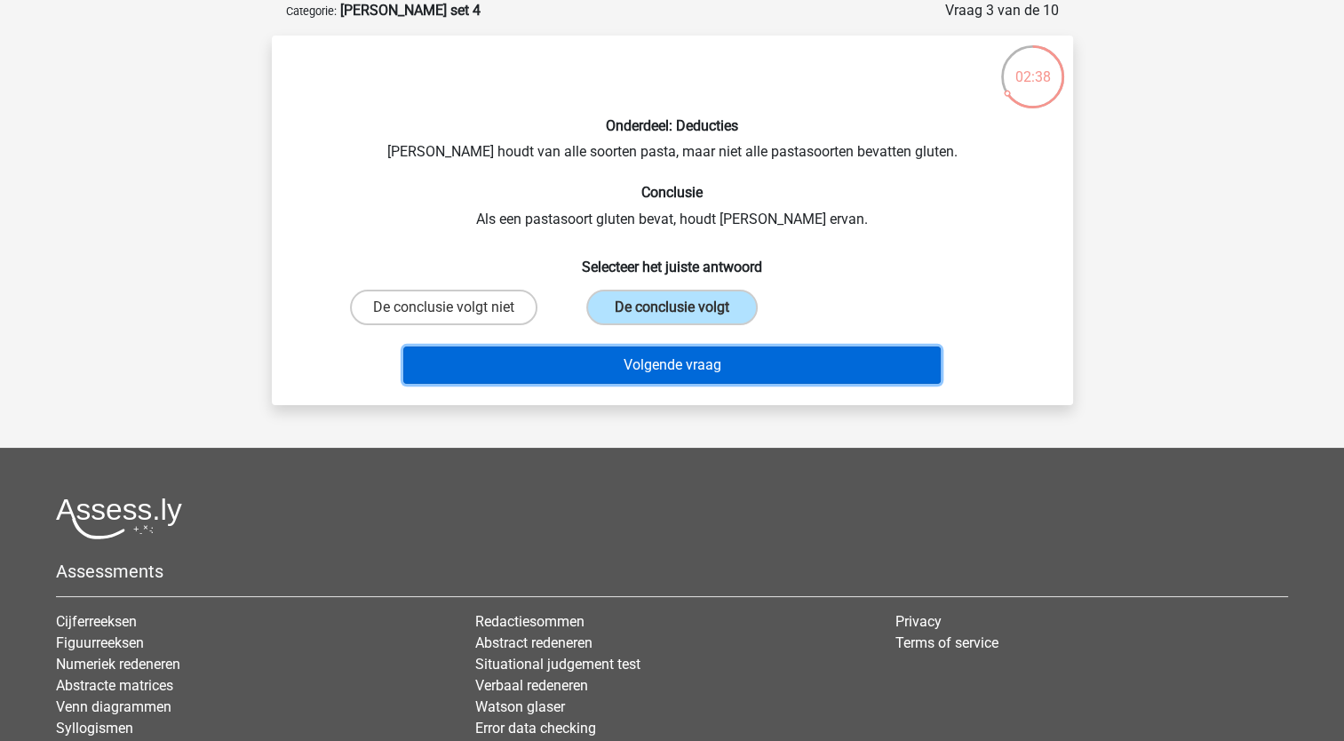
click at [640, 368] on button "Volgende vraag" at bounding box center [672, 364] width 538 height 37
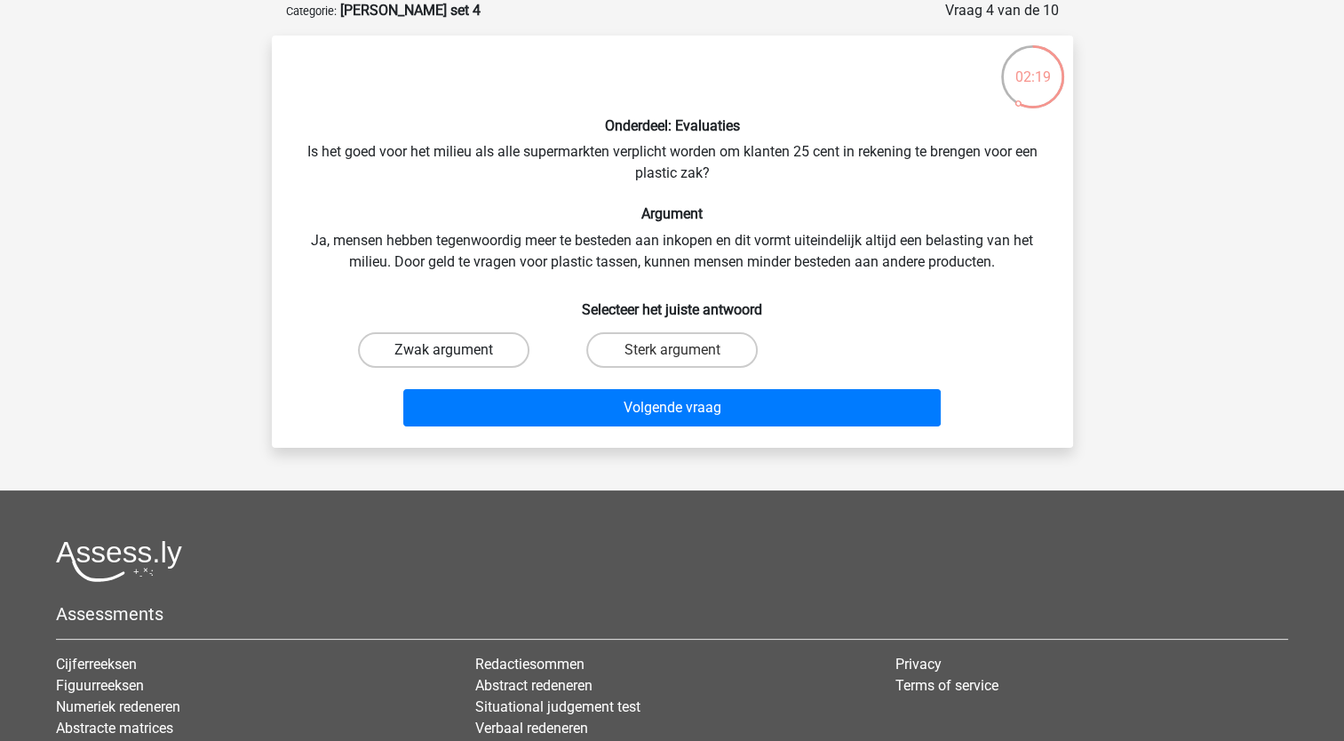
click at [494, 348] on label "Zwak argument" at bounding box center [443, 350] width 171 height 36
click at [455, 350] on input "Zwak argument" at bounding box center [449, 356] width 12 height 12
radio input "true"
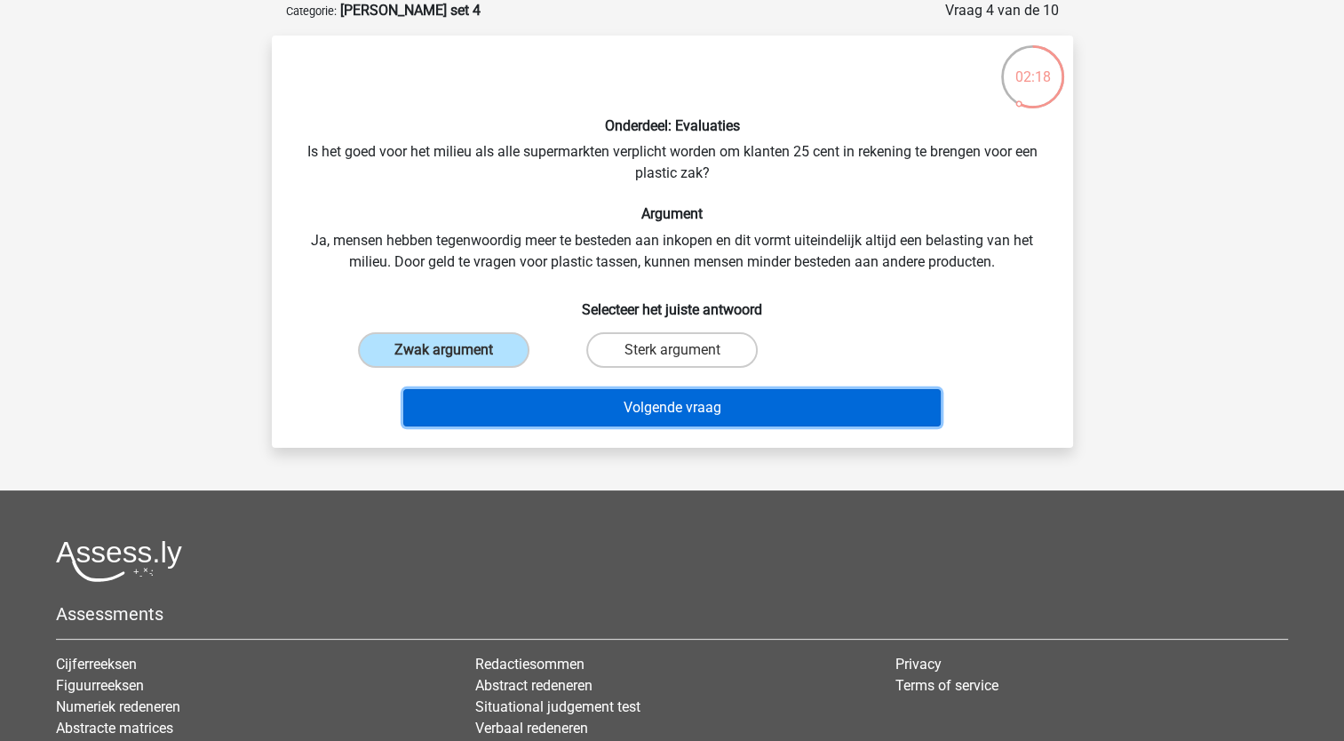
click at [512, 415] on button "Volgende vraag" at bounding box center [672, 407] width 538 height 37
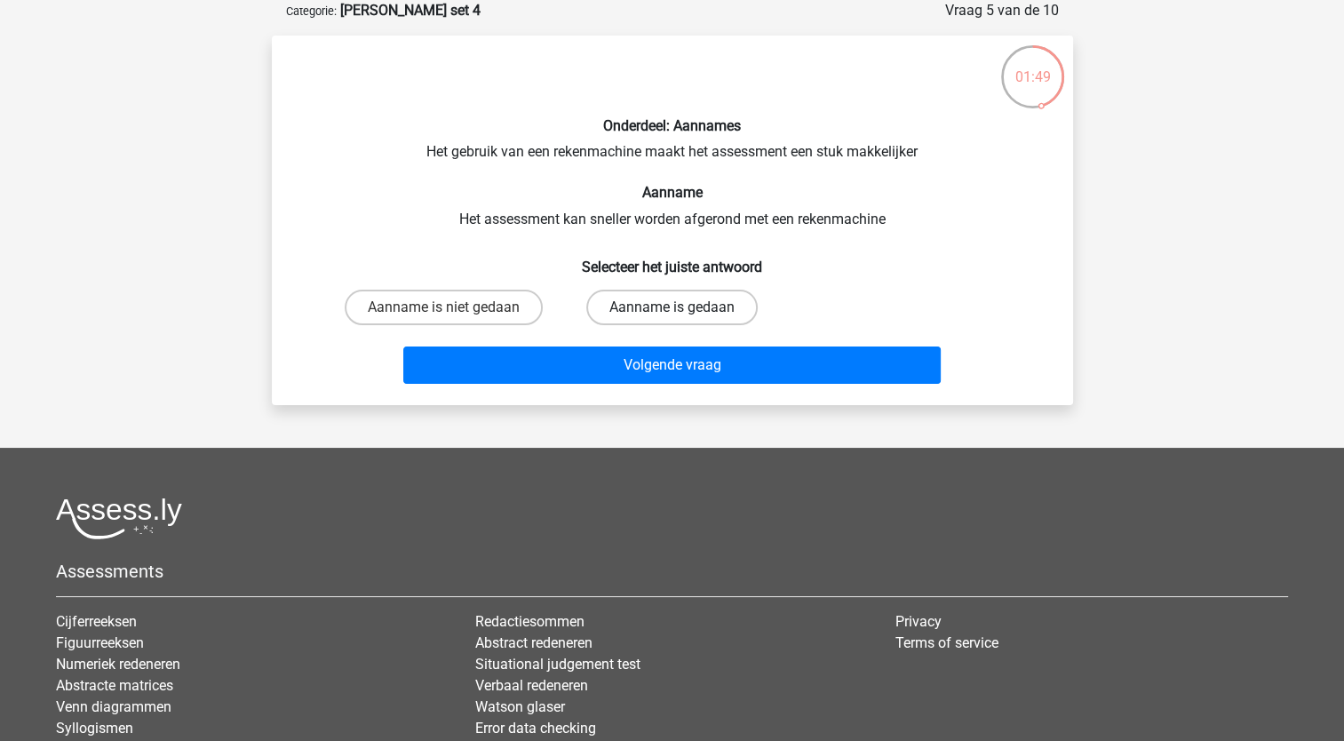
click at [632, 310] on label "Aanname is gedaan" at bounding box center [671, 308] width 171 height 36
click at [672, 310] on input "Aanname is gedaan" at bounding box center [678, 313] width 12 height 12
radio input "true"
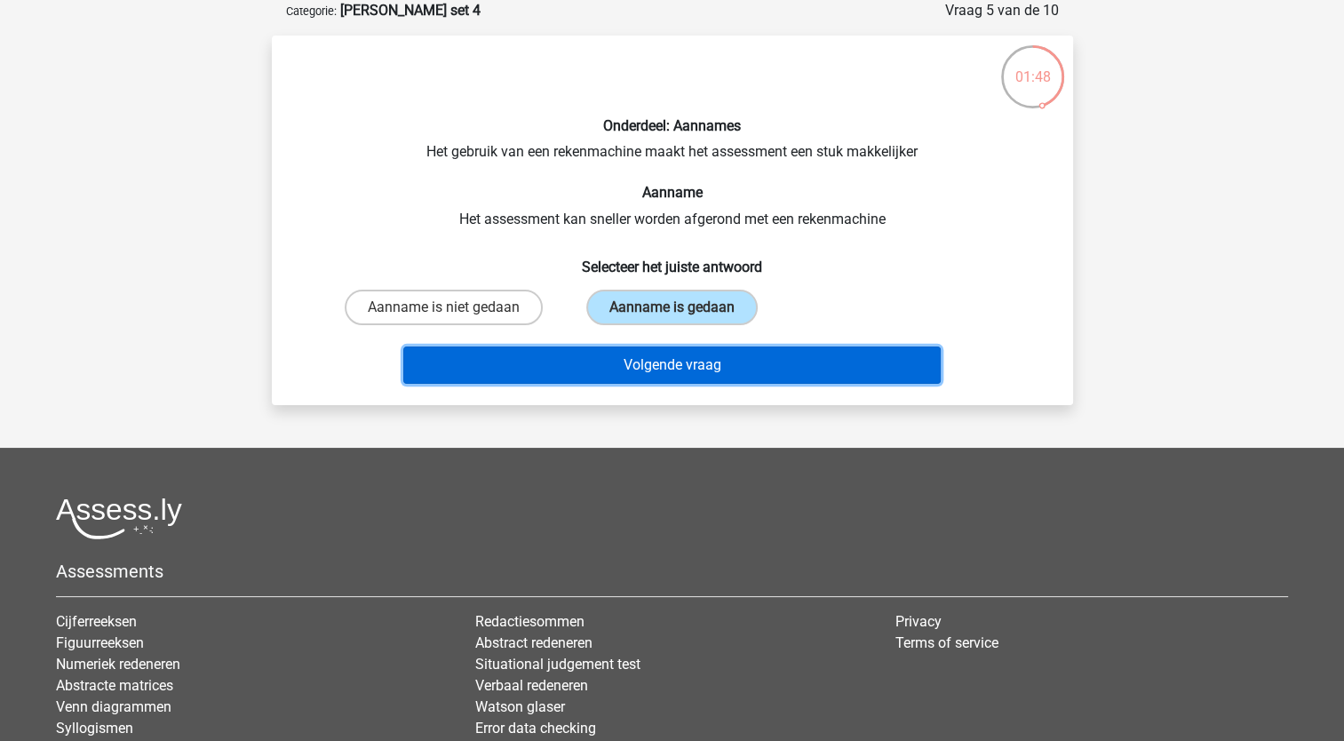
click at [638, 370] on button "Volgende vraag" at bounding box center [672, 364] width 538 height 37
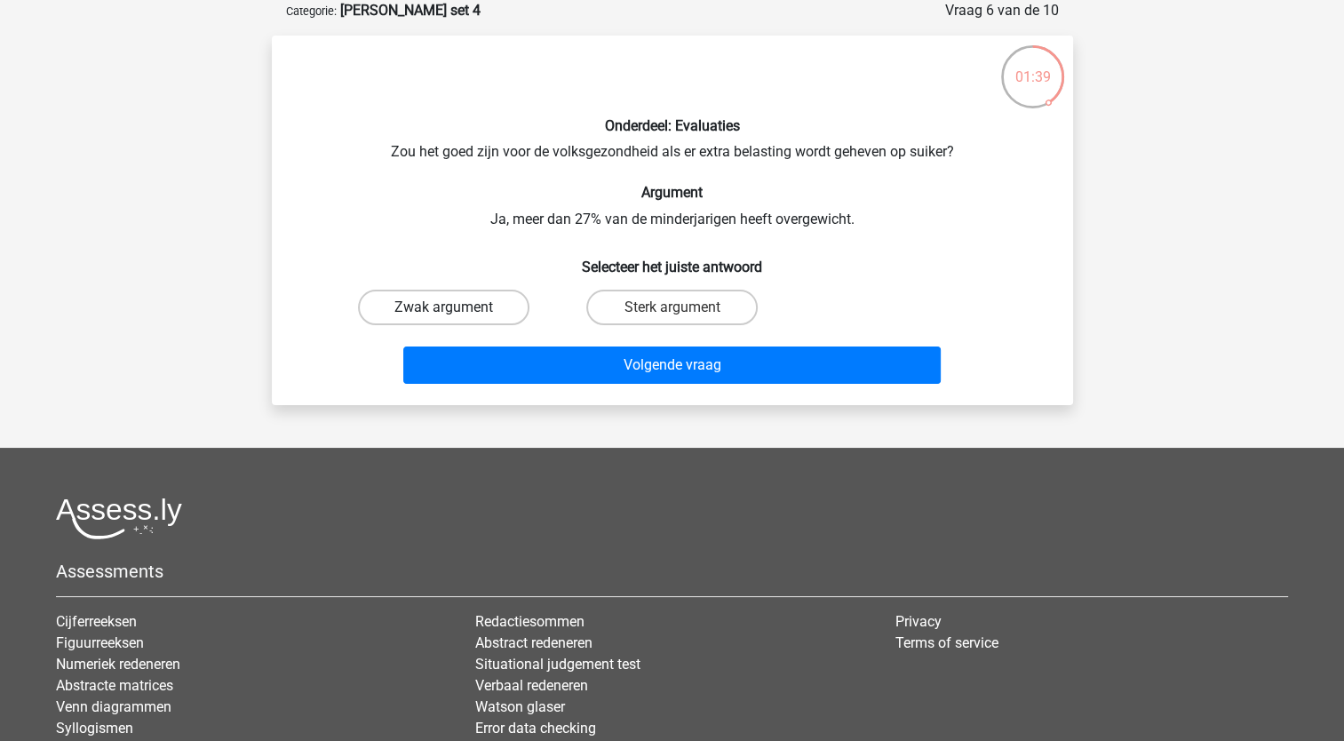
click at [478, 309] on label "Zwak argument" at bounding box center [443, 308] width 171 height 36
click at [455, 309] on input "Zwak argument" at bounding box center [449, 313] width 12 height 12
radio input "true"
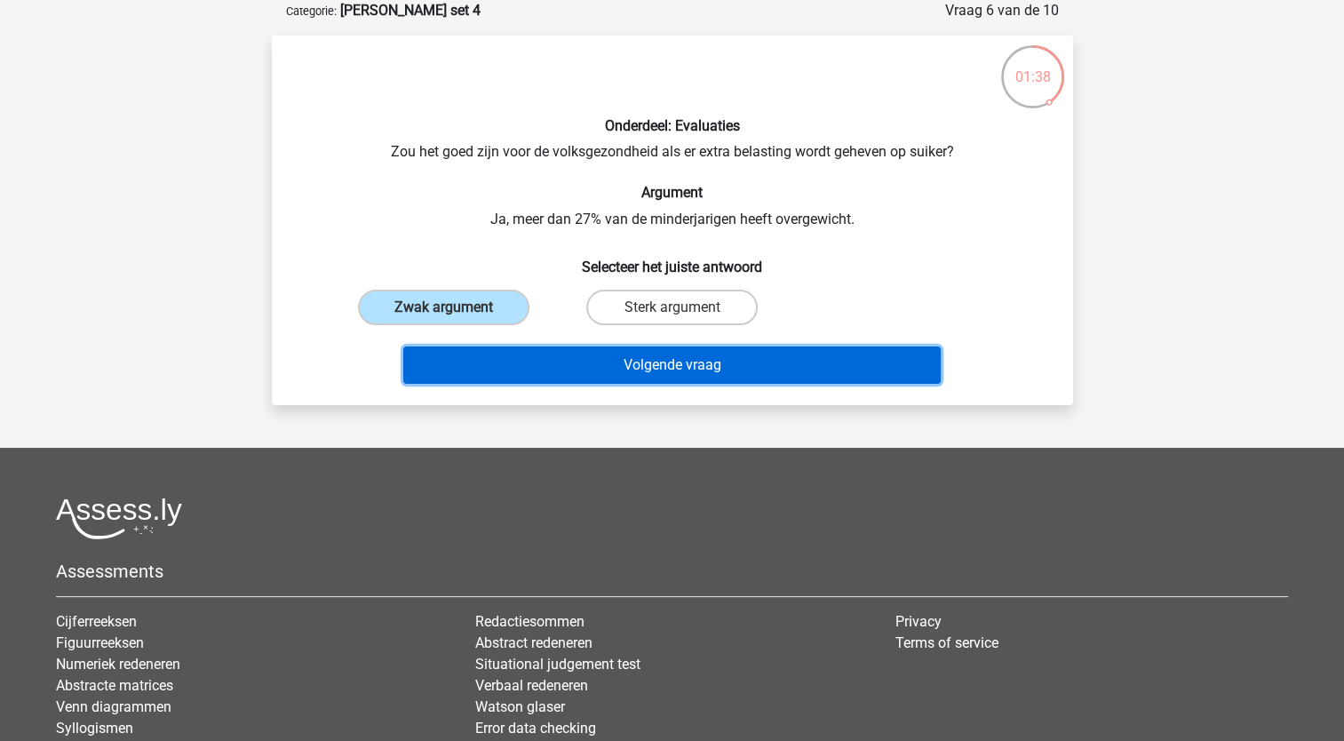
click at [551, 373] on button "Volgende vraag" at bounding box center [672, 364] width 538 height 37
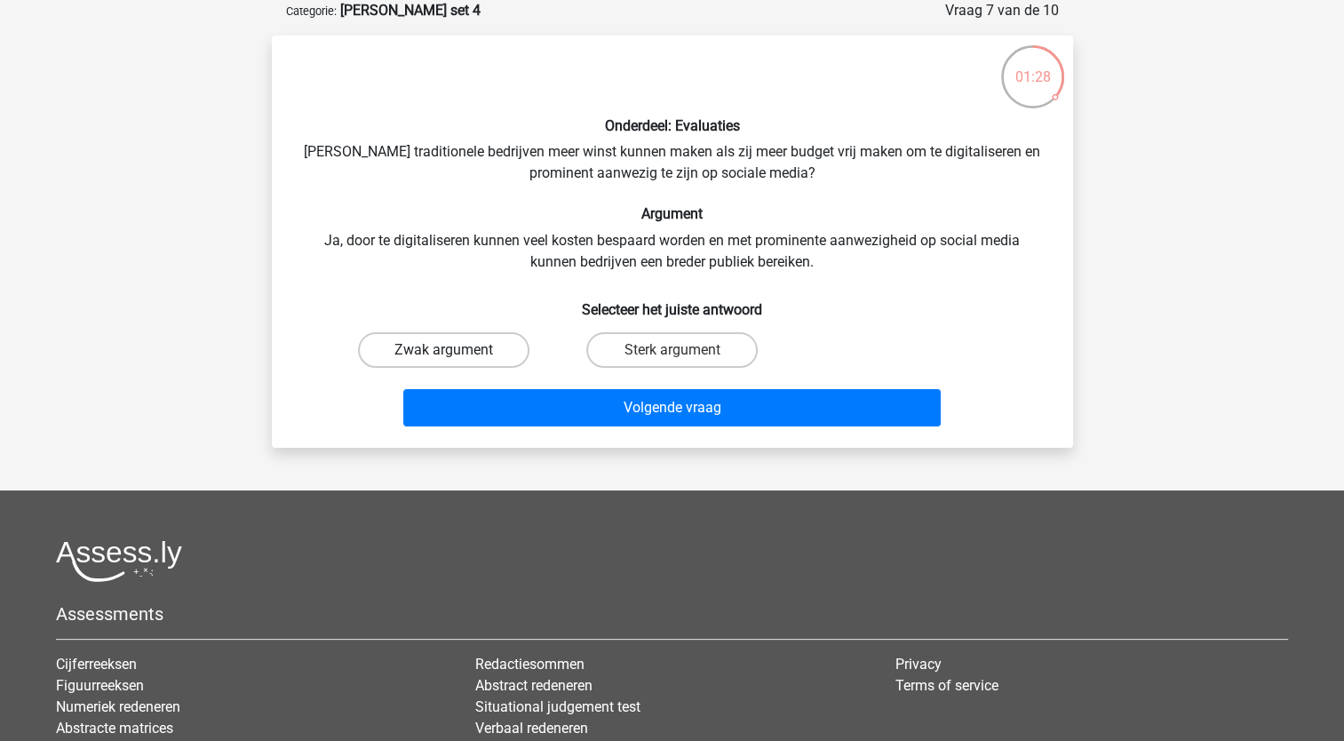
click at [490, 354] on label "Zwak argument" at bounding box center [443, 350] width 171 height 36
click at [455, 354] on input "Zwak argument" at bounding box center [449, 356] width 12 height 12
radio input "true"
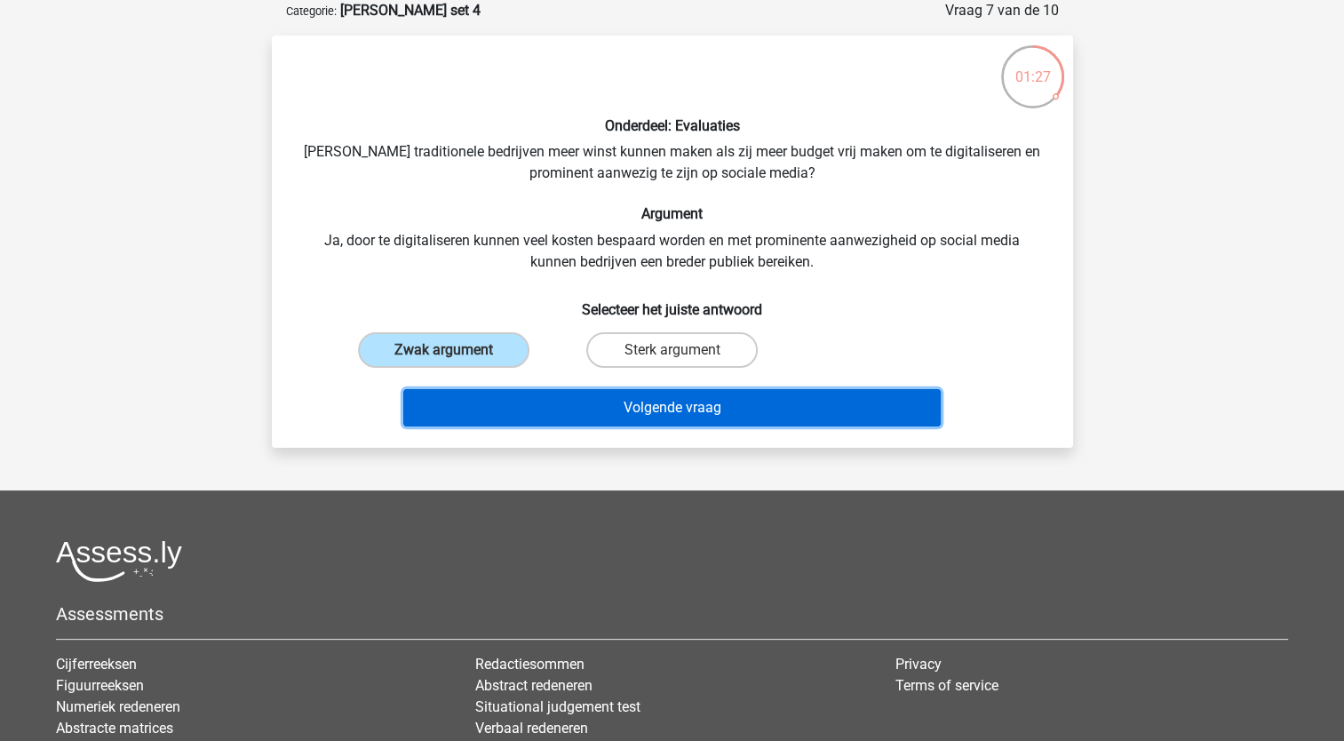
click at [507, 392] on button "Volgende vraag" at bounding box center [672, 407] width 538 height 37
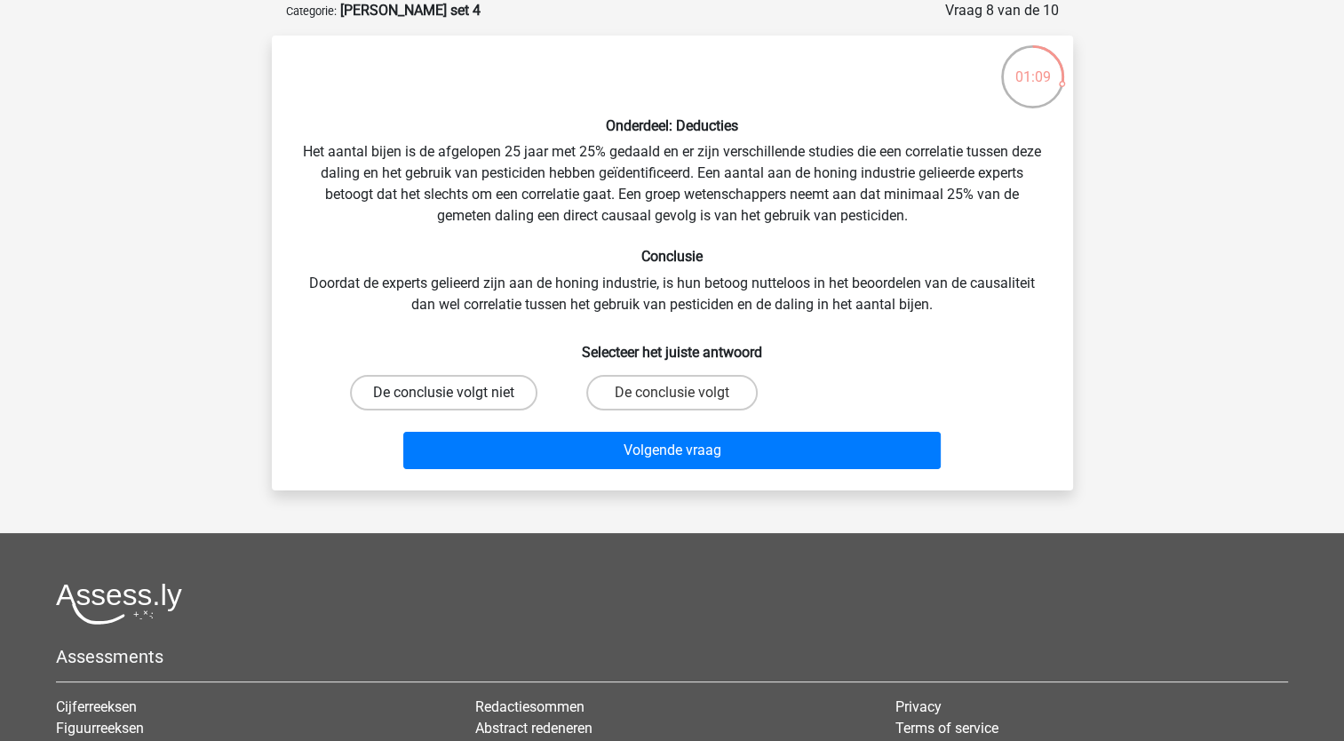
click at [490, 392] on label "De conclusie volgt niet" at bounding box center [443, 393] width 187 height 36
click at [455, 393] on input "De conclusie volgt niet" at bounding box center [449, 399] width 12 height 12
radio input "true"
click at [498, 469] on div "Volgende vraag" at bounding box center [673, 454] width 686 height 44
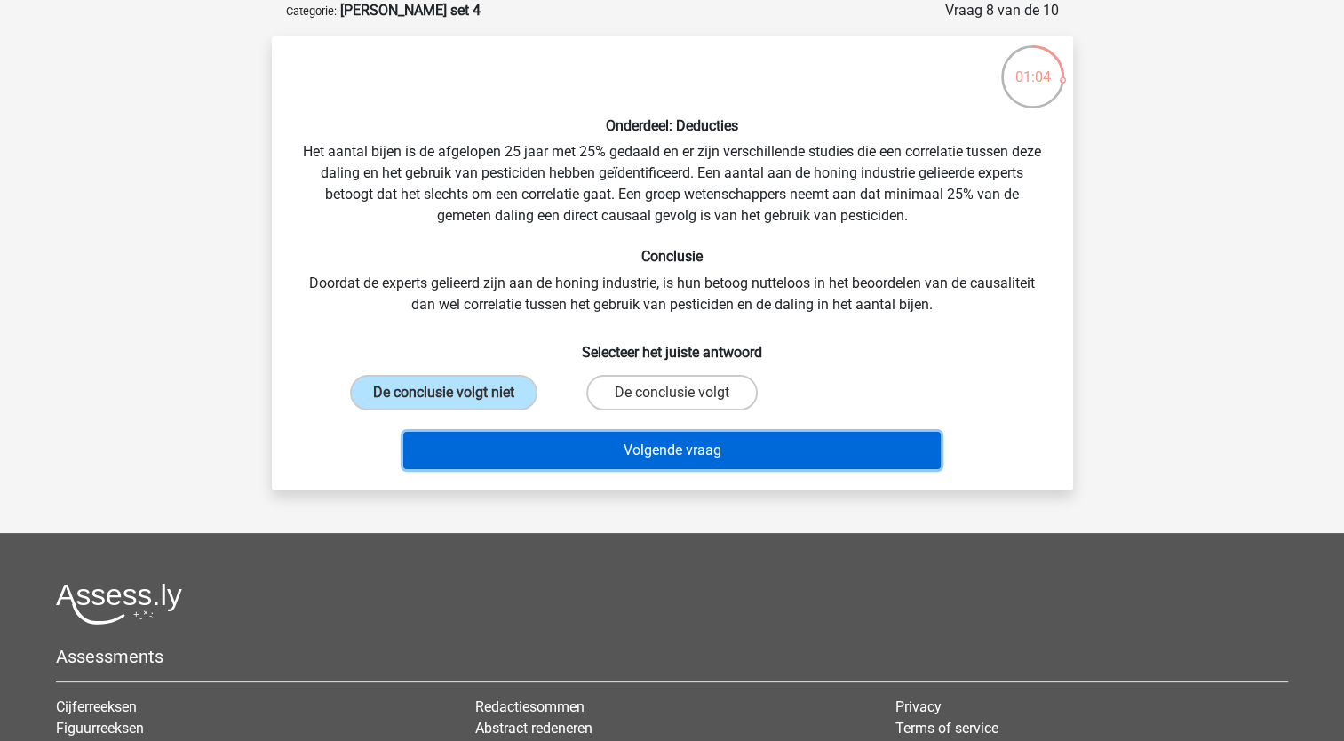
click at [502, 455] on button "Volgende vraag" at bounding box center [672, 450] width 538 height 37
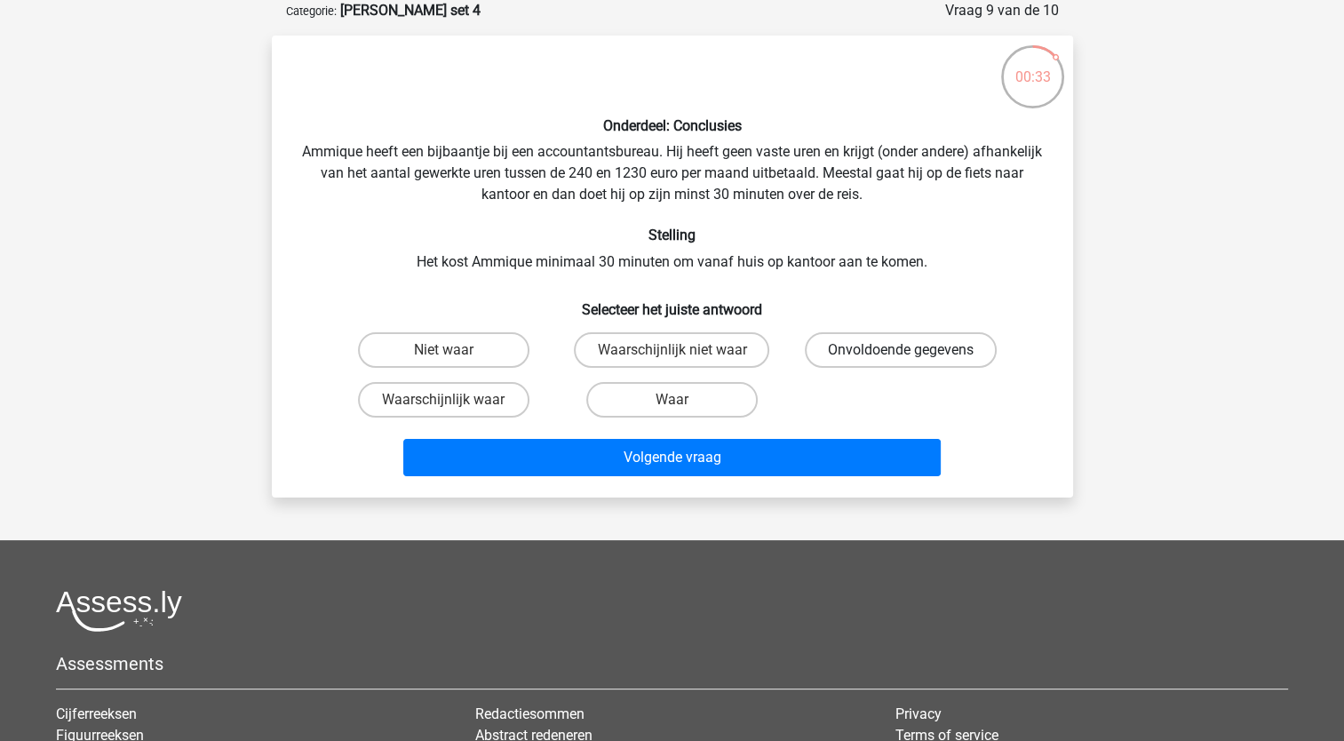
click at [835, 348] on label "Onvoldoende gegevens" at bounding box center [901, 350] width 192 height 36
click at [901, 350] on input "Onvoldoende gegevens" at bounding box center [907, 356] width 12 height 12
radio input "true"
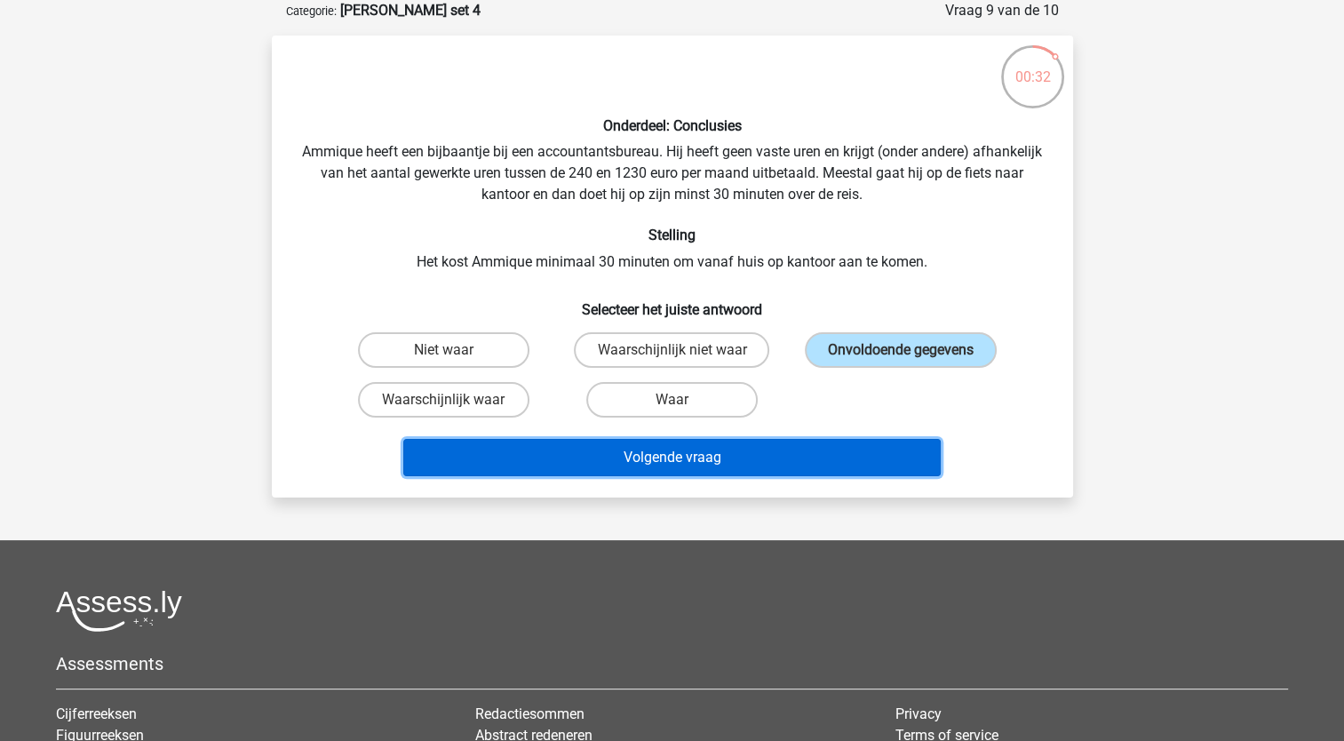
click at [807, 455] on button "Volgende vraag" at bounding box center [672, 457] width 538 height 37
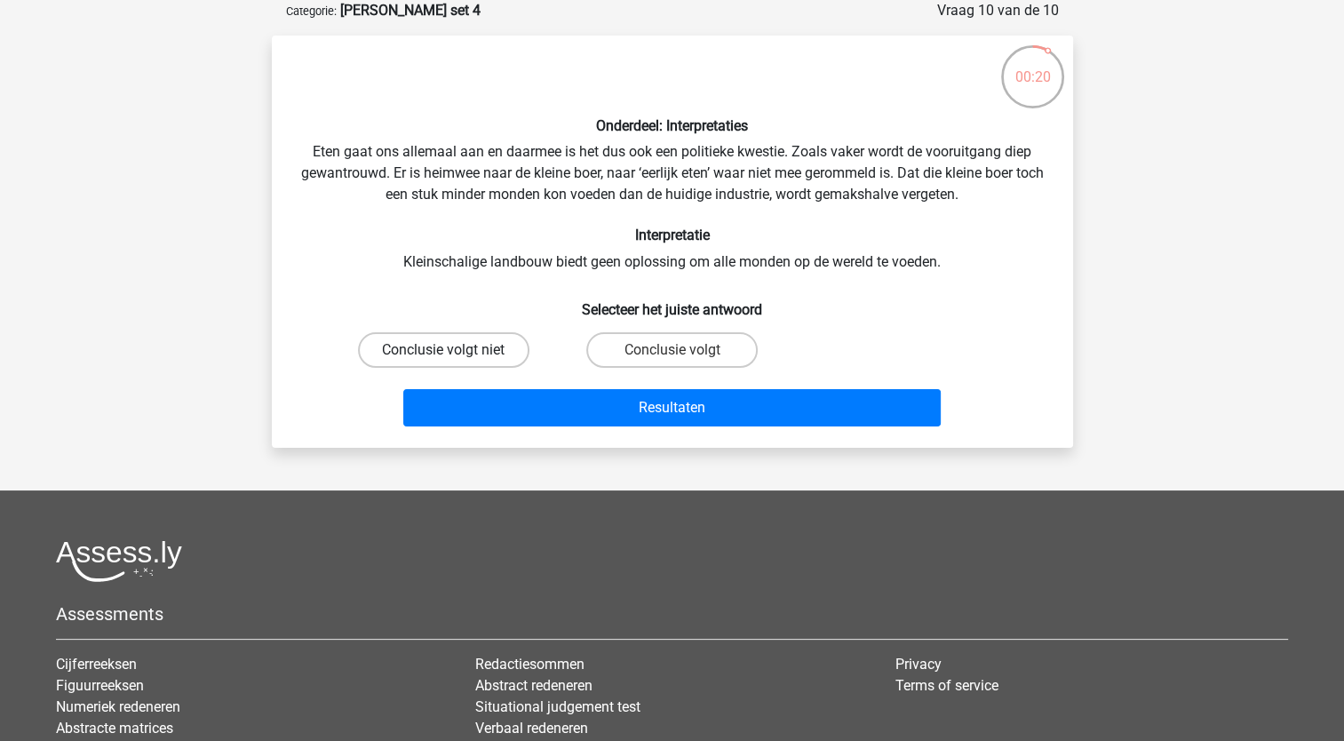
click at [484, 348] on label "Conclusie volgt niet" at bounding box center [443, 350] width 171 height 36
click at [455, 350] on input "Conclusie volgt niet" at bounding box center [449, 356] width 12 height 12
radio input "true"
click at [657, 358] on label "Conclusie volgt" at bounding box center [671, 350] width 171 height 36
click at [672, 358] on input "Conclusie volgt" at bounding box center [678, 356] width 12 height 12
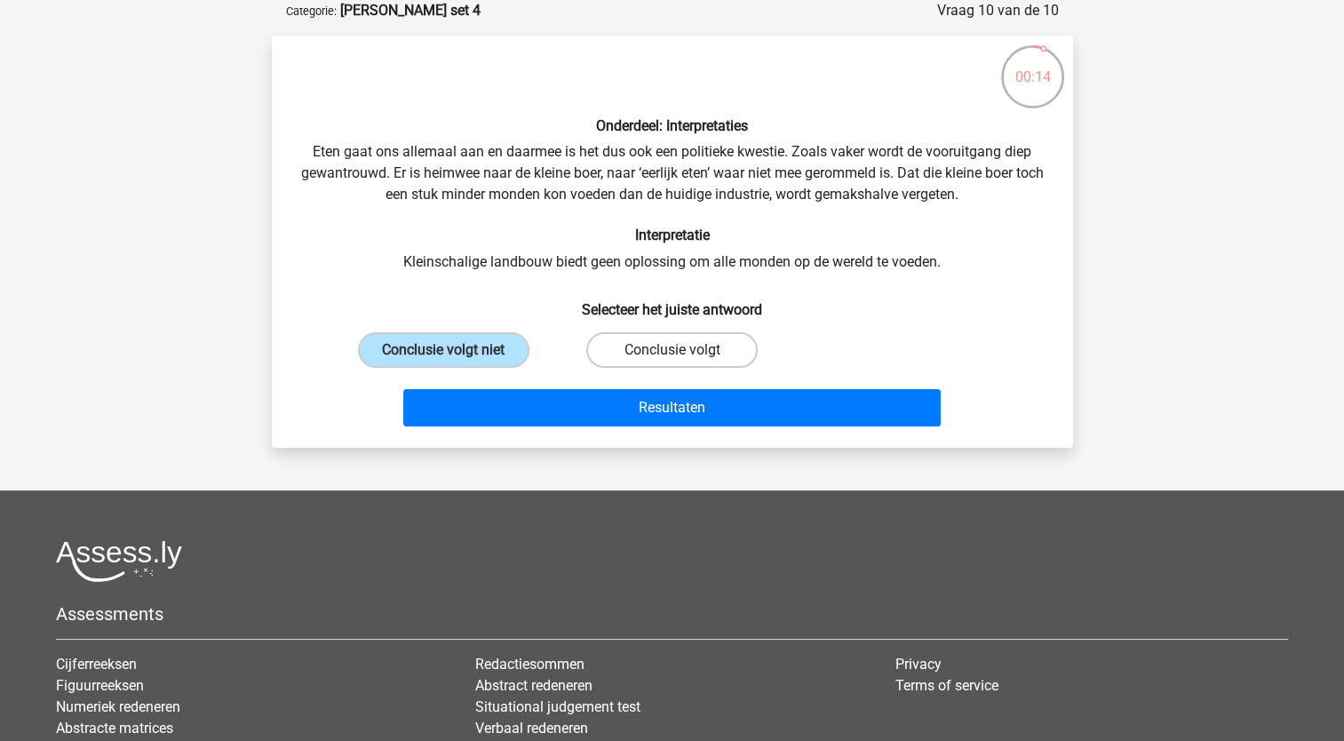
radio input "true"
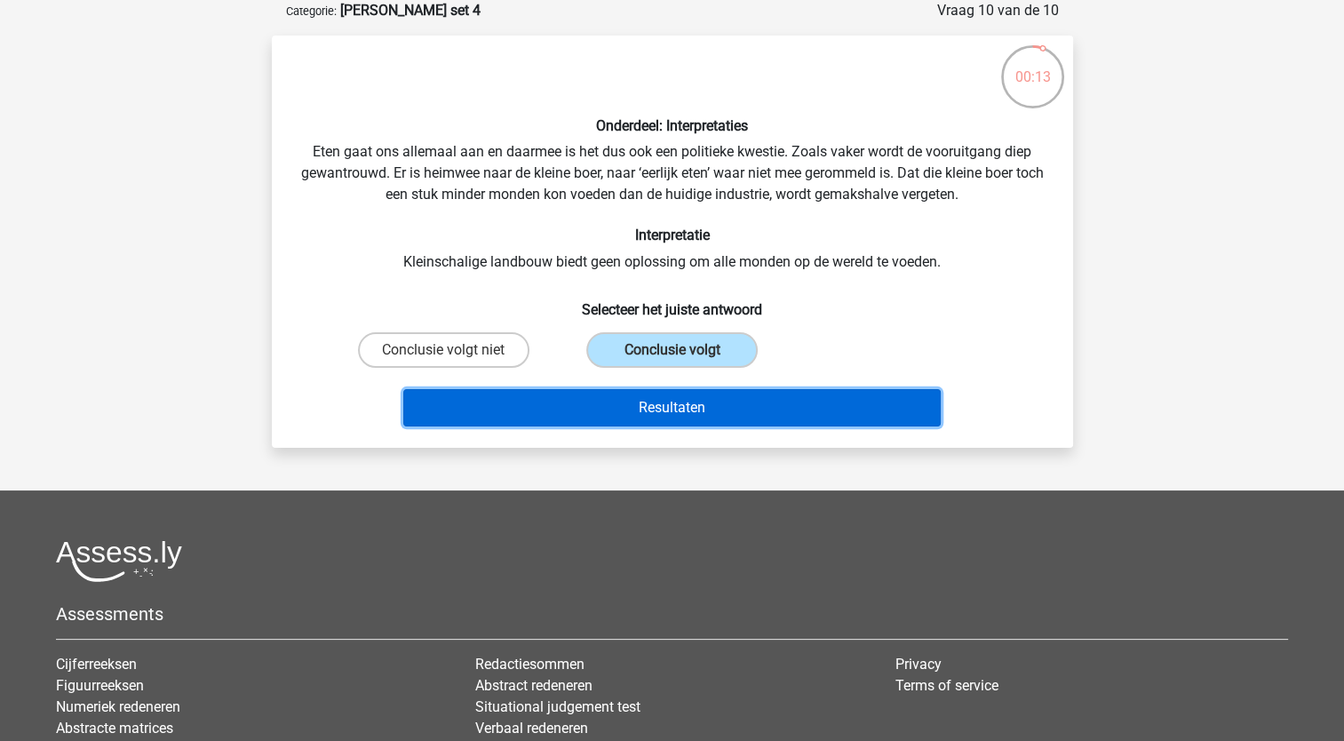
click at [658, 410] on button "Resultaten" at bounding box center [672, 407] width 538 height 37
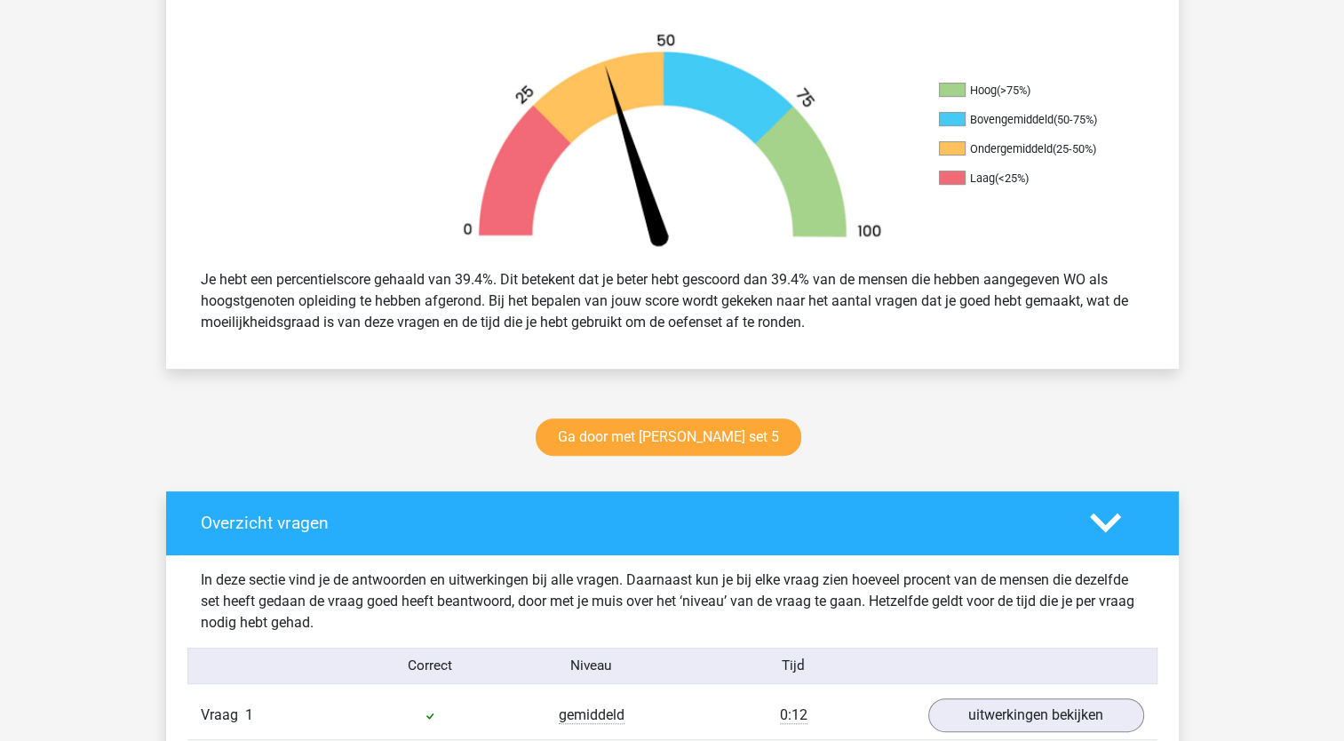
scroll to position [1066, 0]
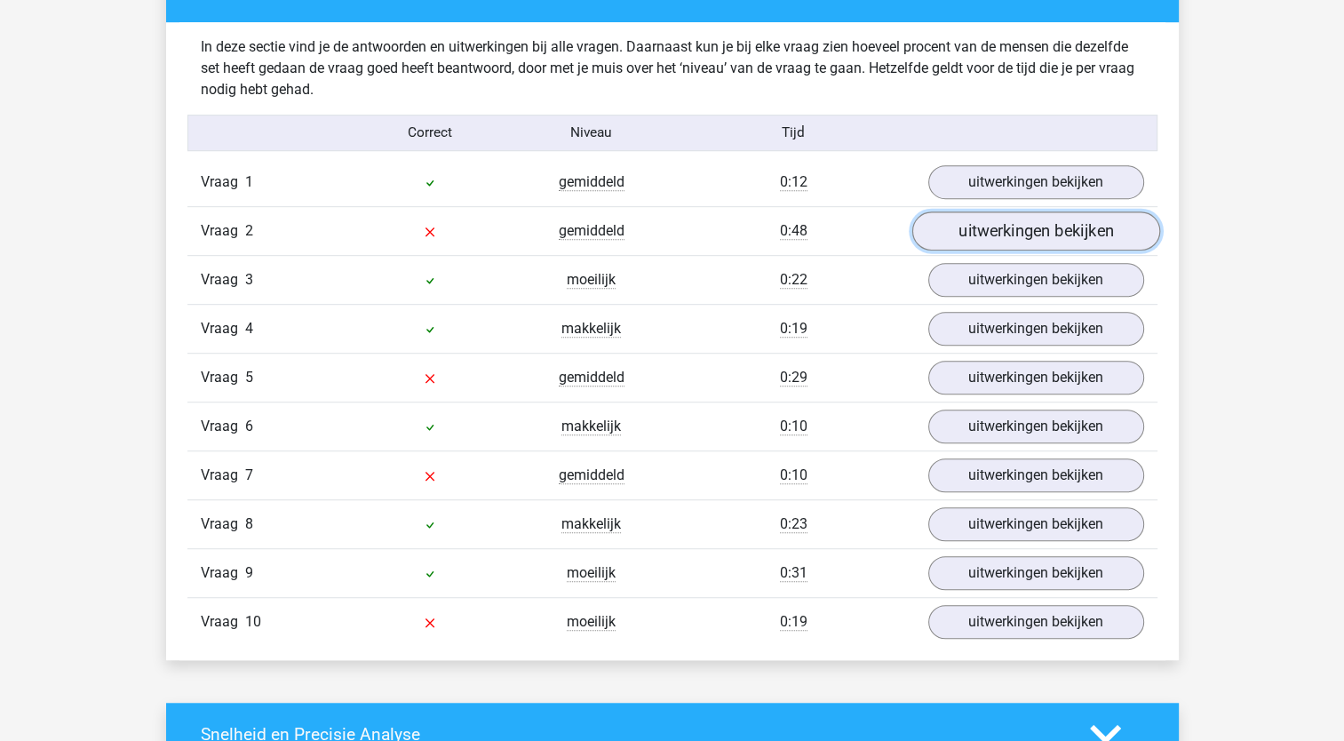
click at [952, 233] on link "uitwerkingen bekijken" at bounding box center [1036, 230] width 248 height 39
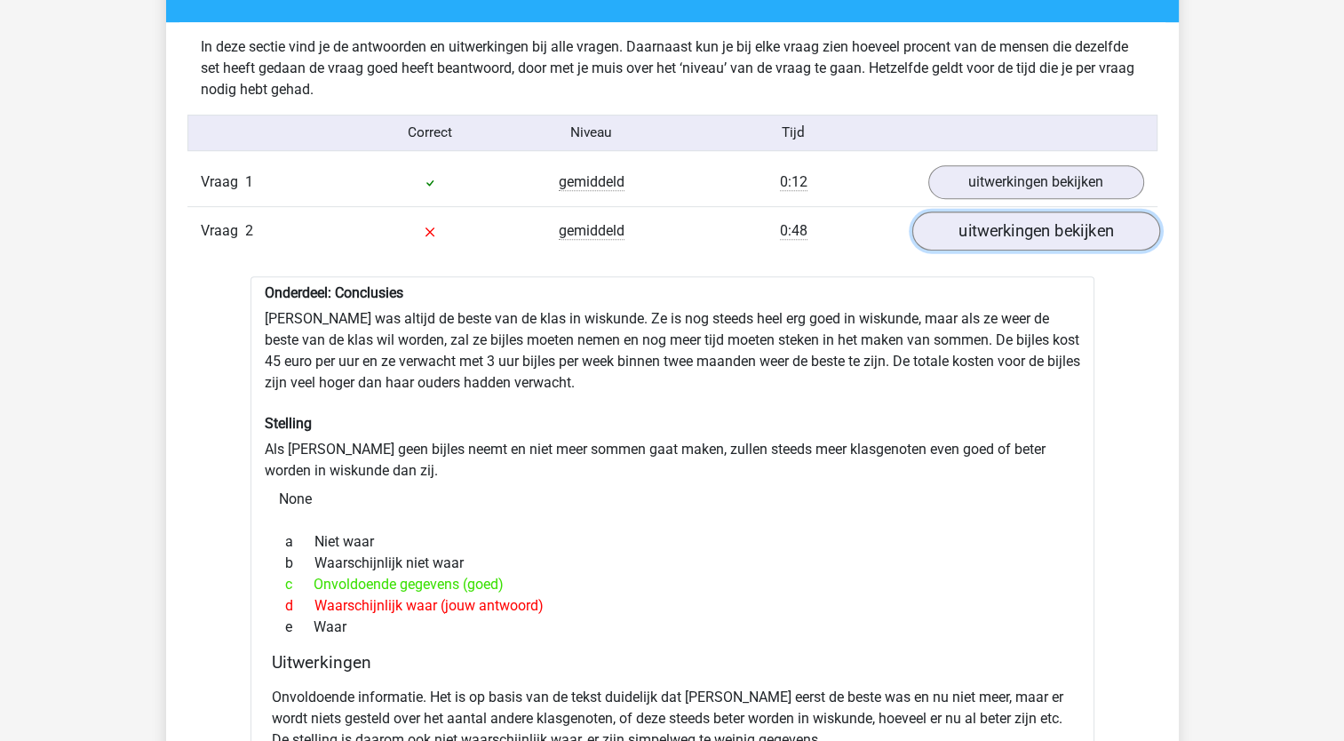
scroll to position [1155, 0]
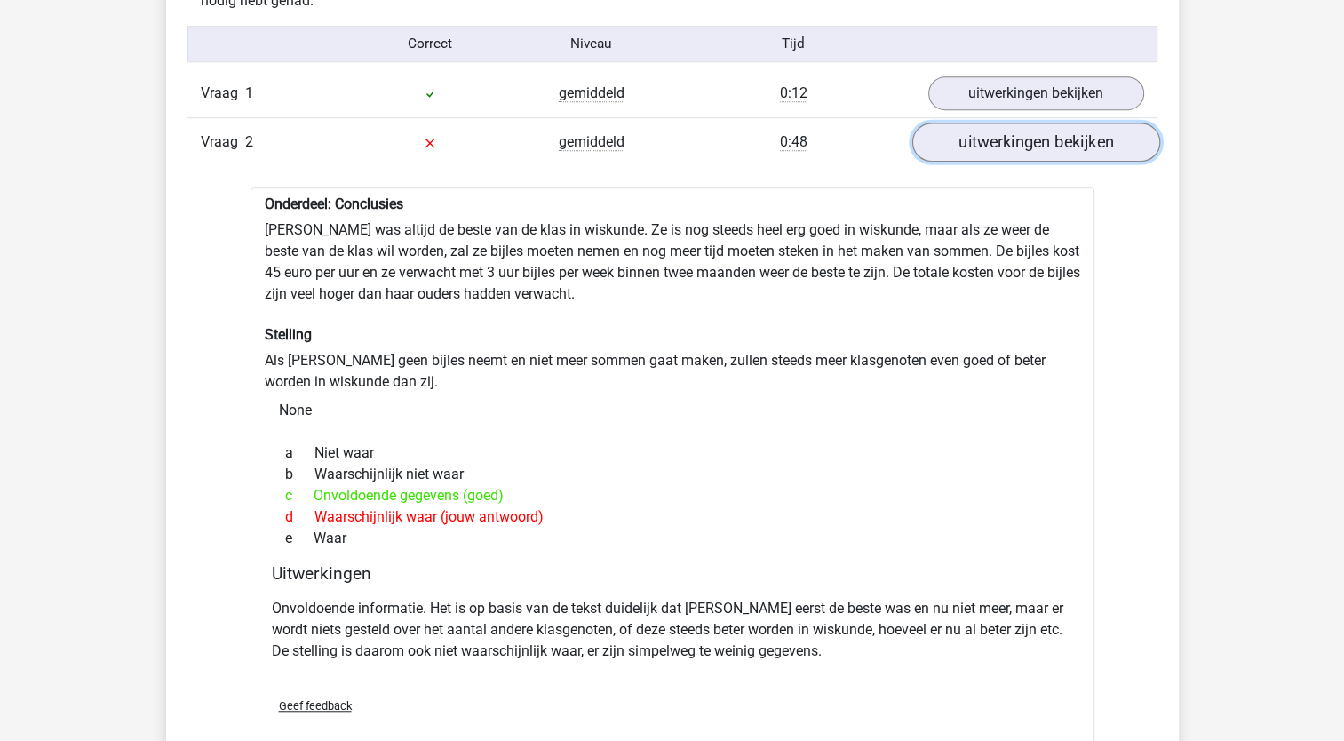
click at [992, 148] on link "uitwerkingen bekijken" at bounding box center [1036, 142] width 248 height 39
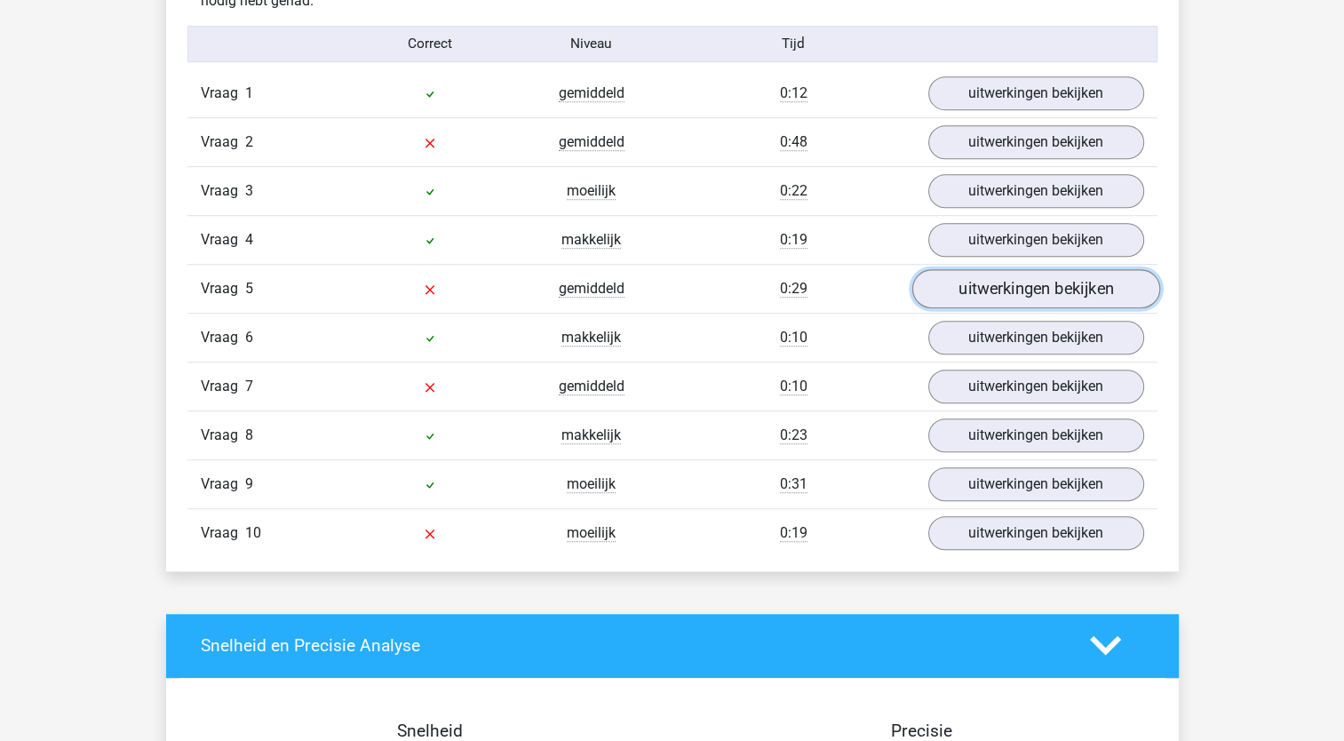
click at [974, 290] on link "uitwerkingen bekijken" at bounding box center [1036, 288] width 248 height 39
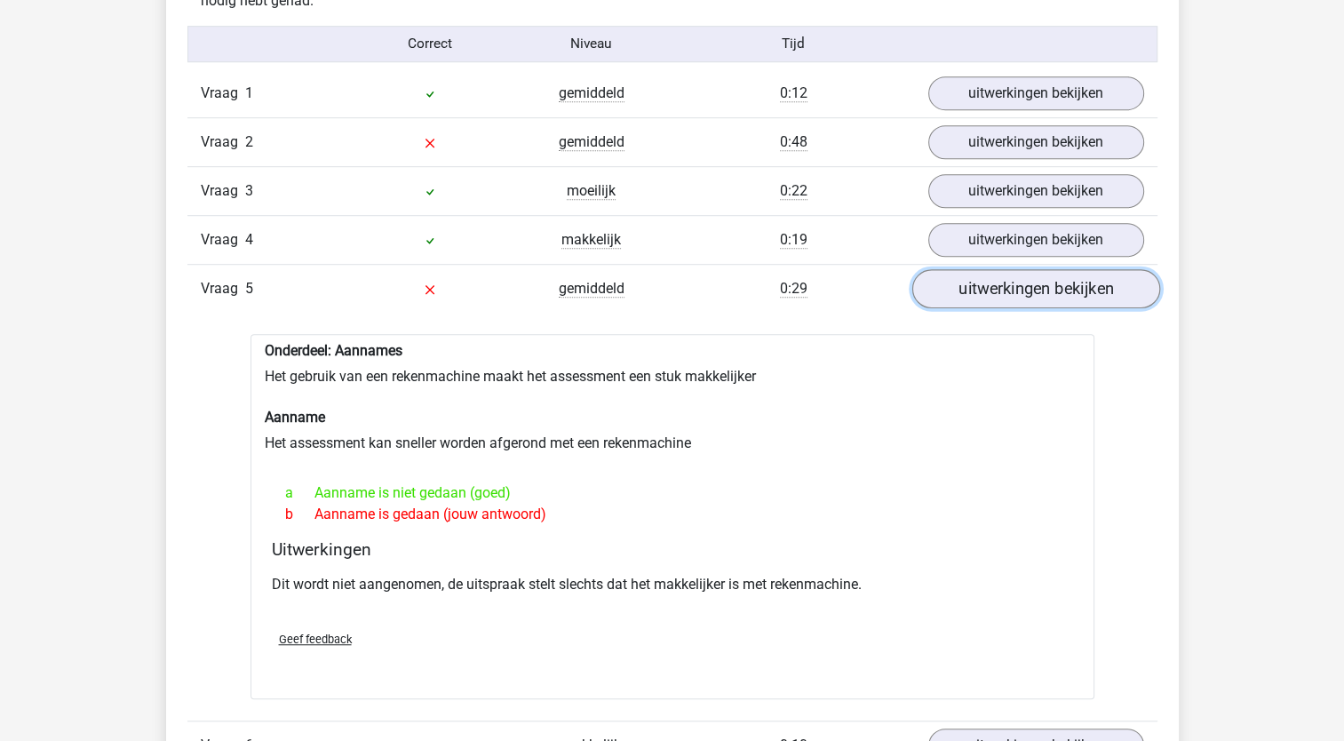
click at [974, 290] on link "uitwerkingen bekijken" at bounding box center [1036, 288] width 248 height 39
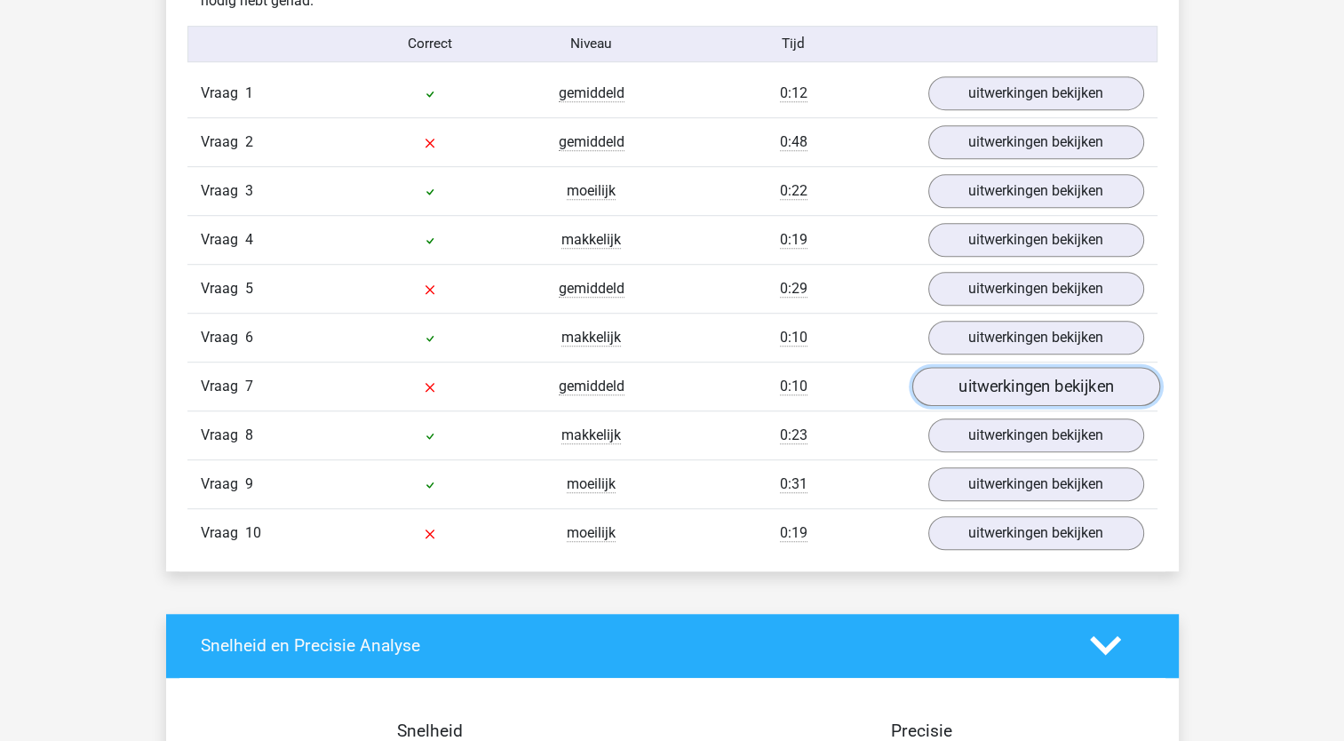
click at [971, 378] on link "uitwerkingen bekijken" at bounding box center [1036, 386] width 248 height 39
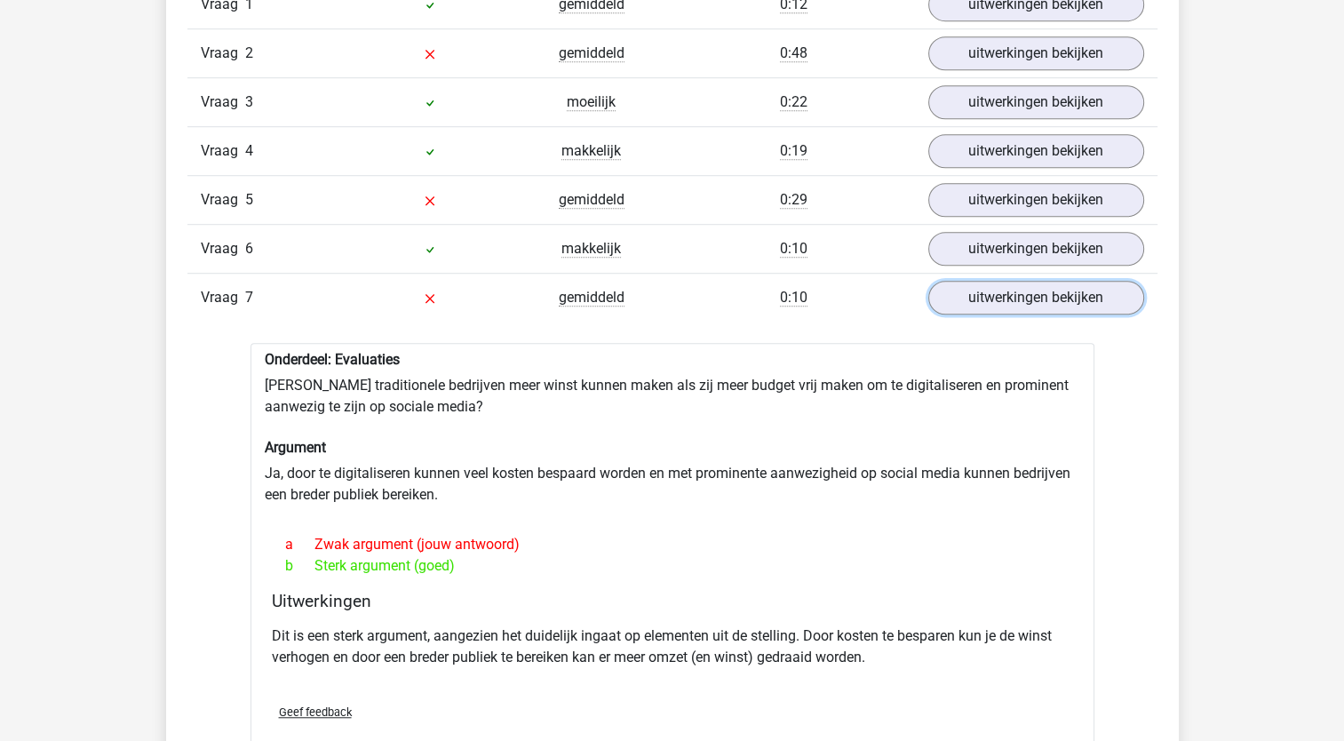
scroll to position [1333, 0]
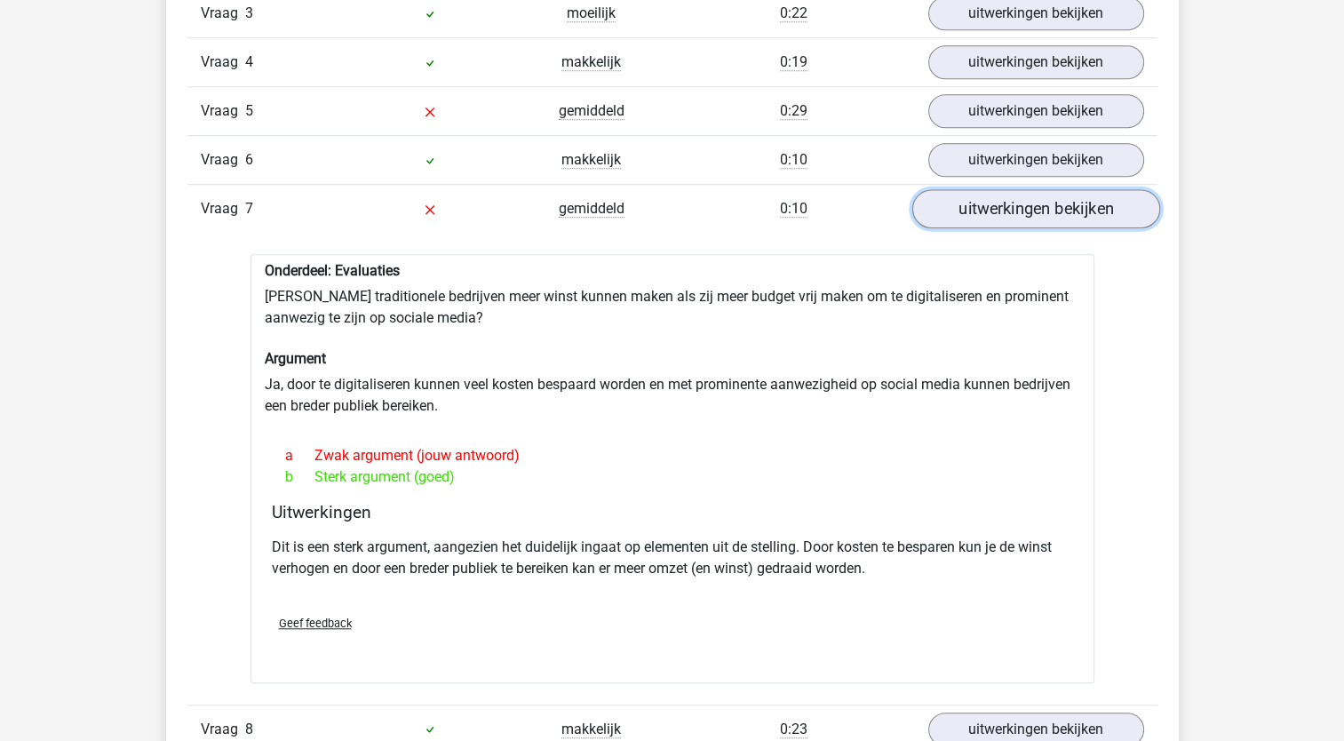
click at [956, 219] on link "uitwerkingen bekijken" at bounding box center [1036, 208] width 248 height 39
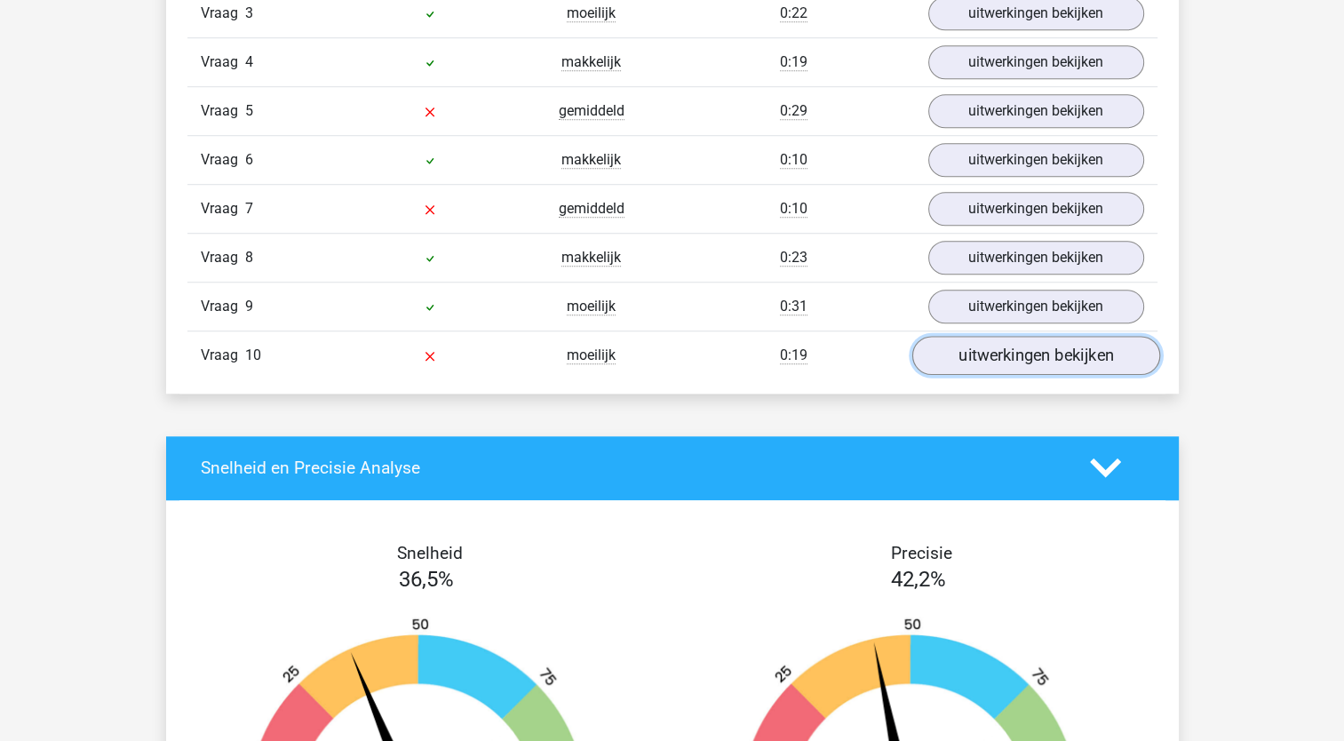
click at [1009, 361] on link "uitwerkingen bekijken" at bounding box center [1036, 355] width 248 height 39
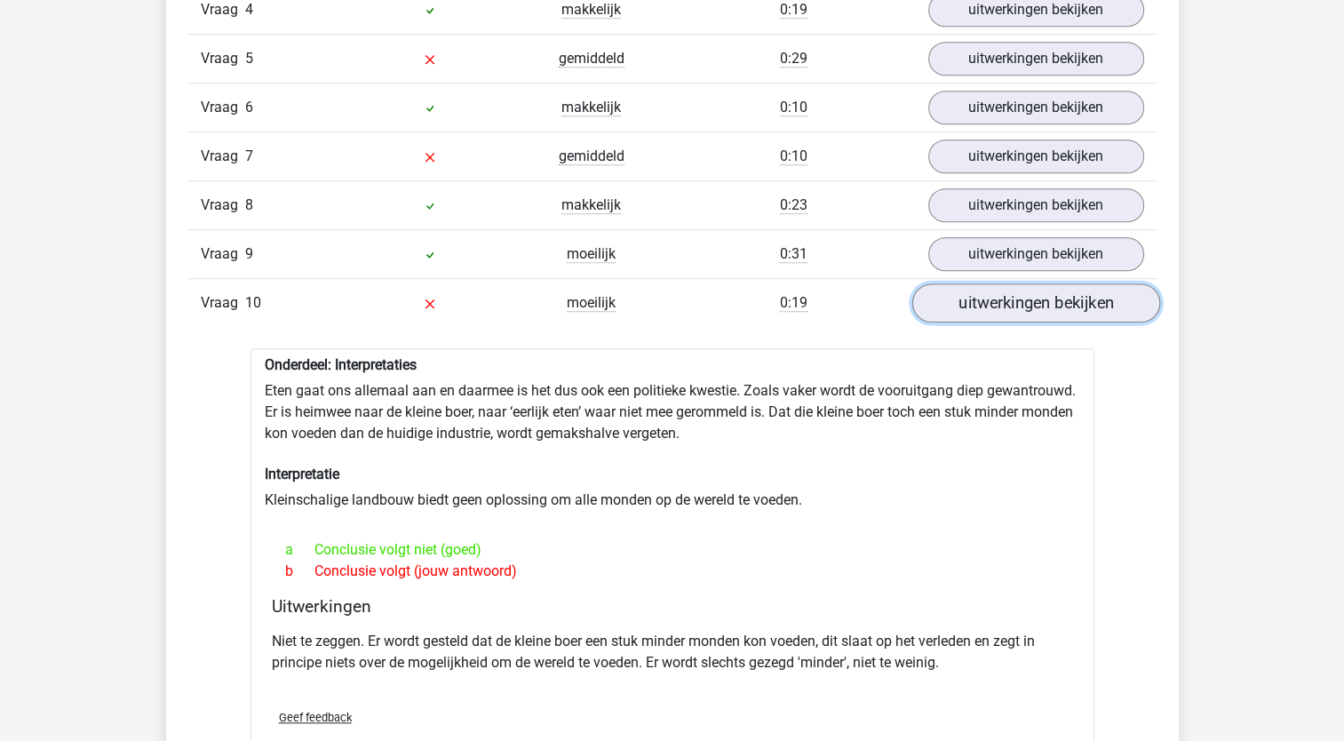
scroll to position [1422, 0]
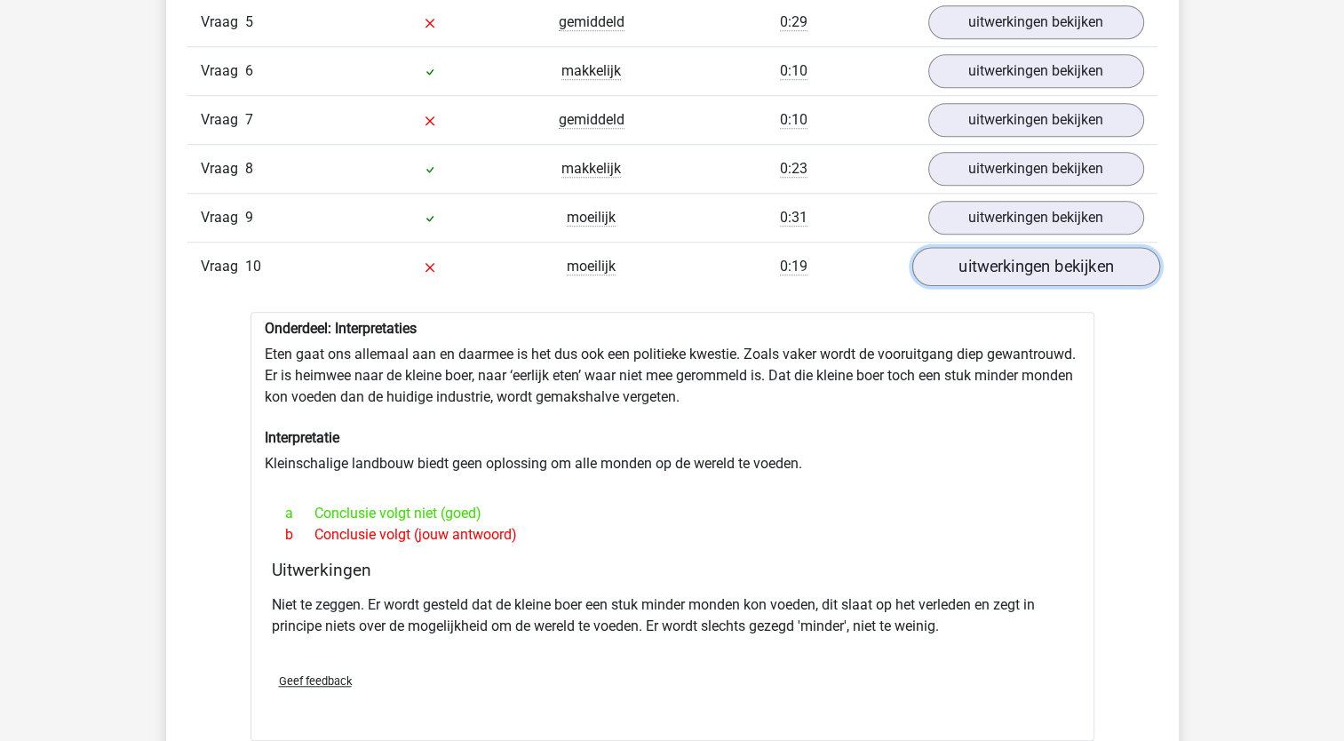
click at [1059, 276] on link "uitwerkingen bekijken" at bounding box center [1036, 266] width 248 height 39
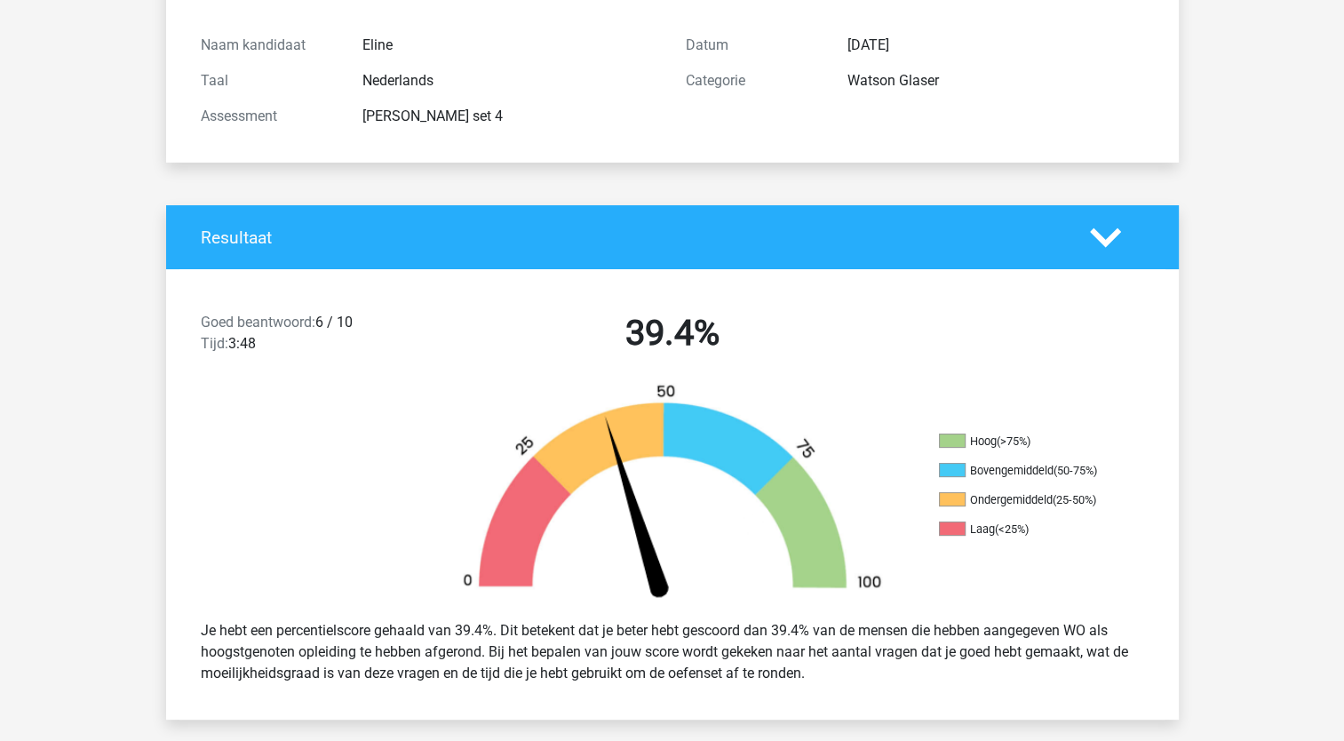
scroll to position [0, 0]
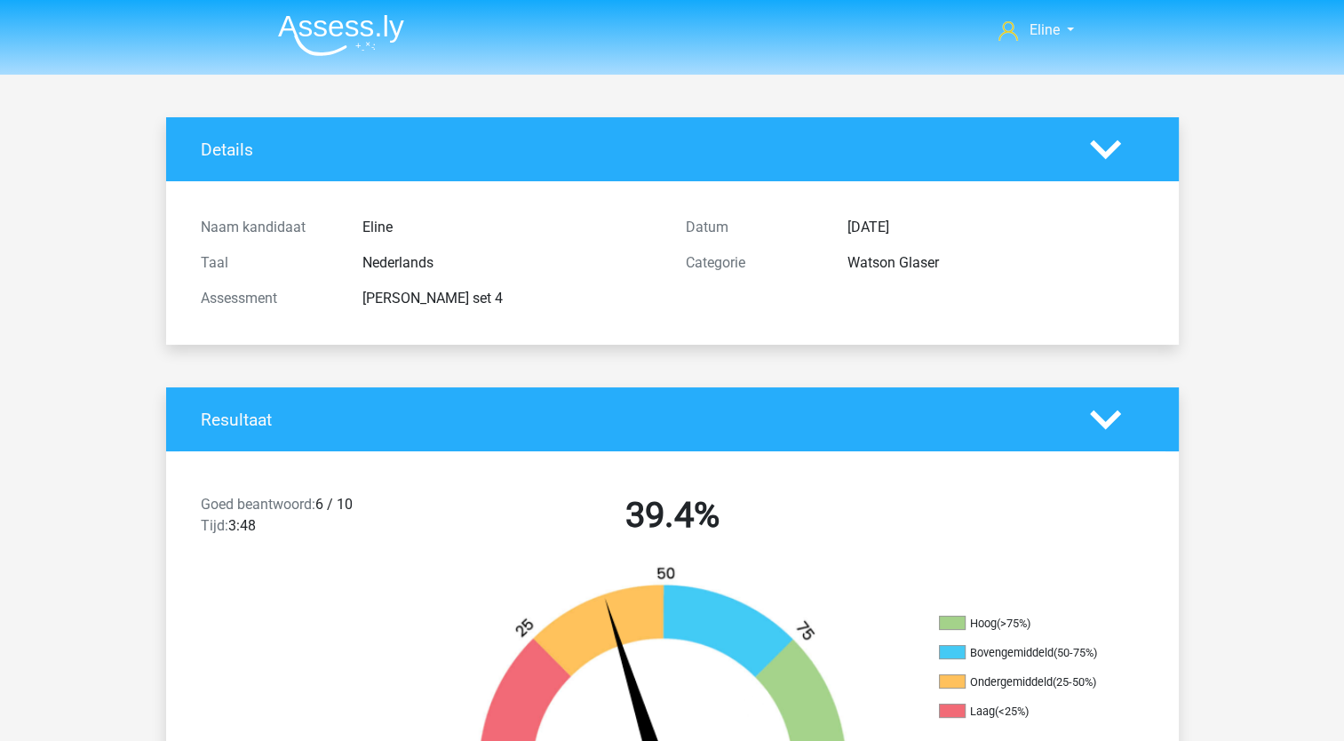
click at [344, 38] on img at bounding box center [341, 35] width 126 height 42
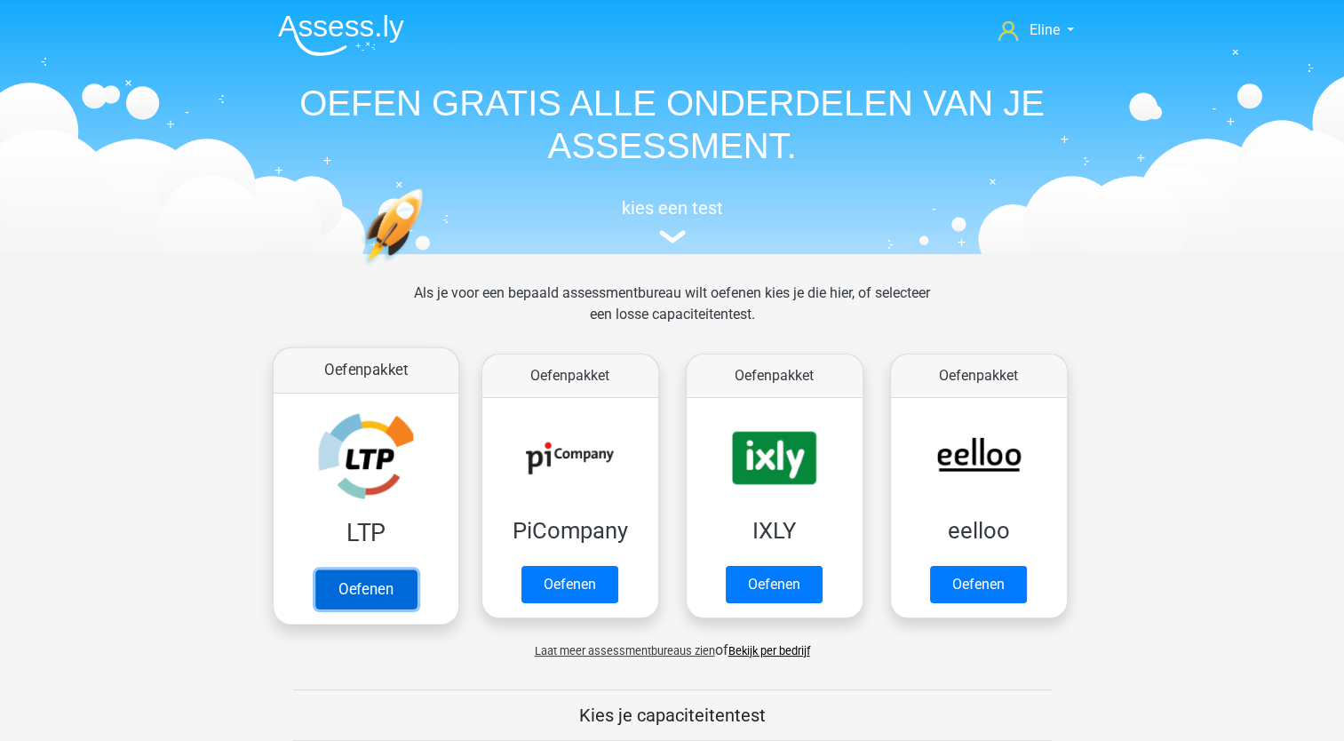
click at [335, 583] on link "Oefenen" at bounding box center [365, 589] width 101 height 39
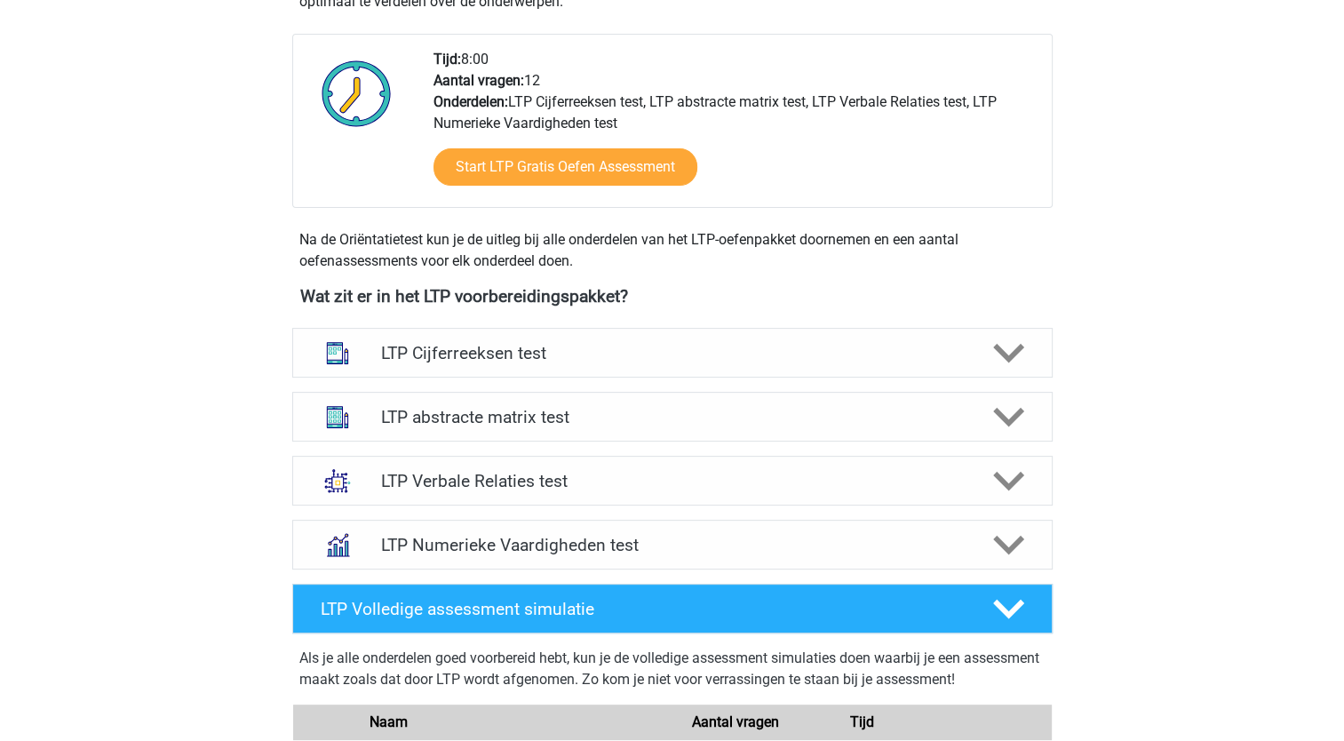
scroll to position [444, 0]
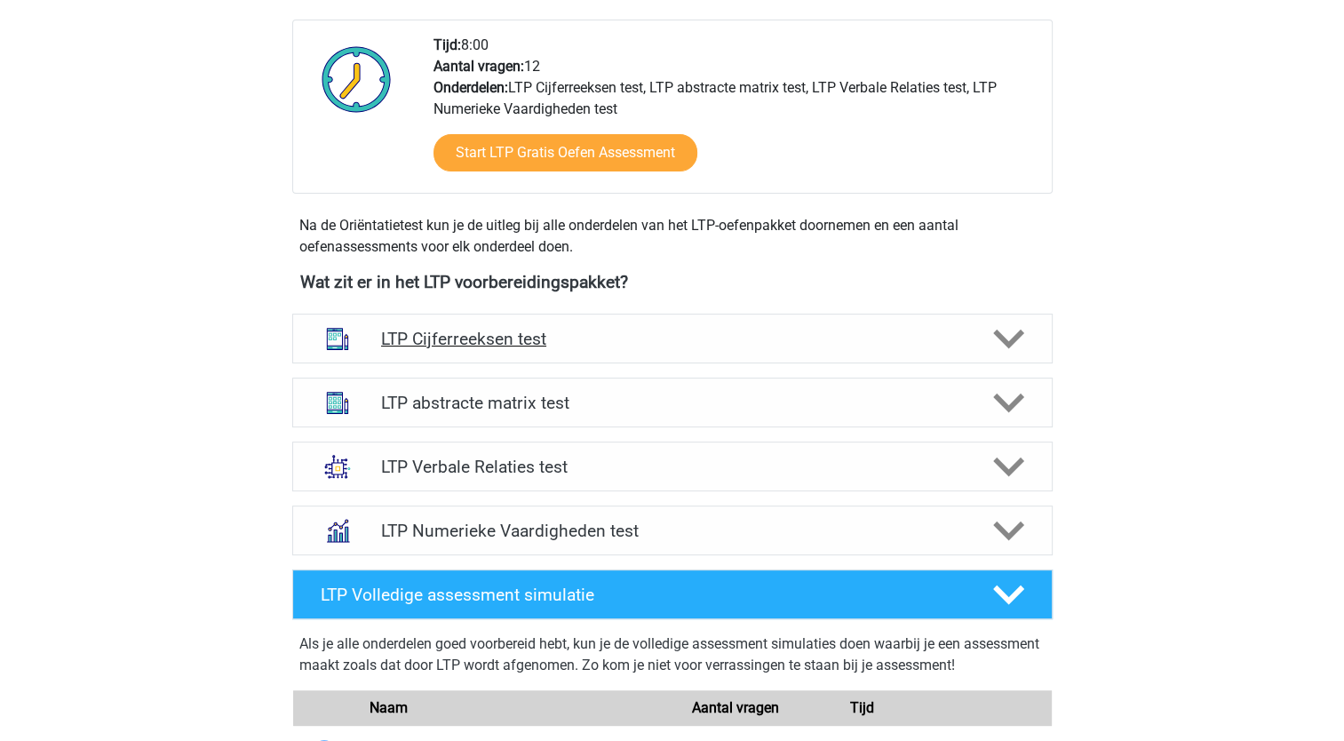
click at [995, 335] on icon at bounding box center [1008, 338] width 31 height 31
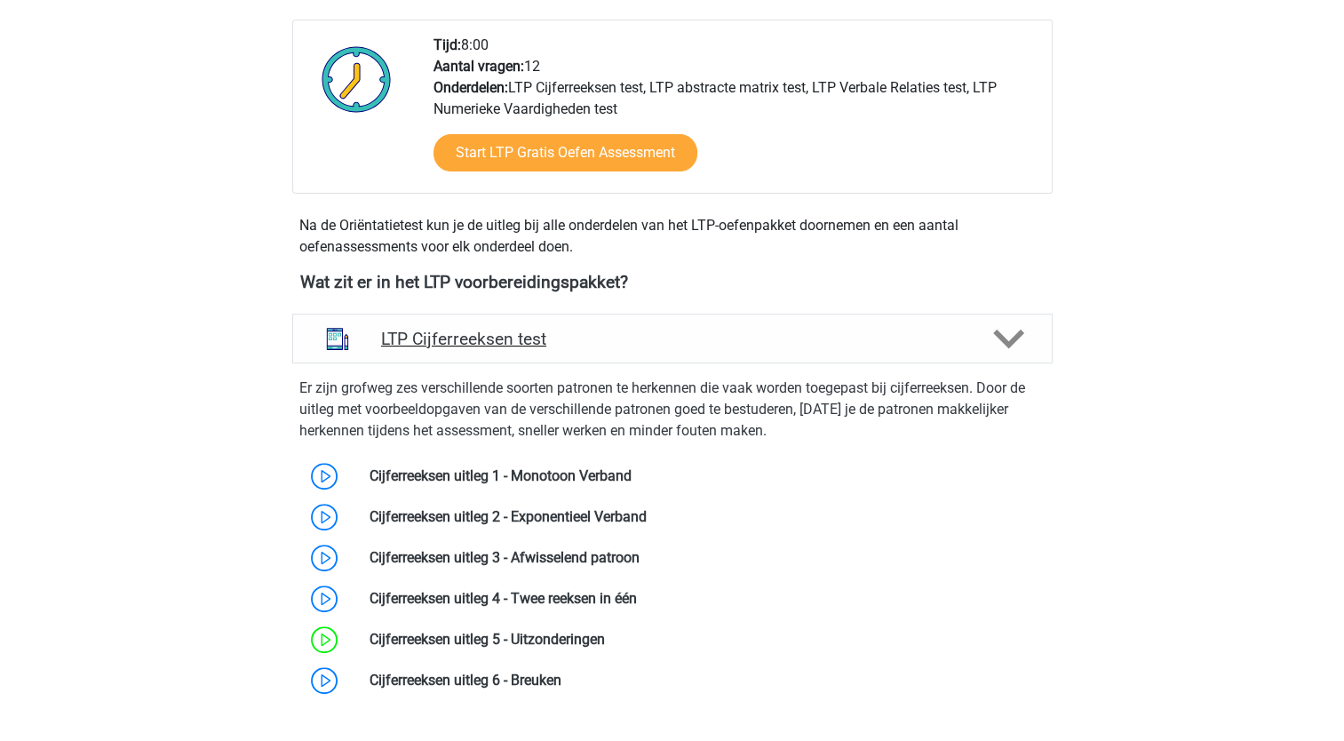
click at [995, 335] on icon at bounding box center [1008, 338] width 31 height 31
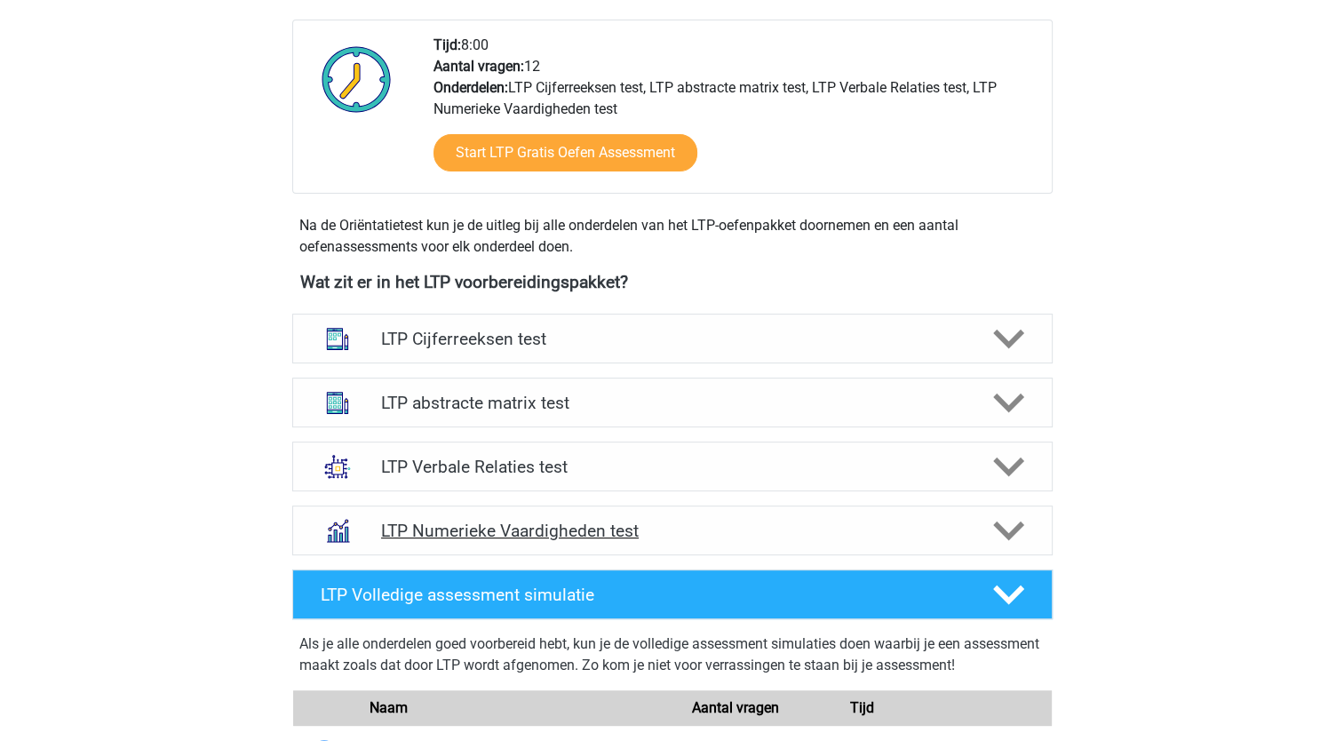
click at [996, 529] on icon at bounding box center [1008, 530] width 31 height 31
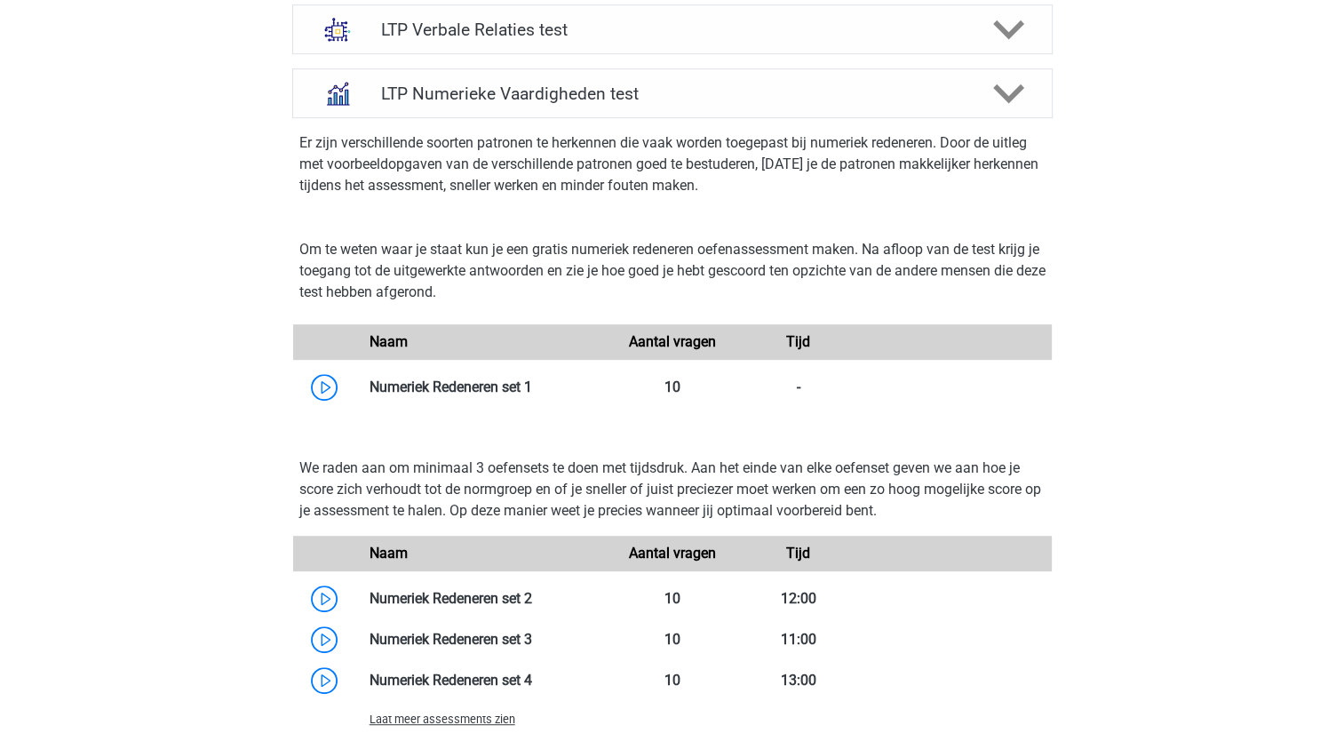
scroll to position [888, 0]
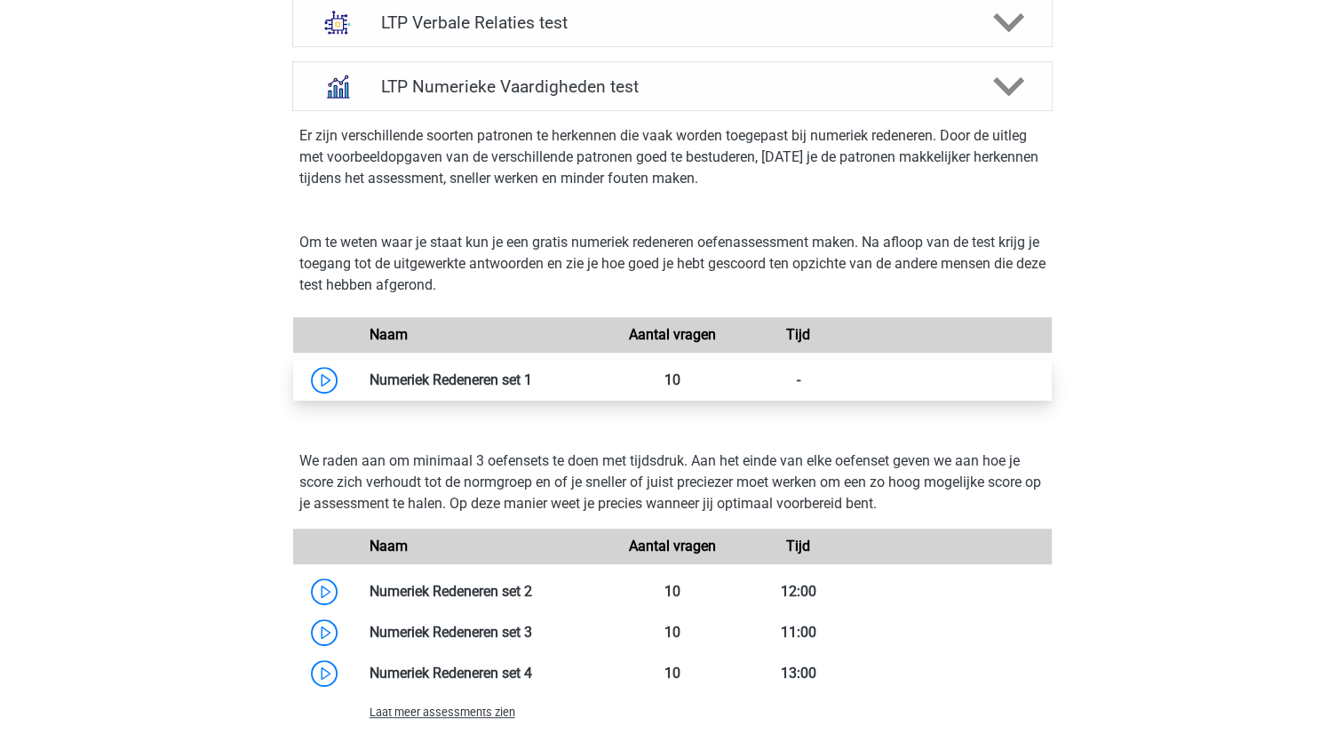
click at [532, 386] on link at bounding box center [532, 379] width 0 height 17
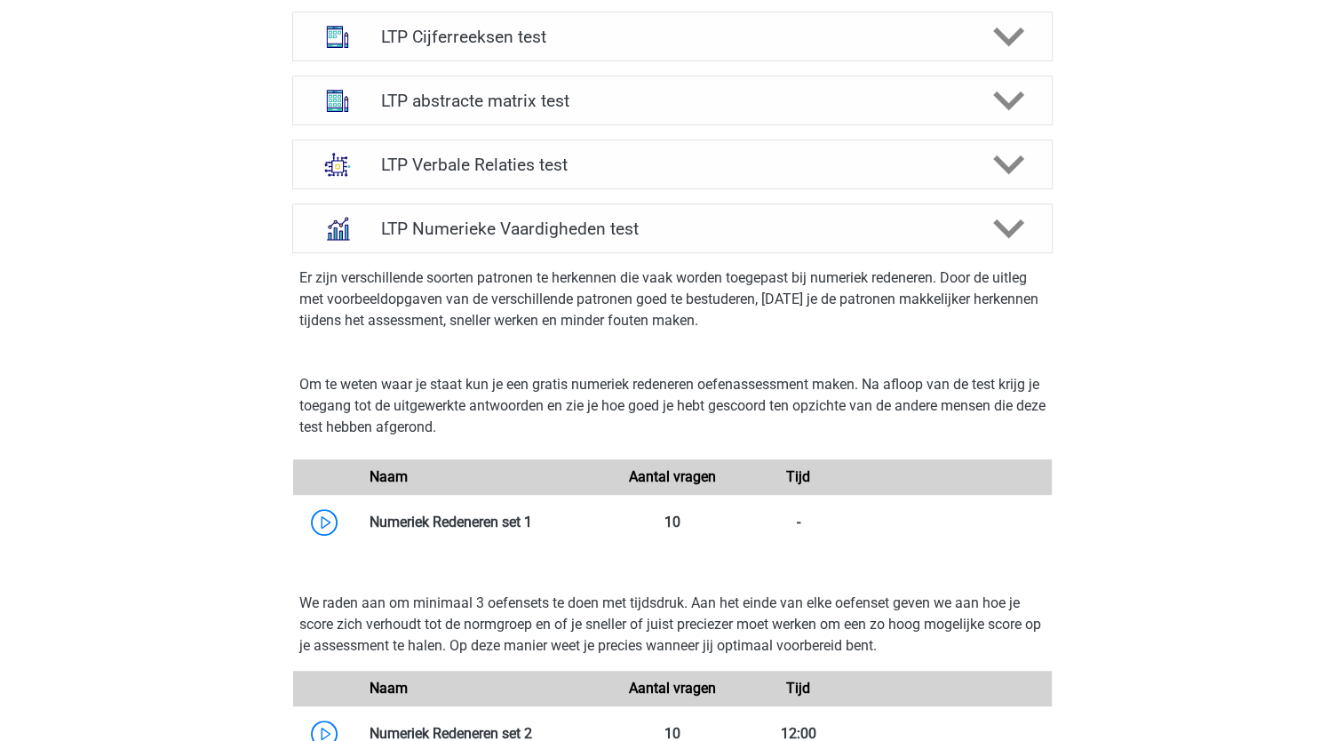
scroll to position [622, 0]
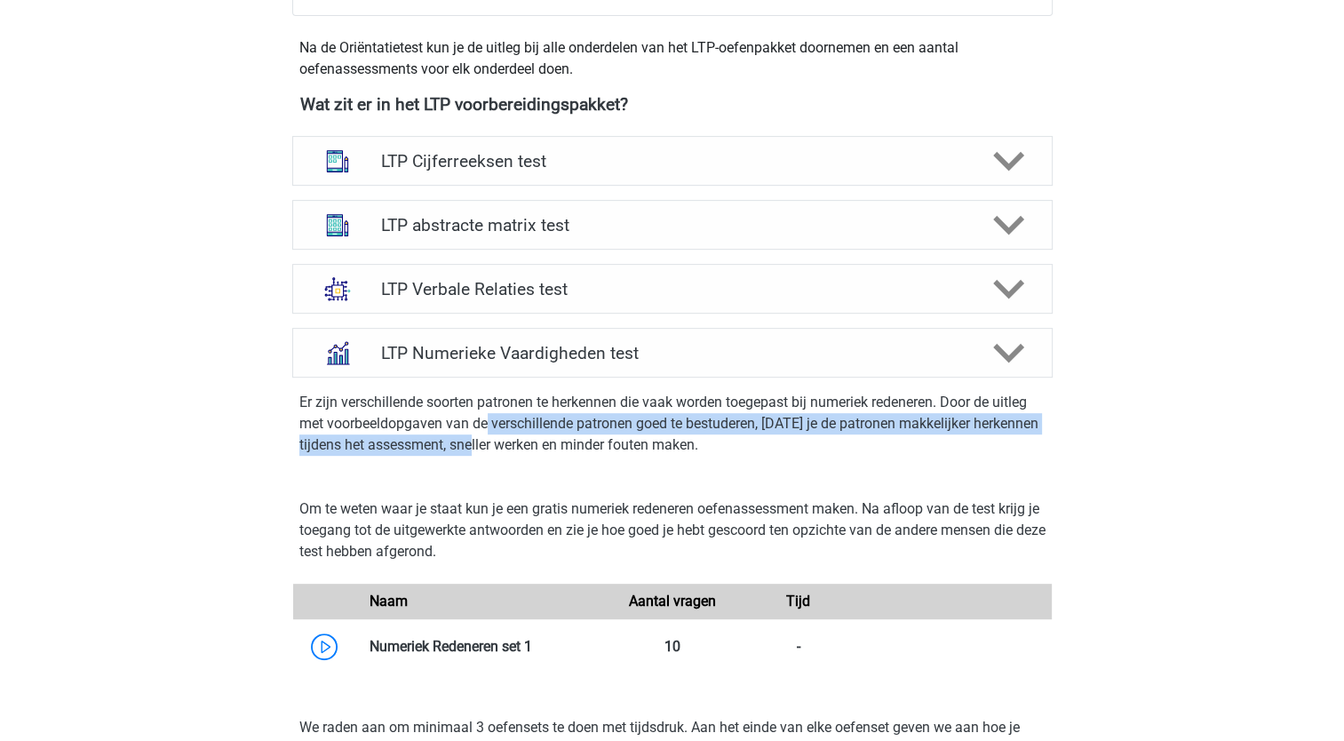
drag, startPoint x: 487, startPoint y: 422, endPoint x: 488, endPoint y: 446, distance: 24.0
click at [488, 446] on p "Er zijn verschillende soorten patronen te herkennen die vaak worden toegepast b…" at bounding box center [672, 424] width 746 height 64
drag, startPoint x: 488, startPoint y: 446, endPoint x: 464, endPoint y: 449, distance: 24.1
click at [486, 462] on div "Er zijn verschillende soorten patronen te herkennen die vaak worden toegepast b…" at bounding box center [672, 428] width 775 height 100
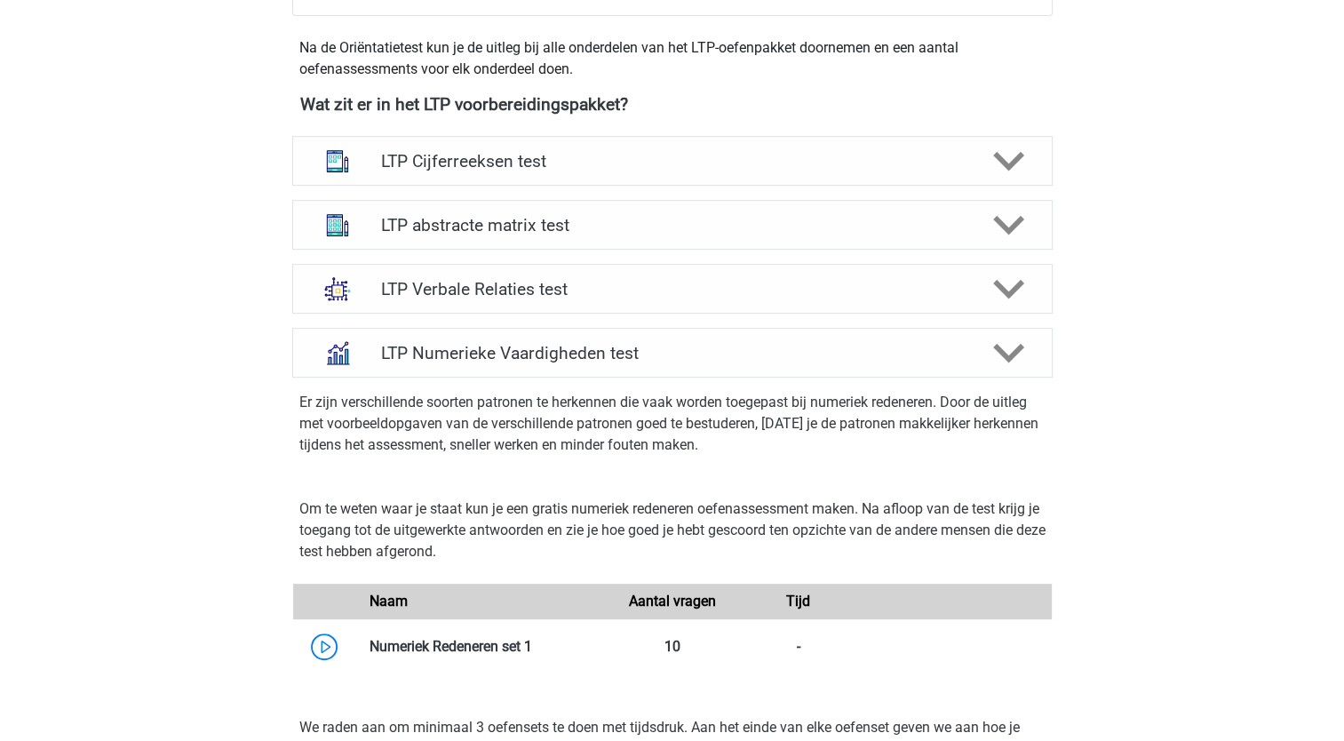
click at [412, 411] on p "Er zijn verschillende soorten patronen te herkennen die vaak worden toegepast b…" at bounding box center [672, 424] width 746 height 64
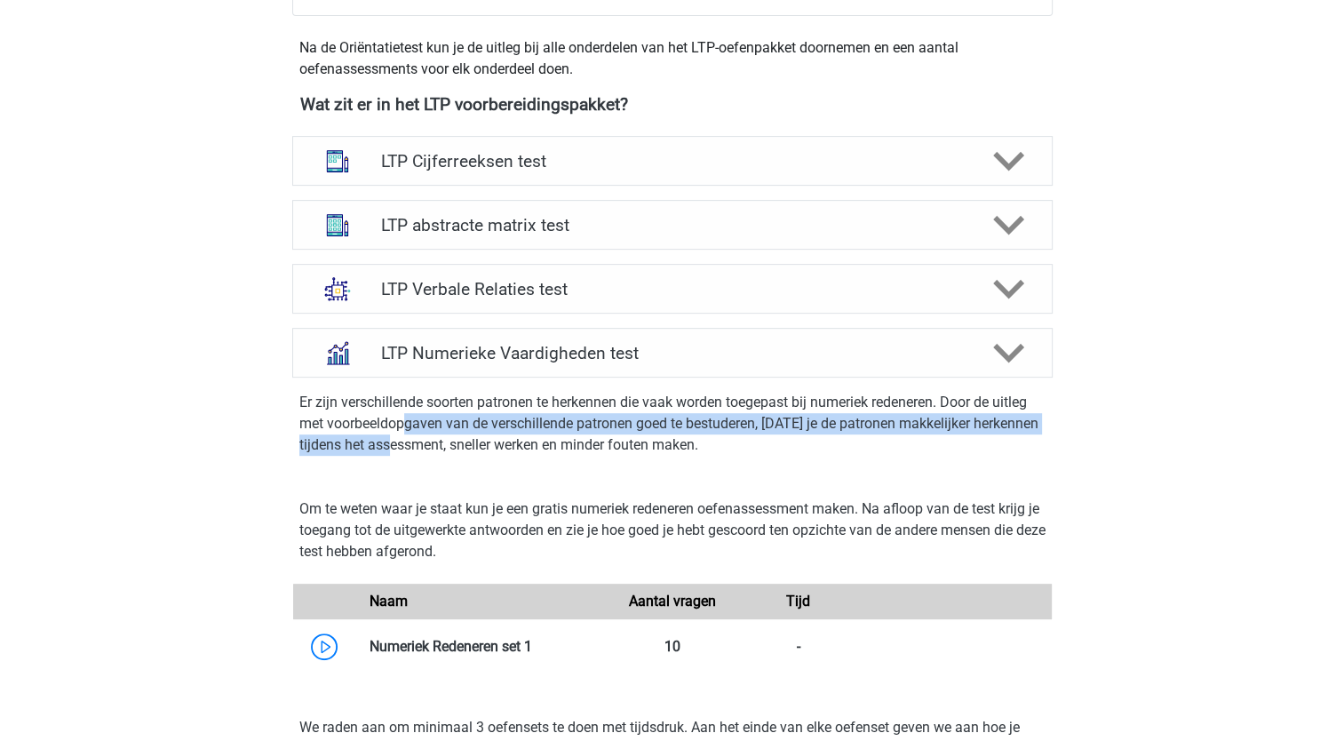
drag, startPoint x: 409, startPoint y: 419, endPoint x: 414, endPoint y: 446, distance: 27.2
click at [414, 446] on p "Er zijn verschillende soorten patronen te herkennen die vaak worden toegepast b…" at bounding box center [672, 424] width 746 height 64
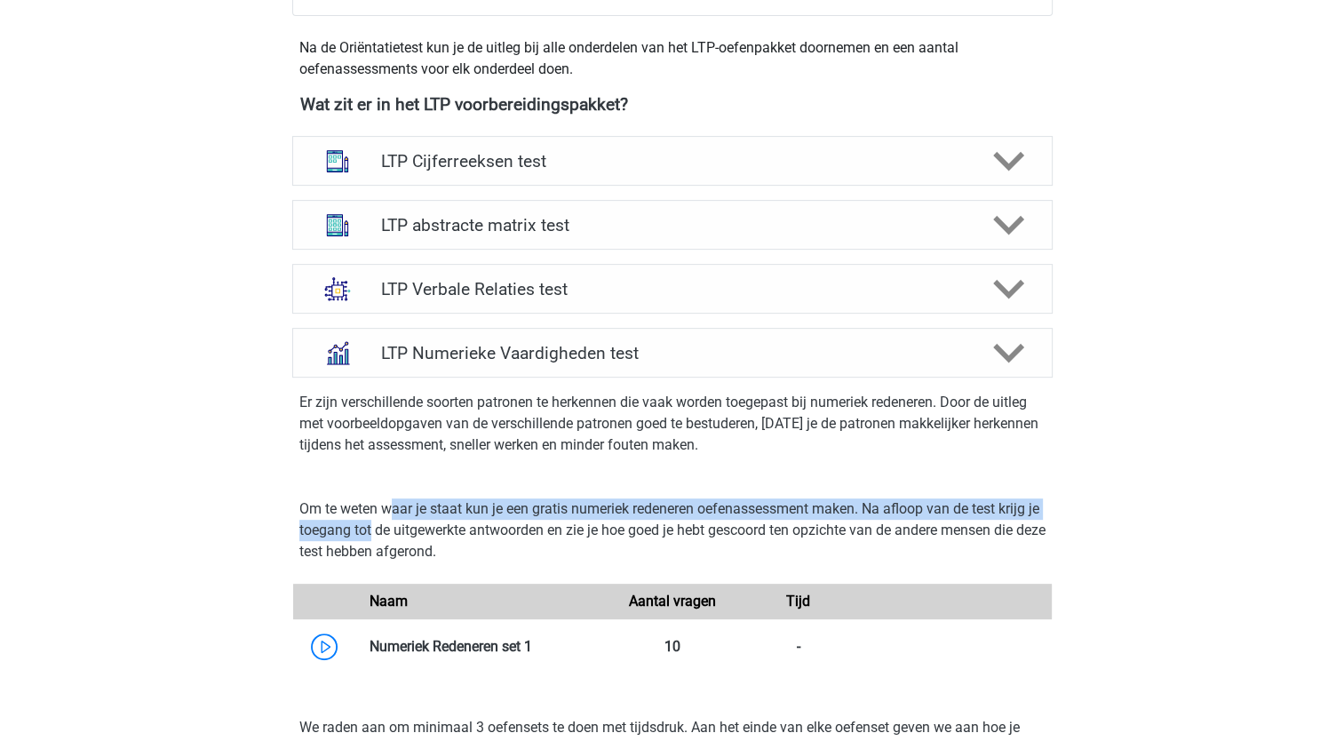
drag, startPoint x: 414, startPoint y: 446, endPoint x: 386, endPoint y: 531, distance: 89.9
click at [386, 531] on p "Om te weten waar je staat kun je een gratis numeriek redeneren oefenassessment …" at bounding box center [672, 530] width 746 height 64
click at [386, 536] on p "Om te weten waar je staat kun je een gratis numeriek redeneren oefenassessment …" at bounding box center [672, 530] width 746 height 64
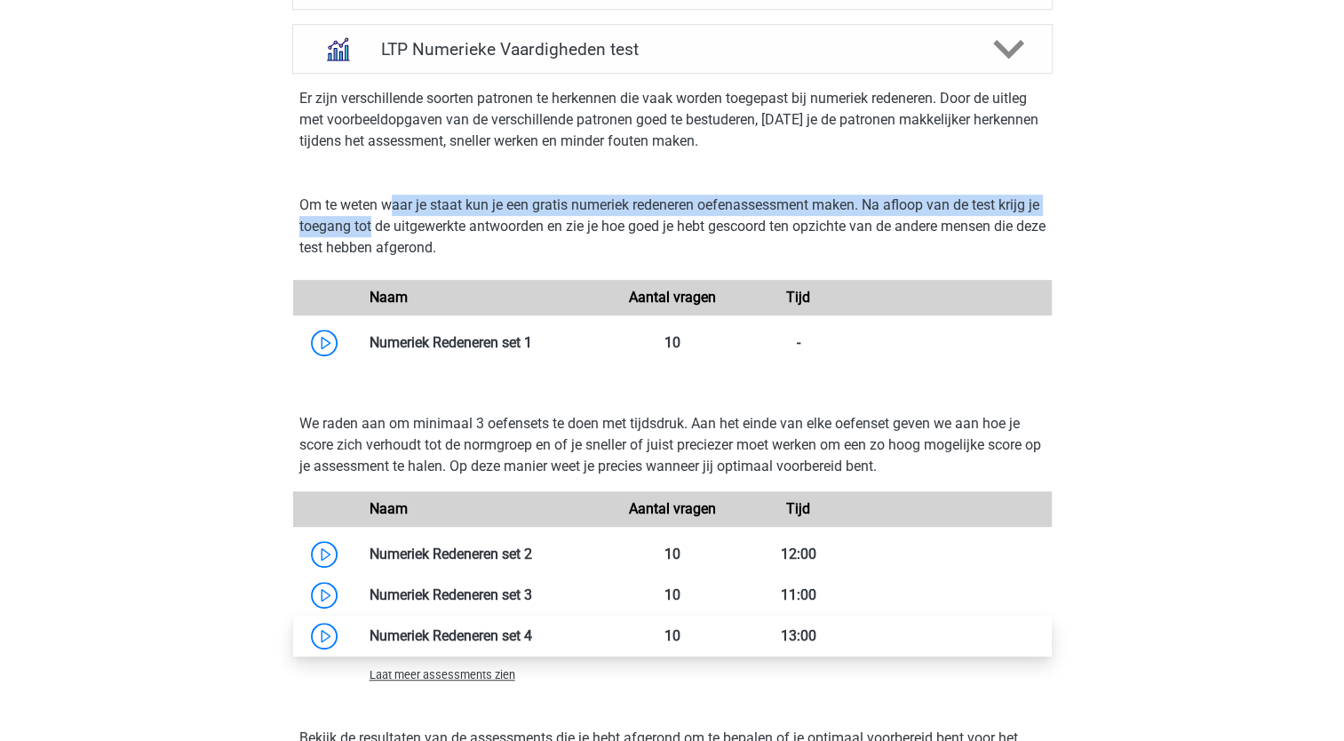
scroll to position [1066, 0]
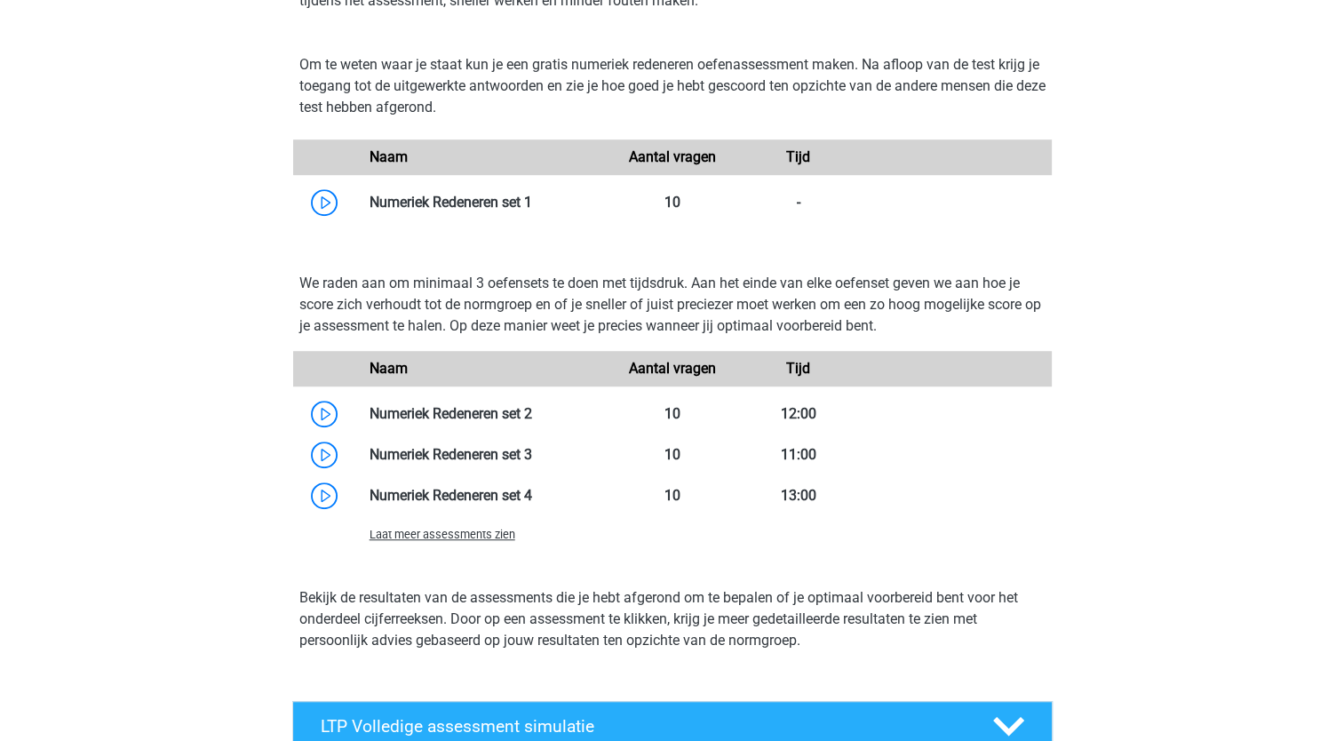
click at [223, 466] on div "Eline elinevandeijck@gmail.com Nederlands" at bounding box center [672, 250] width 1344 height 2632
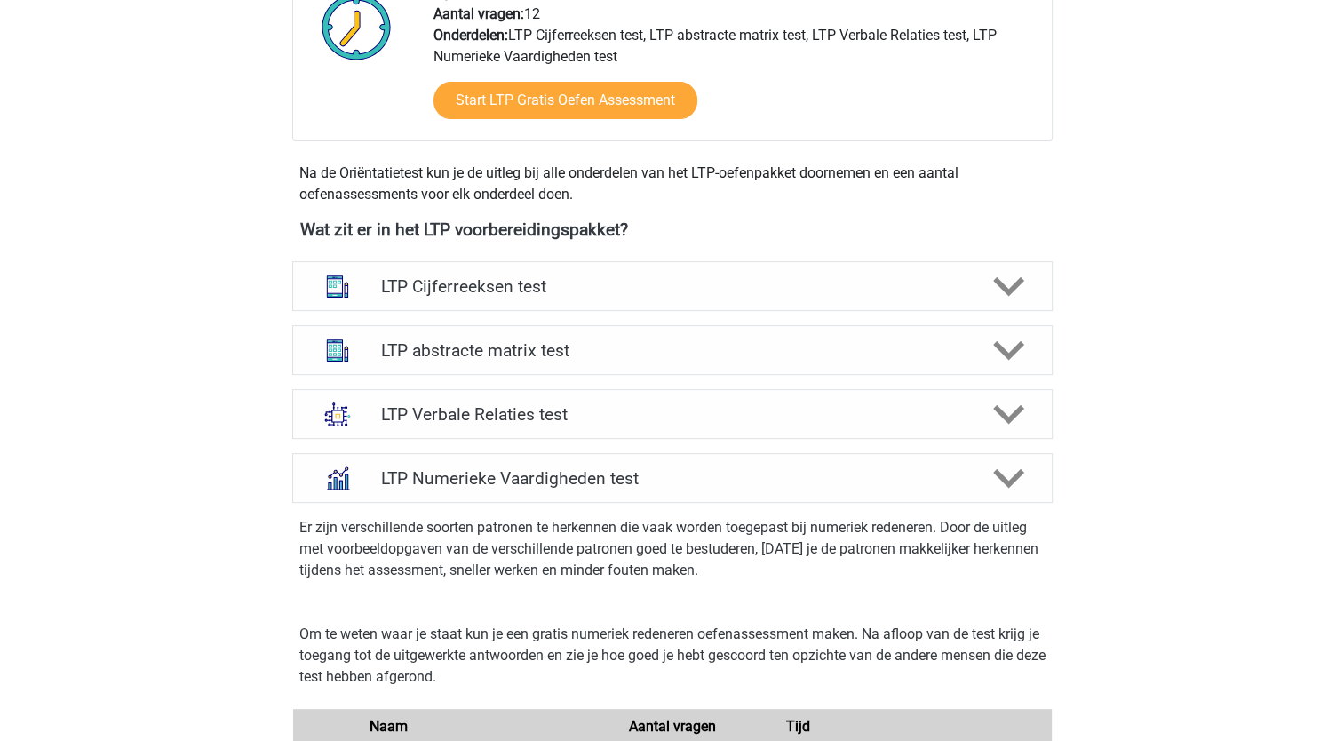
scroll to position [533, 0]
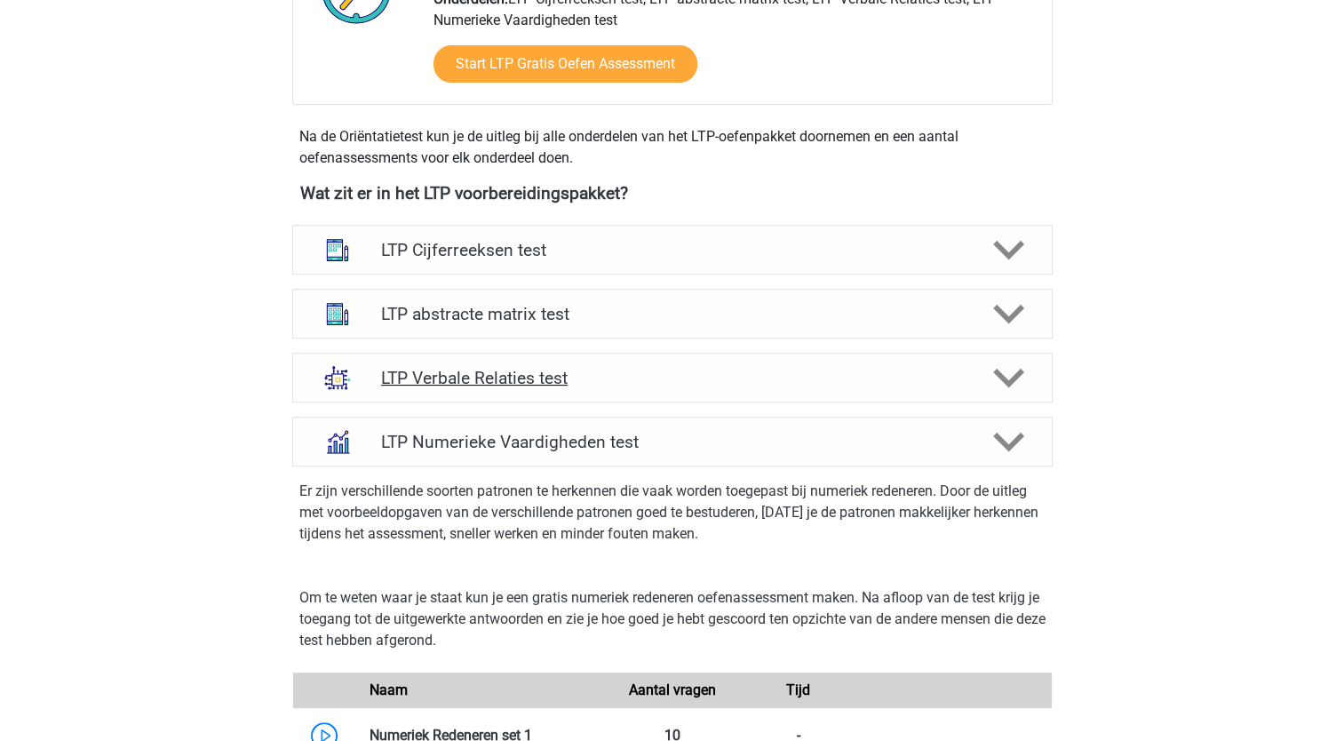
click at [999, 372] on polygon at bounding box center [1008, 379] width 31 height 20
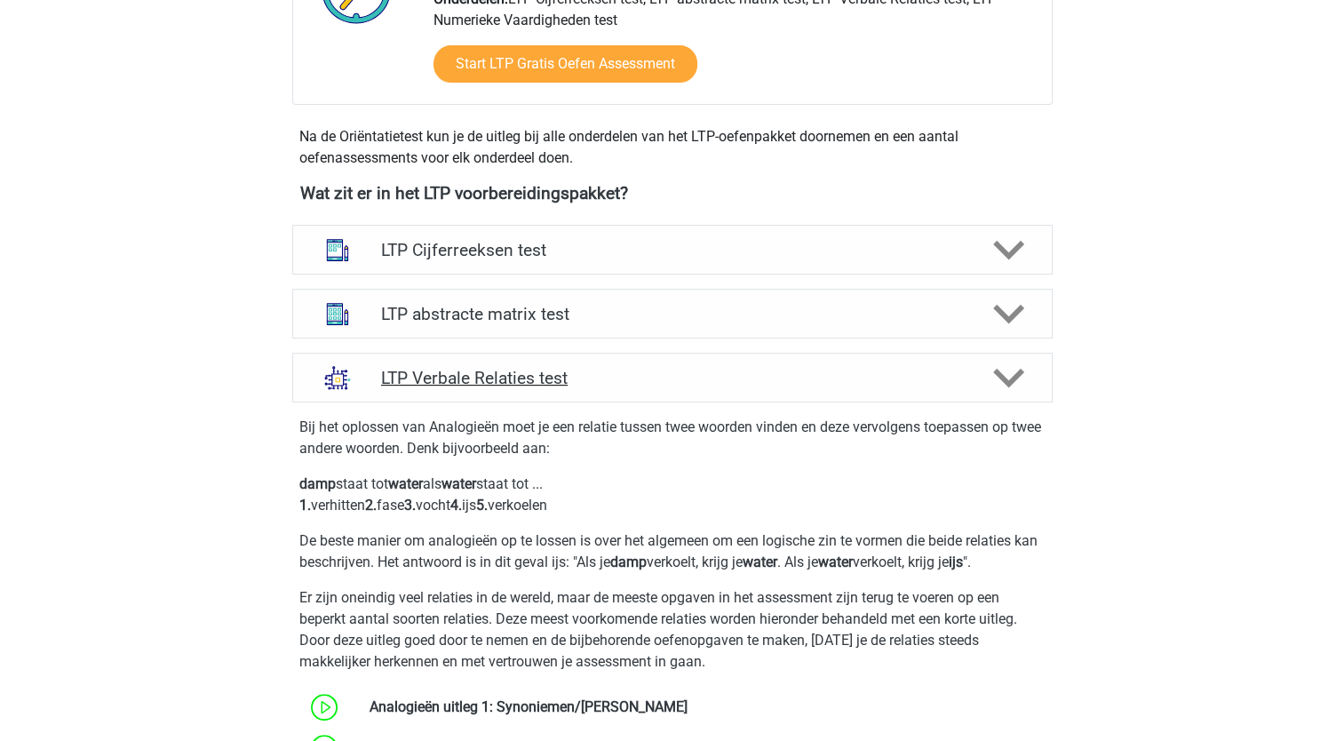
click at [990, 372] on div at bounding box center [1006, 377] width 60 height 31
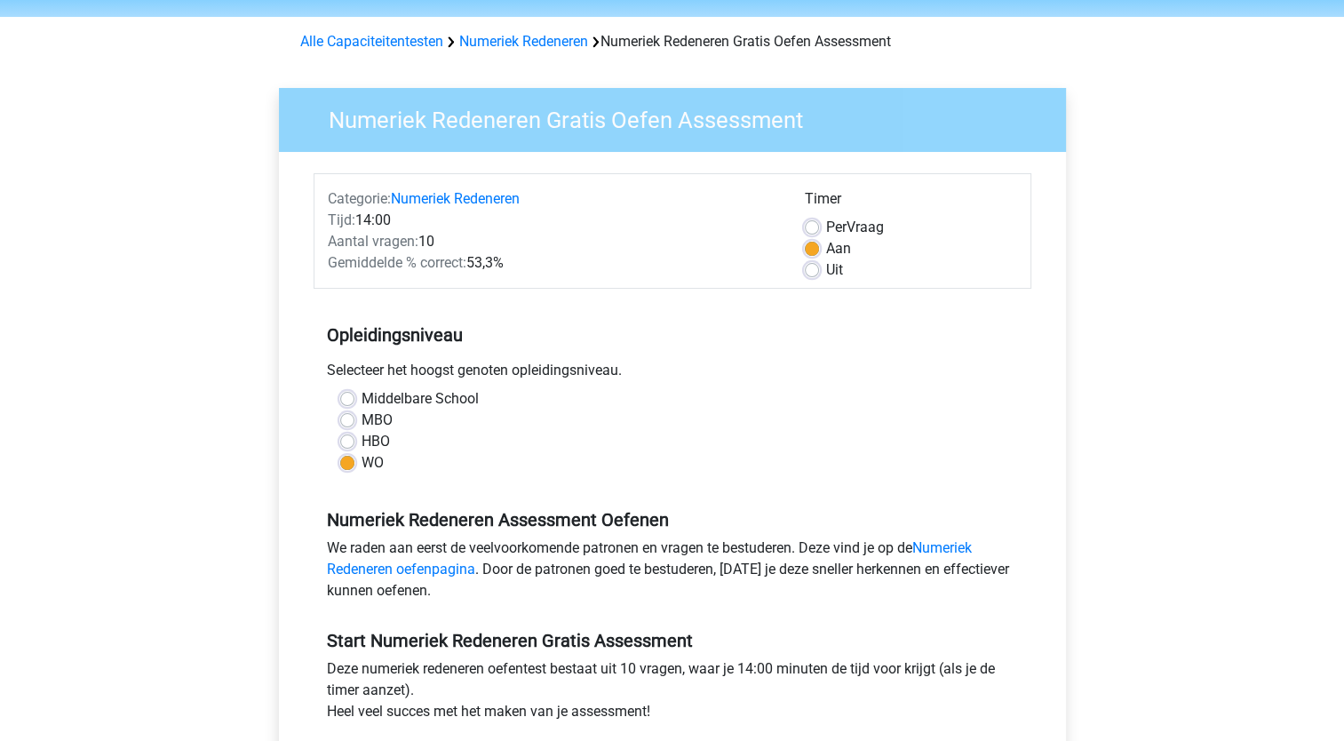
scroll to position [178, 0]
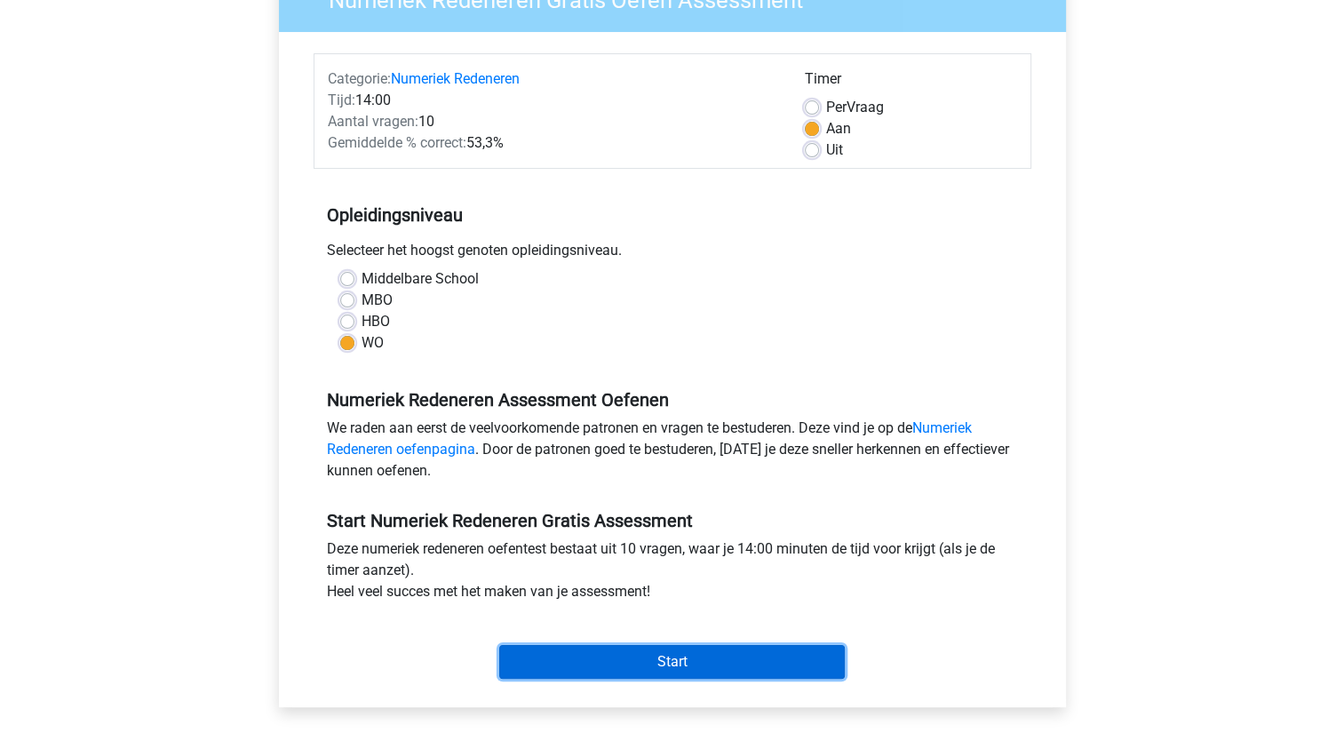
click at [644, 663] on input "Start" at bounding box center [672, 662] width 346 height 34
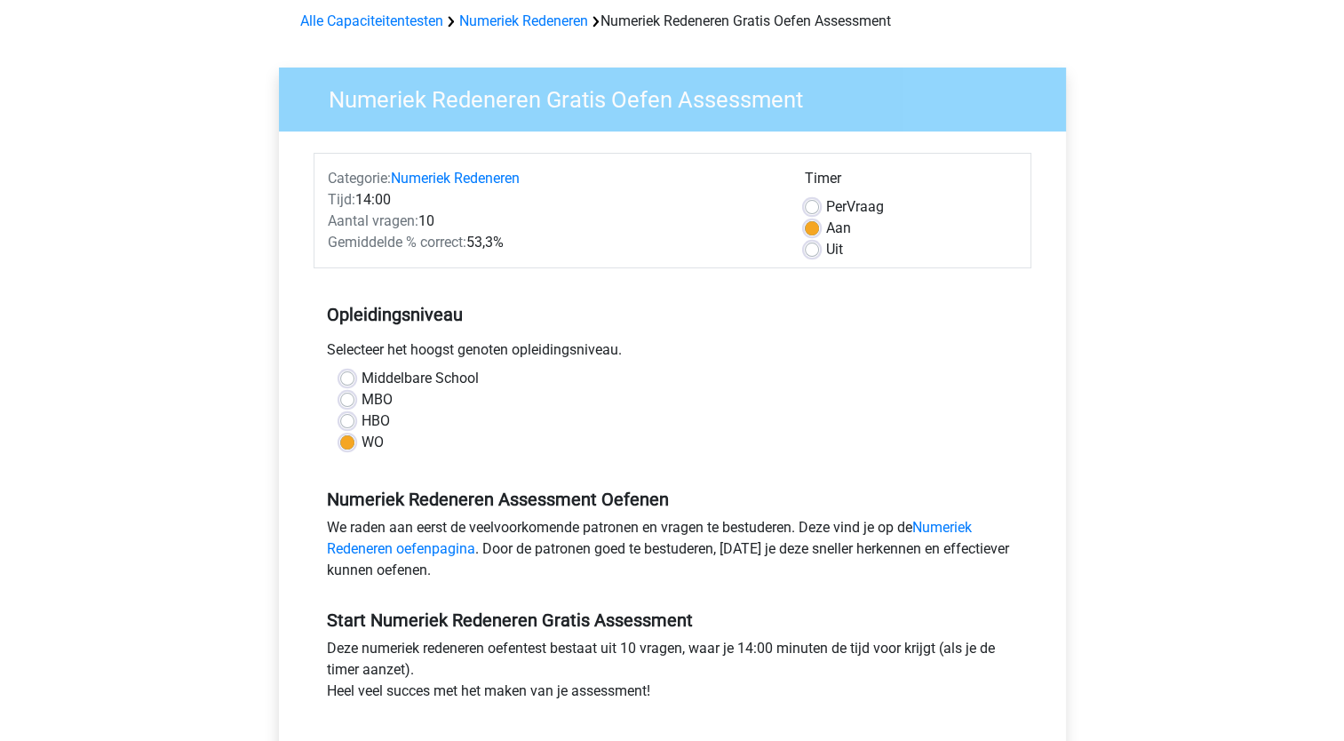
scroll to position [0, 0]
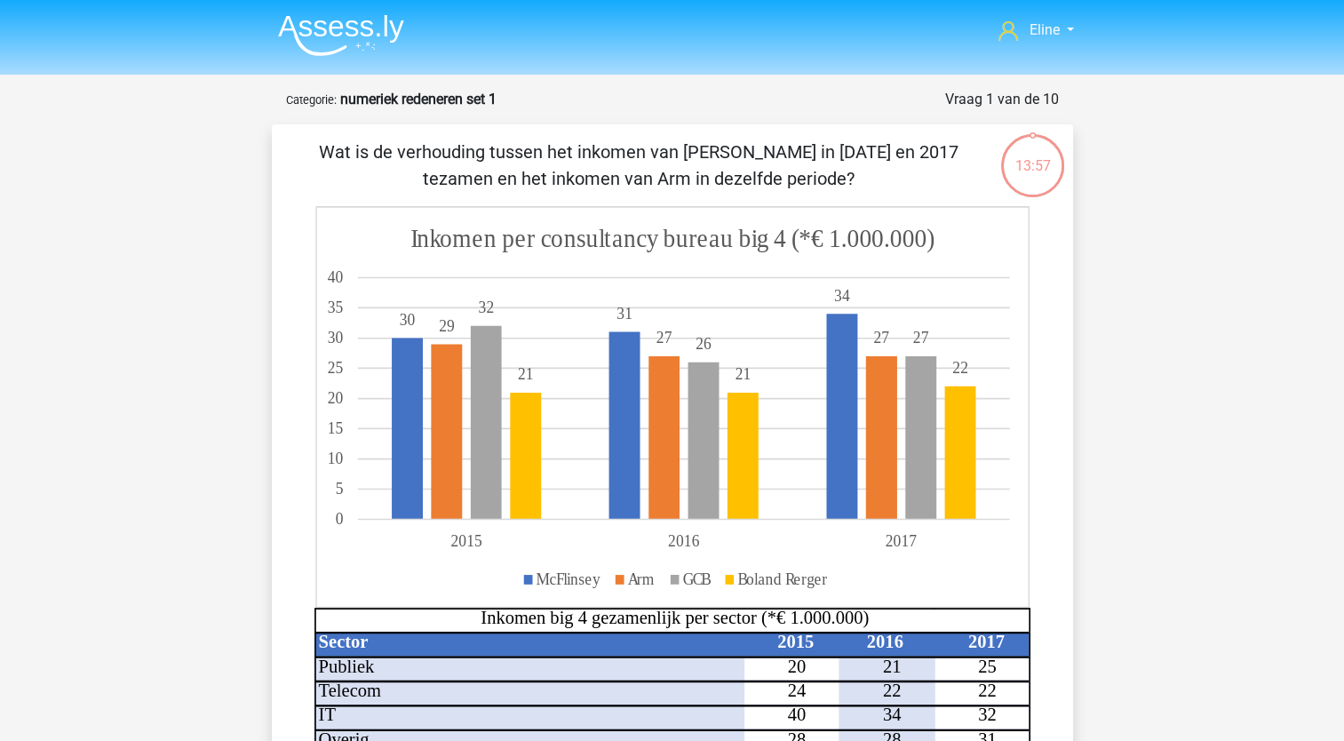
drag, startPoint x: 586, startPoint y: 144, endPoint x: 789, endPoint y: 187, distance: 207.0
click at [789, 187] on p "Wat is de verhouding tussen het inkomen van [PERSON_NAME] in [DATE] en 2017 tez…" at bounding box center [639, 165] width 678 height 53
drag, startPoint x: 789, startPoint y: 187, endPoint x: 733, endPoint y: 171, distance: 58.0
click at [750, 172] on p "Wat is de verhouding tussen het inkomen van [PERSON_NAME] in [DATE] en 2017 tez…" at bounding box center [639, 165] width 678 height 53
click at [524, 175] on p "Wat is de verhouding tussen het inkomen van [PERSON_NAME] in [DATE] en 2017 tez…" at bounding box center [639, 165] width 678 height 53
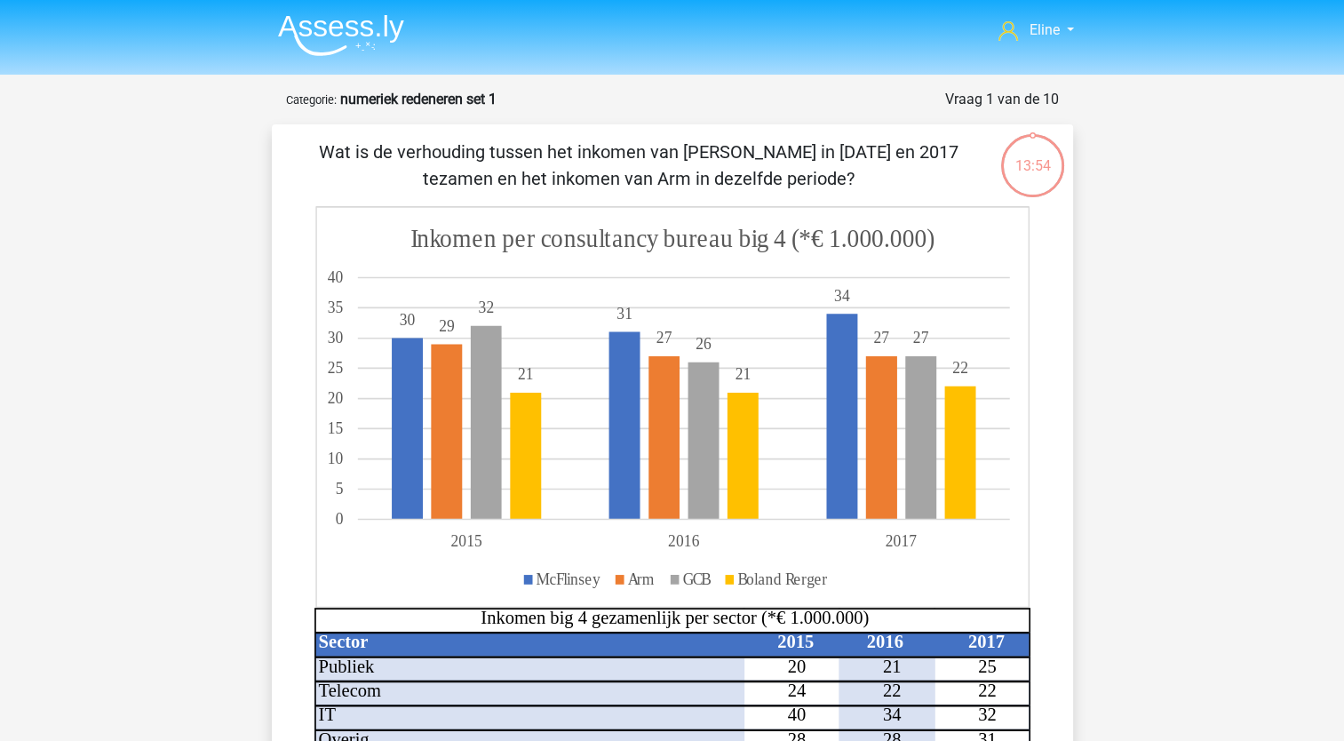
drag, startPoint x: 657, startPoint y: 144, endPoint x: 841, endPoint y: 174, distance: 186.4
click at [841, 174] on p "Wat is de verhouding tussen het inkomen van [PERSON_NAME] in [DATE] en 2017 tez…" at bounding box center [639, 165] width 678 height 53
click at [841, 181] on p "Wat is de verhouding tussen het inkomen van [PERSON_NAME] in [DATE] en 2017 tez…" at bounding box center [639, 165] width 678 height 53
click at [547, 174] on p "Wat is de verhouding tussen het inkomen van [PERSON_NAME] in [DATE] en 2017 tez…" at bounding box center [639, 165] width 678 height 53
drag, startPoint x: 524, startPoint y: 177, endPoint x: 706, endPoint y: 178, distance: 182.1
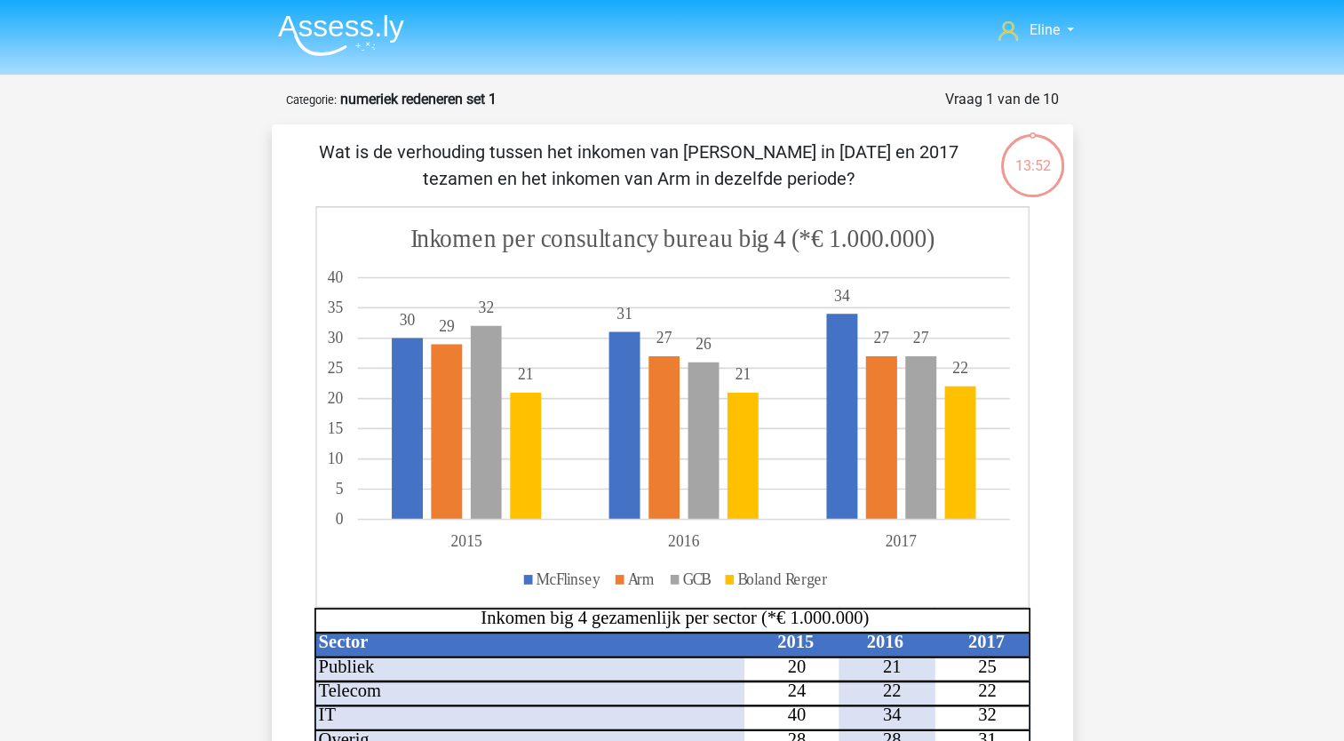
click at [706, 178] on p "Wat is de verhouding tussen het inkomen van [PERSON_NAME] in [DATE] en 2017 tez…" at bounding box center [639, 165] width 678 height 53
drag, startPoint x: 706, startPoint y: 178, endPoint x: 685, endPoint y: 179, distance: 21.4
click at [706, 178] on p "Wat is de verhouding tussen het inkomen van [PERSON_NAME] in [DATE] en 2017 tez…" at bounding box center [639, 165] width 678 height 53
click at [481, 140] on p "Wat is de verhouding tussen het inkomen van [PERSON_NAME] in [DATE] en 2017 tez…" at bounding box center [639, 165] width 678 height 53
drag, startPoint x: 462, startPoint y: 148, endPoint x: 583, endPoint y: 158, distance: 121.2
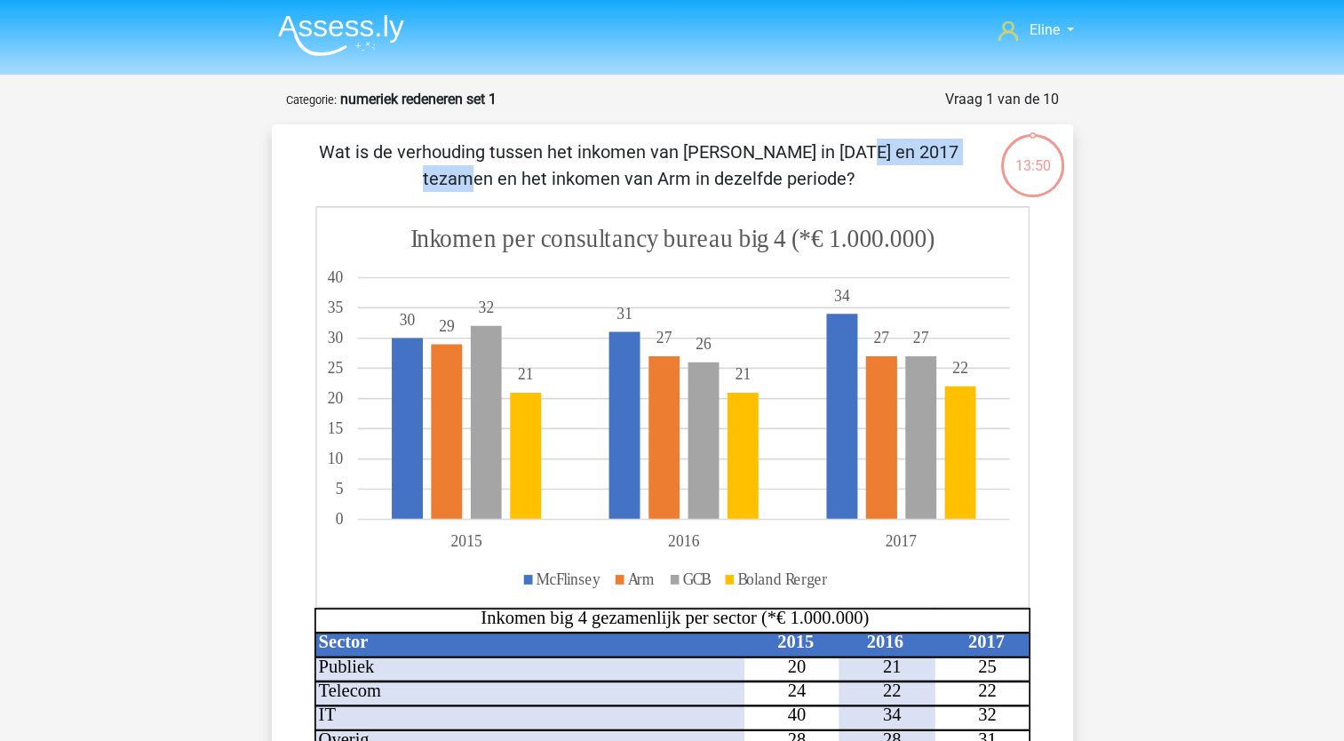
click at [583, 158] on p "Wat is de verhouding tussen het inkomen van [PERSON_NAME] in [DATE] en 2017 tez…" at bounding box center [639, 165] width 678 height 53
drag, startPoint x: 583, startPoint y: 158, endPoint x: 586, endPoint y: 192, distance: 33.9
click at [583, 158] on p "Wat is de verhouding tussen het inkomen van [PERSON_NAME] in [DATE] en 2017 tez…" at bounding box center [639, 165] width 678 height 53
click at [792, 165] on p "Wat is de verhouding tussen het inkomen van [PERSON_NAME] in [DATE] en 2017 tez…" at bounding box center [639, 165] width 678 height 53
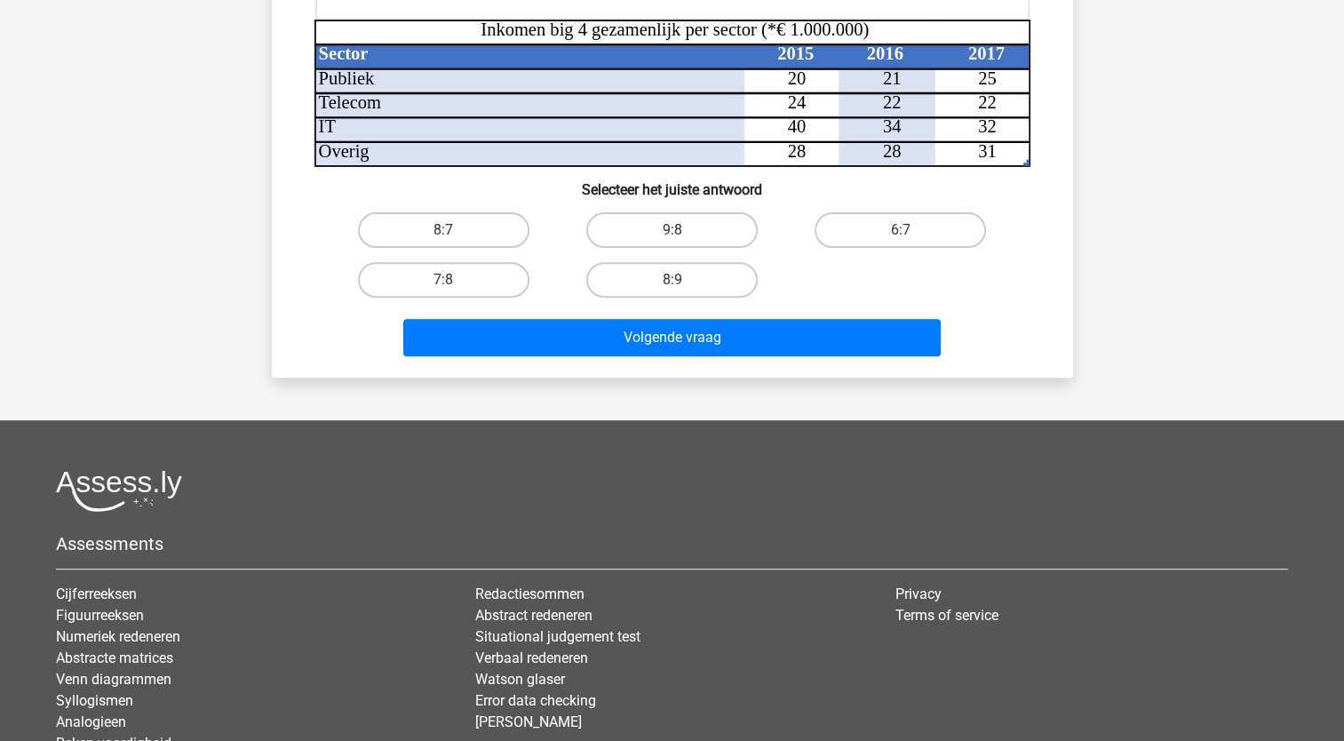
scroll to position [622, 0]
